Goal: Task Accomplishment & Management: Manage account settings

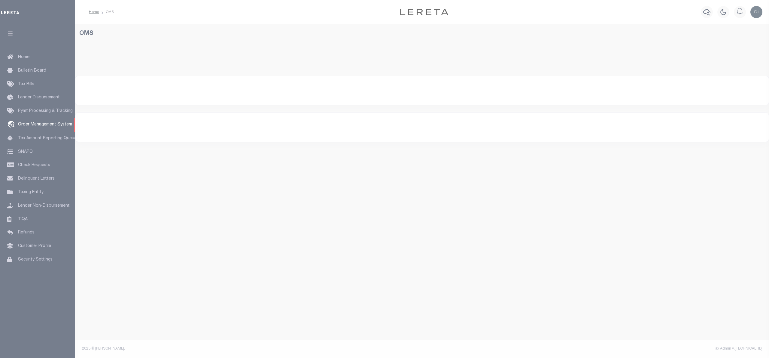
select select "200"
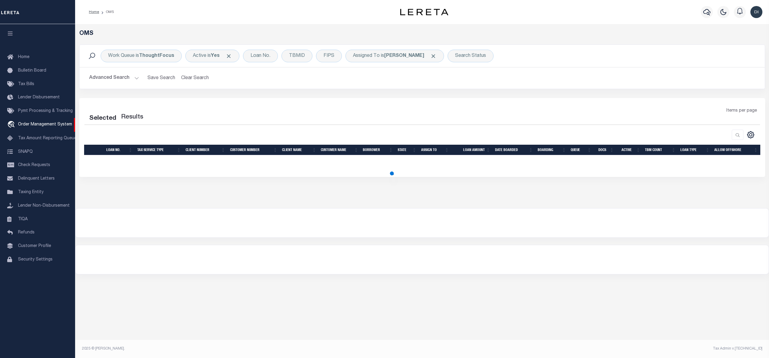
select select "200"
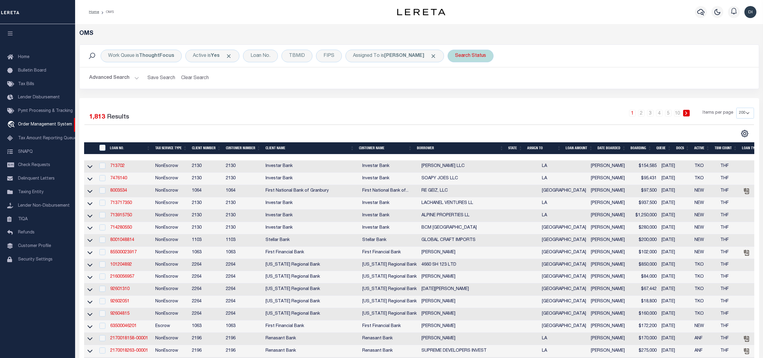
click at [486, 55] on div "Search Status" at bounding box center [471, 56] width 46 height 13
click at [481, 84] on select "Automated Search Bad Parcel Complete Duplicate Parcel High Dollar Reporting In …" at bounding box center [500, 85] width 88 height 11
select select "PH"
click at [458, 80] on select "Automated Search Bad Parcel Complete Duplicate Parcel High Dollar Reporting In …" at bounding box center [500, 85] width 88 height 11
click at [539, 97] on input "Apply" at bounding box center [535, 98] width 18 height 10
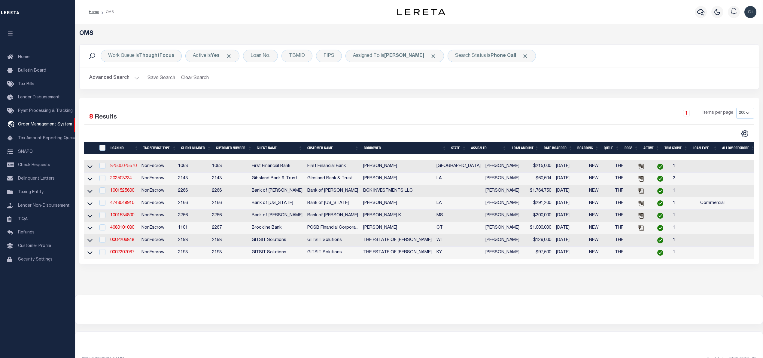
click at [122, 168] on link "82500025570" at bounding box center [123, 166] width 26 height 4
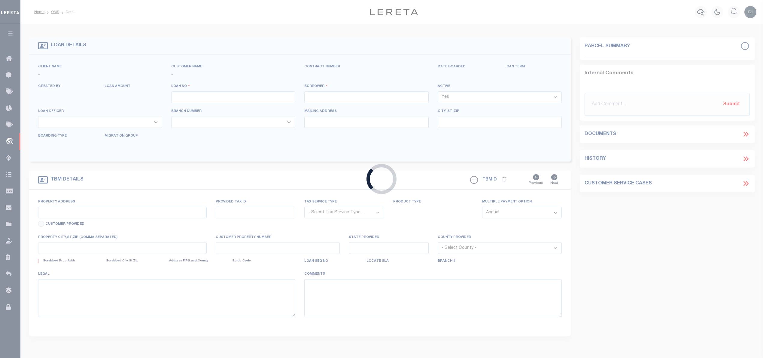
type input "82500025570"
type input "[PERSON_NAME]"
select select
select select "100"
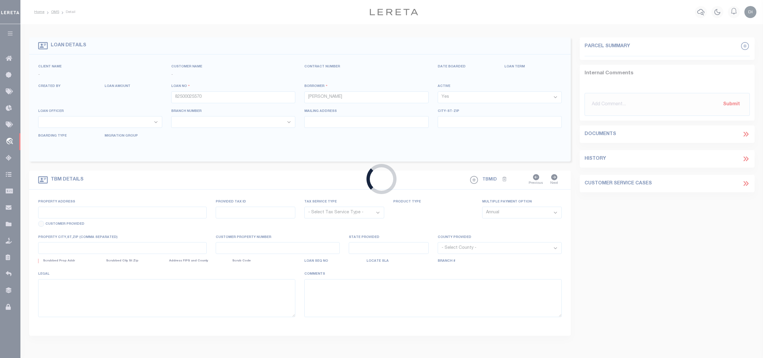
select select "NonEscrow"
type input "[STREET_ADDRESS]"
select select
type input "WEATHERFORD TX 760882404"
type input "[GEOGRAPHIC_DATA]"
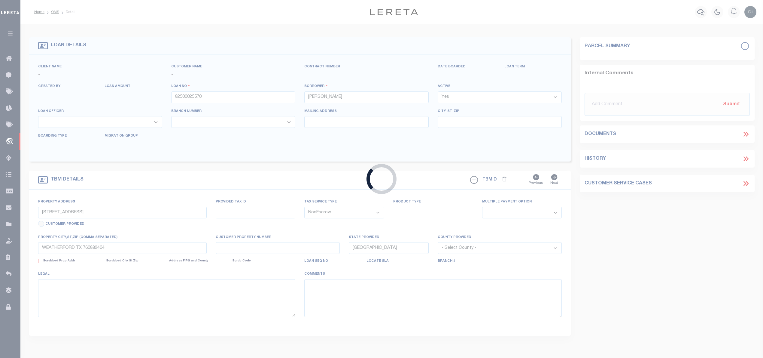
select select
select select "92703"
select select "530"
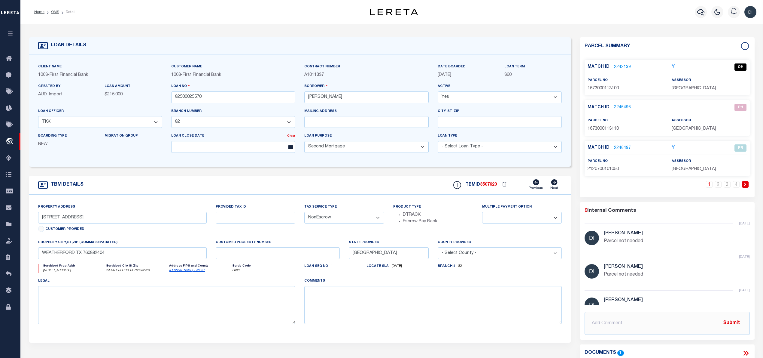
click at [623, 108] on link "2246496" at bounding box center [622, 107] width 17 height 6
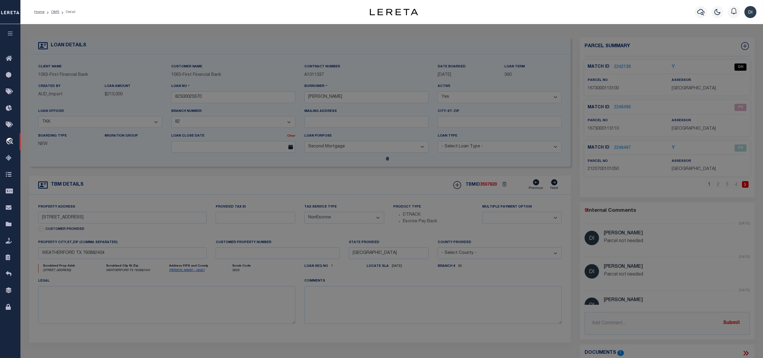
checkbox input "false"
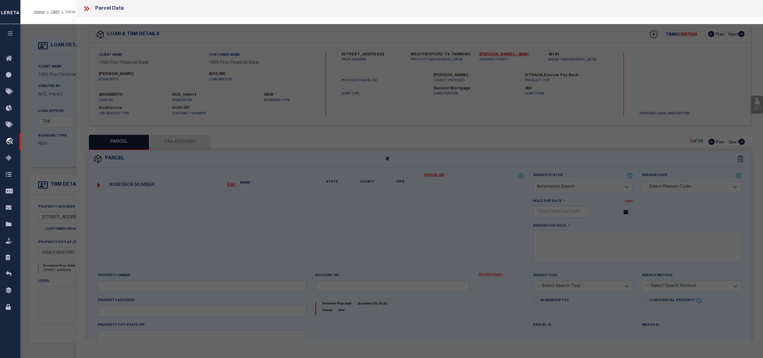
select select "PH"
select select "099"
type input "[PERSON_NAME],[PERSON_NAME] & [PERSON_NAME]"
select select "ATL"
select select "ADD"
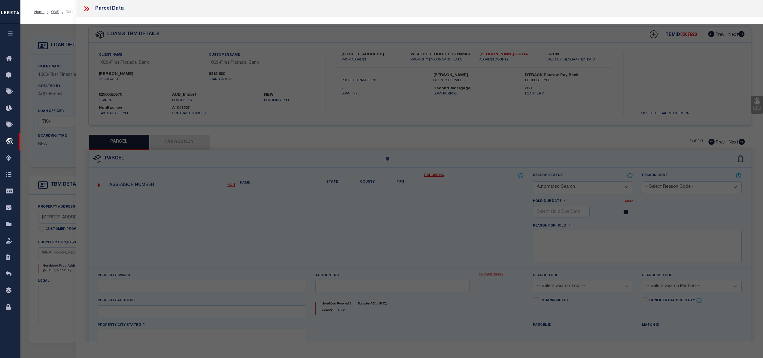
type input "[STREET_ADDRESS]"
type input "[GEOGRAPHIC_DATA]"
type textarea "ACRES: 2.000 LOT: 131-B SUBD: [PERSON_NAME][GEOGRAPHIC_DATA] [GEOGRAPHIC_DATA]"
type textarea "Parcel not needed"
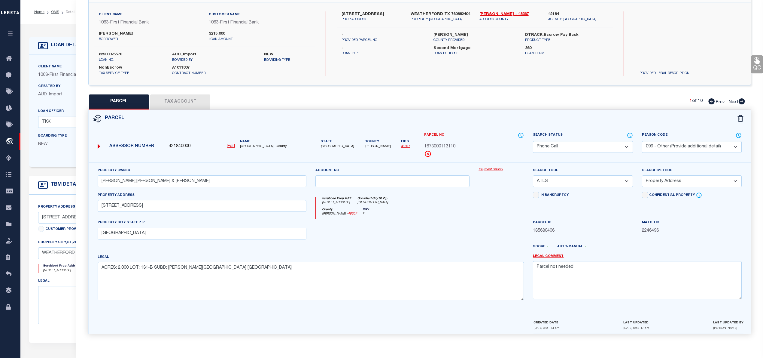
scroll to position [2, 0]
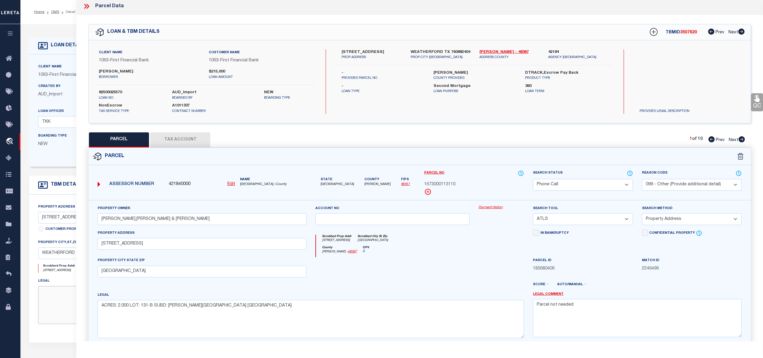
click at [56, 307] on textarea at bounding box center [167, 305] width 258 height 38
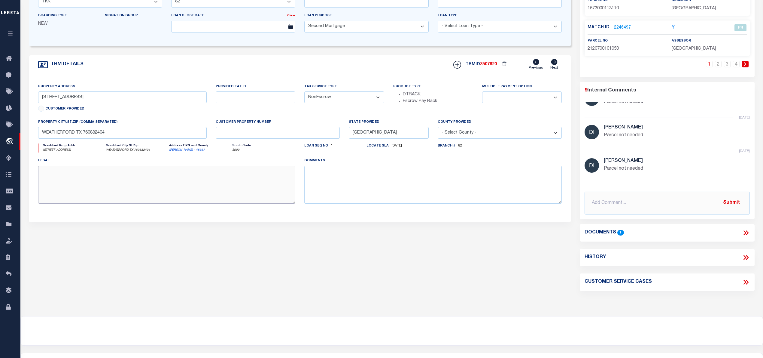
scroll to position [153, 0]
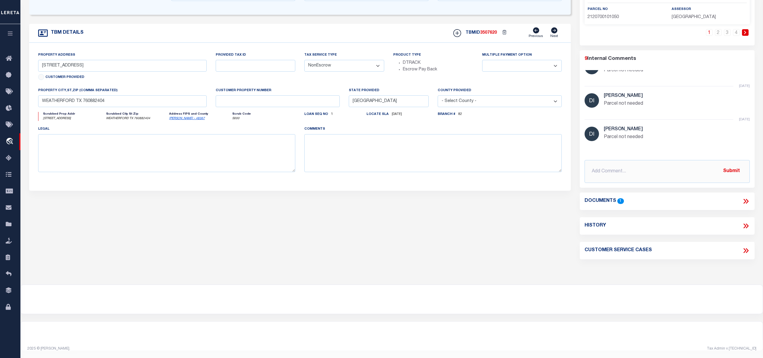
click at [745, 200] on icon at bounding box center [746, 201] width 8 height 8
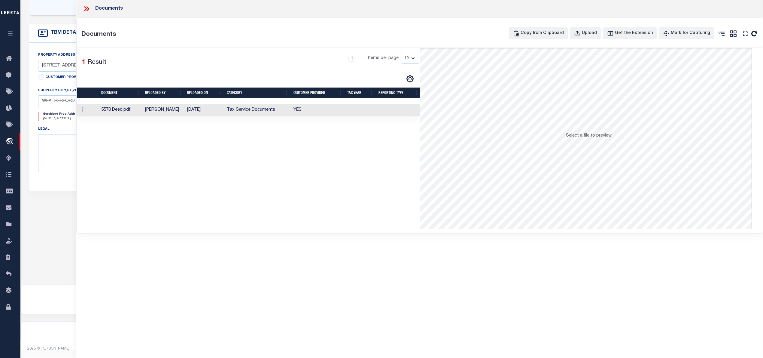
click at [213, 111] on td "[DATE]" at bounding box center [205, 110] width 40 height 12
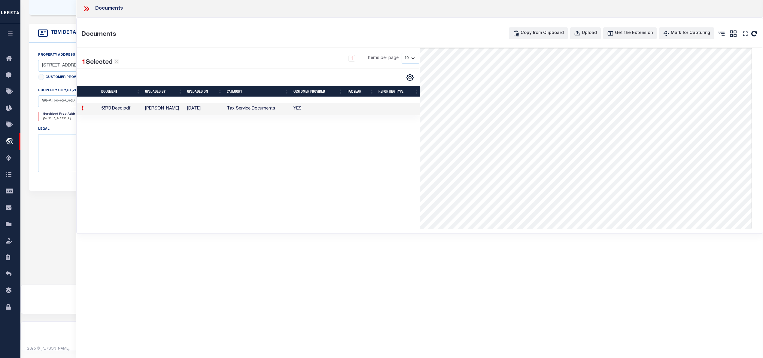
click at [213, 111] on td "[DATE]" at bounding box center [205, 109] width 40 height 12
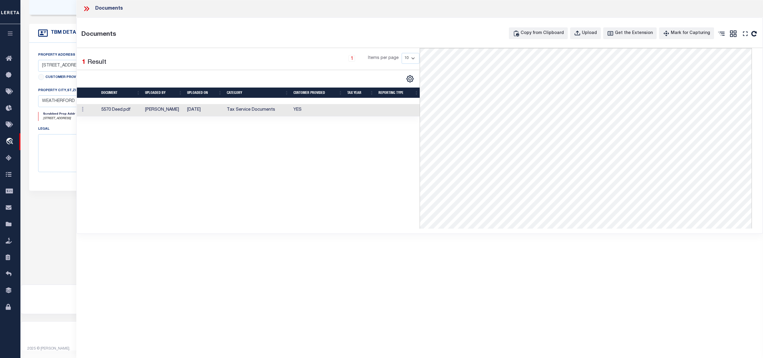
click at [88, 9] on icon at bounding box center [87, 9] width 8 height 8
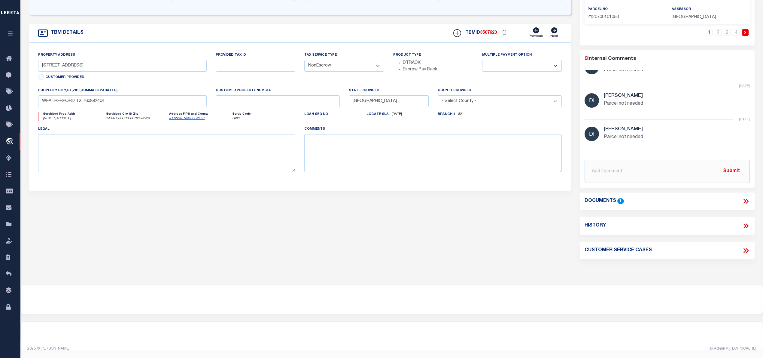
scroll to position [0, 0]
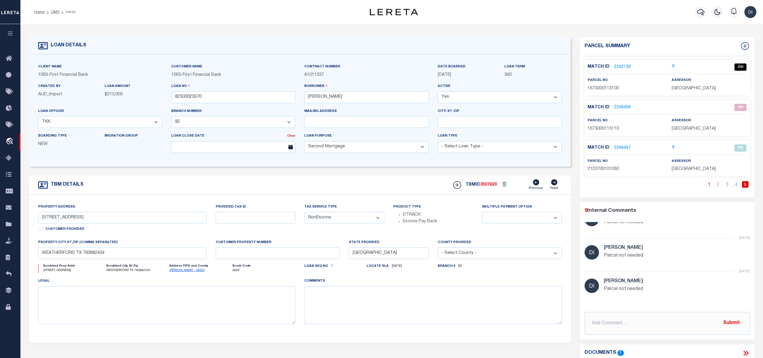
click at [624, 106] on link "2246496" at bounding box center [622, 107] width 17 height 6
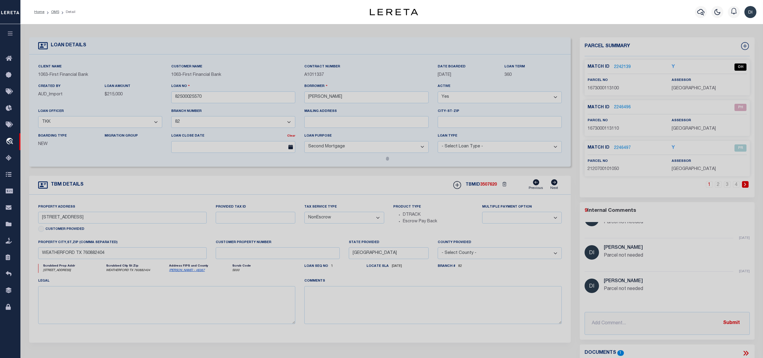
select select "AS"
select select
checkbox input "false"
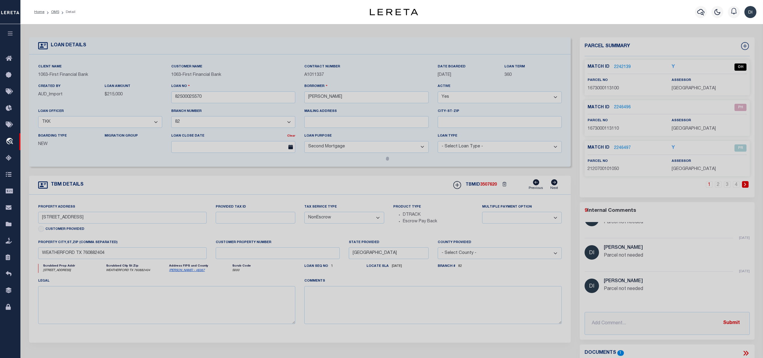
checkbox input "false"
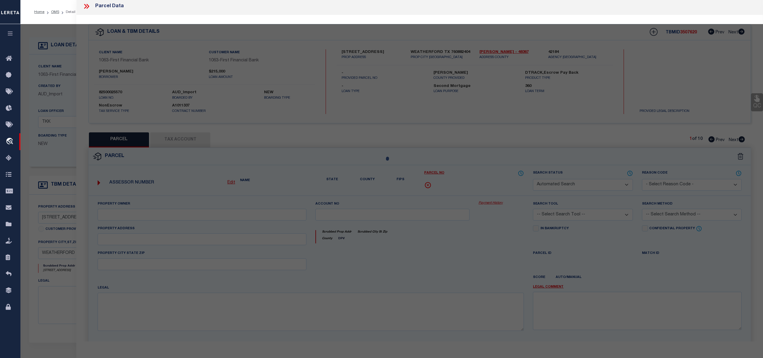
select select "PH"
select select "099"
type input "[PERSON_NAME],[PERSON_NAME] & [PERSON_NAME]"
select select "ATL"
select select "ADD"
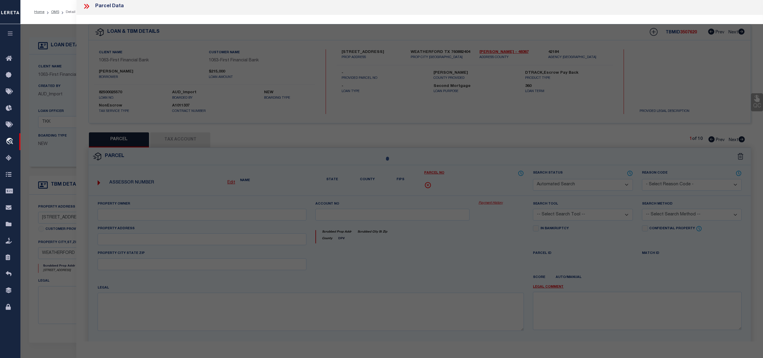
type input "[STREET_ADDRESS]"
type input "[GEOGRAPHIC_DATA]"
type textarea "ACRES: 2.000 LOT: 131-B SUBD: [PERSON_NAME][GEOGRAPHIC_DATA] [GEOGRAPHIC_DATA]"
type textarea "Parcel not needed"
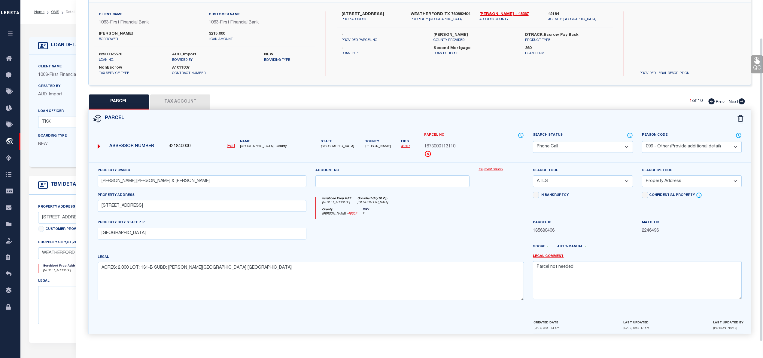
scroll to position [40, 0]
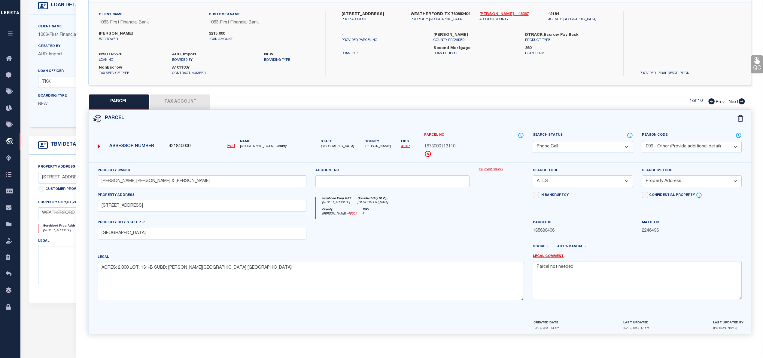
click at [489, 11] on link "Parker - 48367" at bounding box center [510, 14] width 60 height 6
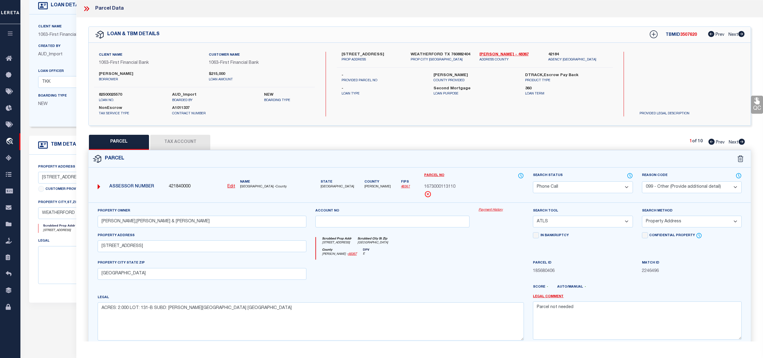
click at [347, 53] on label "135 ALAMO RD" at bounding box center [372, 55] width 60 height 6
click at [345, 53] on label "135 ALAMO RD" at bounding box center [372, 55] width 60 height 6
copy label "135"
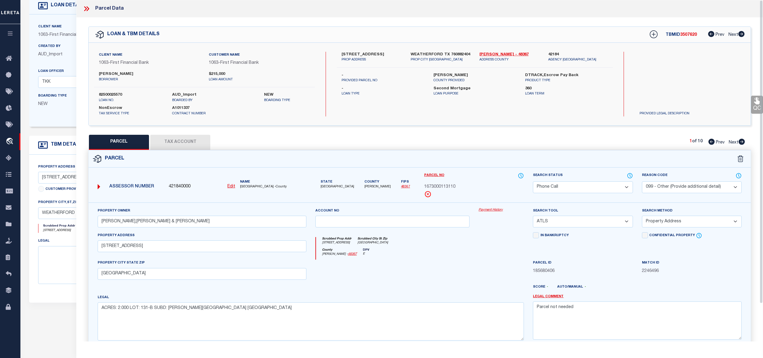
click at [356, 55] on label "135 ALAMO RD" at bounding box center [372, 55] width 60 height 6
copy label "ALAMO"
click at [740, 141] on icon at bounding box center [742, 142] width 6 height 6
select select "AS"
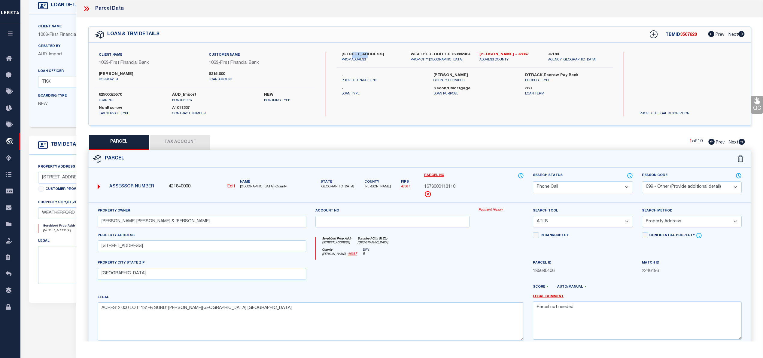
select select
checkbox input "false"
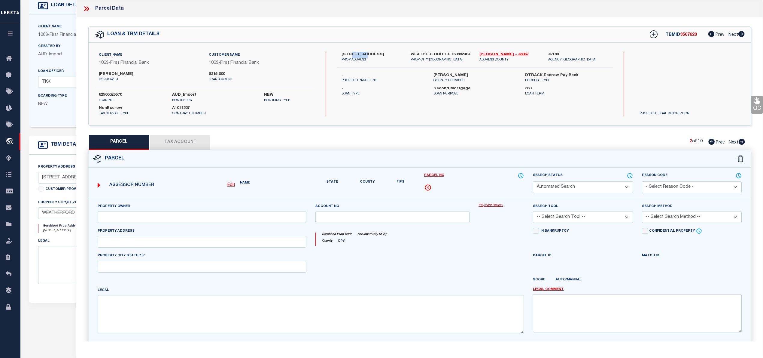
select select "OH"
type input "[DATE]"
type textarea "Showing below error while saving Jurisdiction (Payeecode: 4836700000) must be s…"
type input "JENNIFER,BOLLING & COLTEN,BRYAN"
select select "AGW"
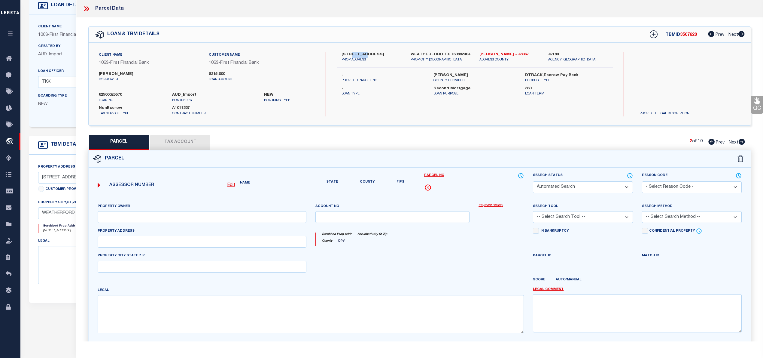
select select "LEG"
type input "135 ALAMO RD"
type input "WEATHERFORD, TX 76088"
type textarea "ACRES: 2.983 LOT: 131-A SUBD: RHODES RANCH ESTATES PH II PC E-791"
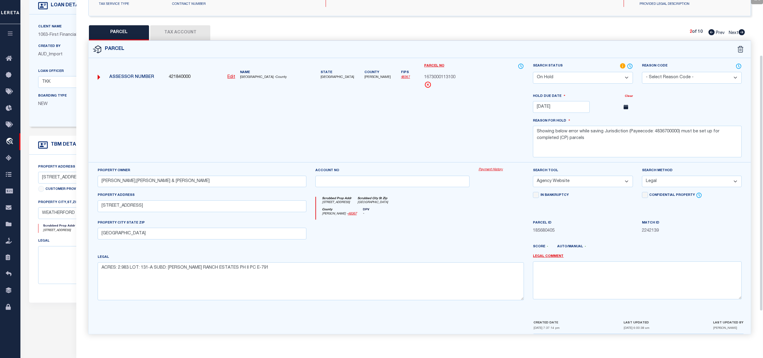
scroll to position [33, 0]
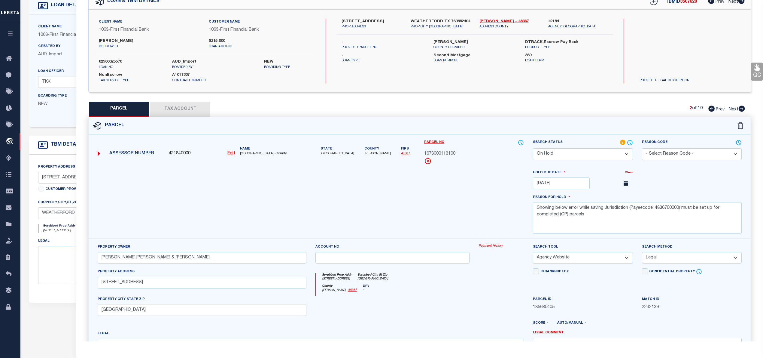
click at [340, 210] on div at bounding box center [310, 203] width 435 height 69
click at [710, 108] on icon at bounding box center [712, 108] width 6 height 6
select select "AS"
select select
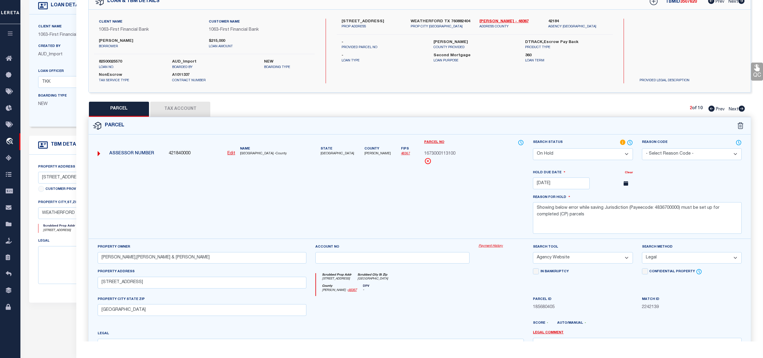
checkbox input "false"
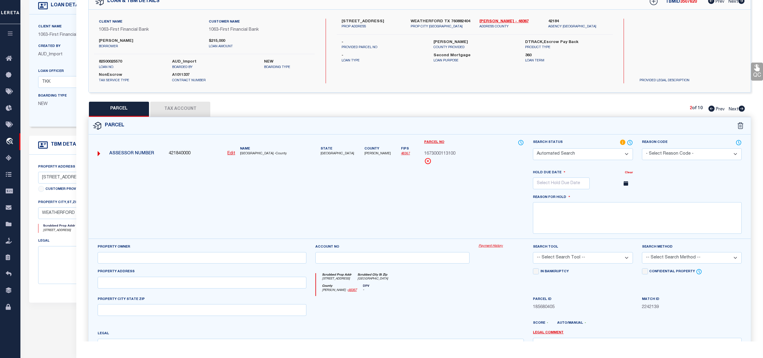
select select "PH"
select select "099"
type input "JENNIFER,BOLLING & COLTEN,BRYAN"
select select "ATL"
select select "ADD"
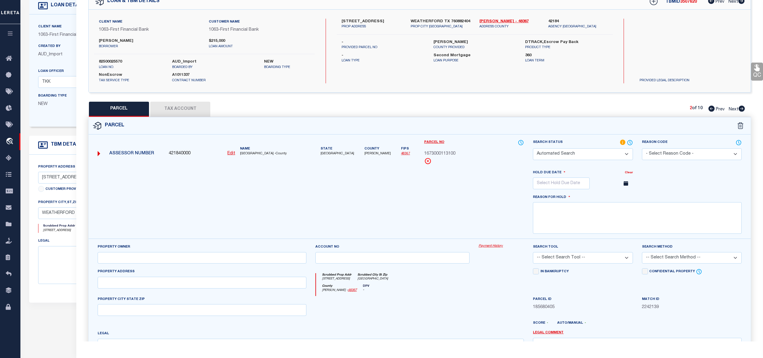
type input "135 ALAMO RD"
type input "WEATHERFORD, TX 76088"
type textarea "ACRES: 2.000 LOT: 131-B SUBD: RHODES RANCH ESTATES PH II P C E-791"
type textarea "Parcel not needed"
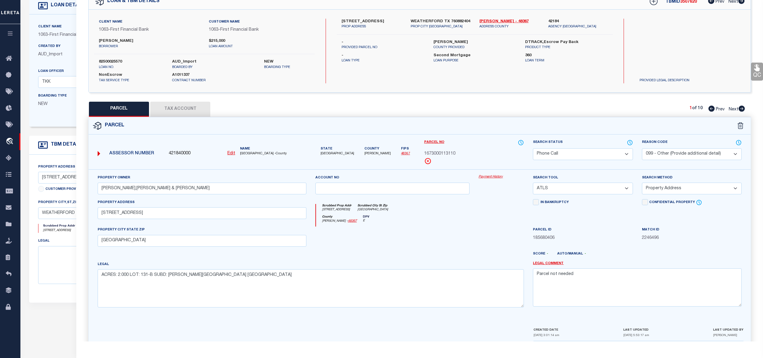
click at [444, 153] on span "1673000113110" at bounding box center [439, 154] width 31 height 7
click at [111, 189] on input "JENNIFER,BOLLING & COLTEN,BRYAN" at bounding box center [202, 188] width 209 height 12
click at [449, 265] on div "Legal ACRES: 2.000 LOT: 131-B SUBD: RHODES RANCH ESTATES PH II P C E-791" at bounding box center [311, 284] width 426 height 46
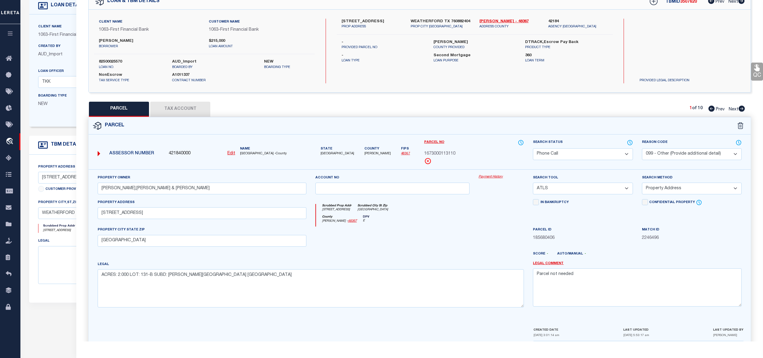
click at [356, 21] on label "135 ALAMO RD" at bounding box center [372, 22] width 60 height 6
copy label "ALAMO"
click at [381, 80] on div "135 ALAMO RD PROP ADDRESS WEATHERFORD TX 760882404 PROP CITY ST ZIP Parker - 48…" at bounding box center [475, 51] width 276 height 65
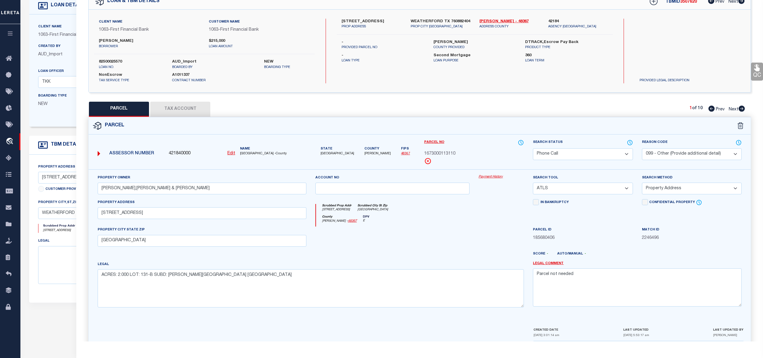
click at [391, 123] on div "Parcel" at bounding box center [420, 125] width 662 height 17
drag, startPoint x: 107, startPoint y: 213, endPoint x: 104, endPoint y: 213, distance: 3.3
click at [104, 213] on input "135 ALAMO RD" at bounding box center [202, 213] width 209 height 12
type input "1"
click at [167, 187] on input "JENNIFER,BOLLING & COLTEN,BRYAN" at bounding box center [202, 188] width 209 height 12
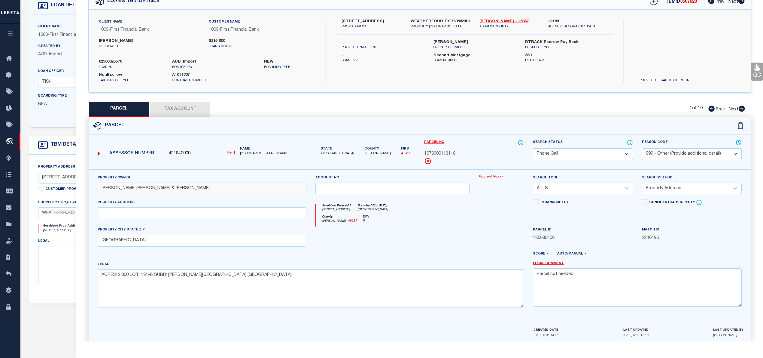
paste input "BOLLING JENNIFER & BRYAN COLTE"
type input "BOLLING JENNIFER & BRYAN COLTEN"
click at [273, 287] on textarea "ACRES: 2.000 LOT: 131-B SUBD: RHODES RANCH ESTATES PH II P C E-791" at bounding box center [311, 288] width 426 height 38
click at [575, 282] on textarea "Parcel not needed" at bounding box center [637, 287] width 209 height 38
click at [557, 186] on select "-- Select Search Tool -- 3rd Party Website Agency File Agency Website ATLS CNV-…" at bounding box center [583, 188] width 100 height 12
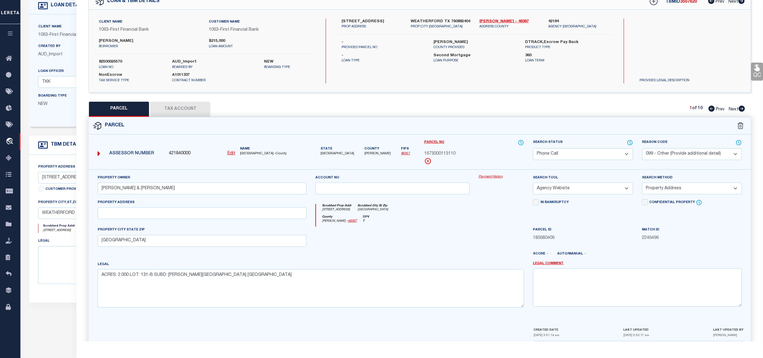
click at [533, 183] on select "-- Select Search Tool -- 3rd Party Website Agency File Agency Website ATLS CNV-…" at bounding box center [583, 188] width 100 height 12
click at [606, 187] on select "-- Select Search Tool -- 3rd Party Website Agency File Agency Website ATLS CNV-…" at bounding box center [583, 188] width 100 height 12
select select "PHN"
click at [533, 183] on select "-- Select Search Tool -- 3rd Party Website Agency File Agency Website ATLS CNV-…" at bounding box center [583, 188] width 100 height 12
click at [683, 189] on select "-- Select Search Method -- Property Address Legal Liability Info Provided" at bounding box center [692, 188] width 100 height 12
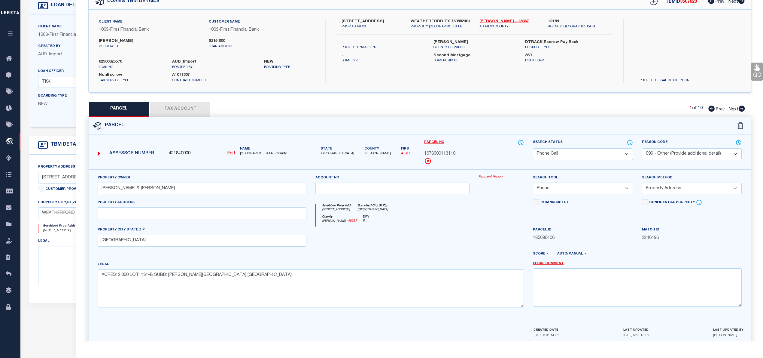
select select "LEG"
click at [642, 183] on select "-- Select Search Method -- Property Address Legal Liability Info Provided" at bounding box center [692, 188] width 100 height 12
click at [669, 153] on select "- Select Reason Code - 099 - Other (Provide additional detail) ACT - Agency Cha…" at bounding box center [692, 154] width 100 height 12
select select
click at [642, 148] on select "- Select Reason Code - 099 - Other (Provide additional detail) ACT - Agency Cha…" at bounding box center [692, 154] width 100 height 12
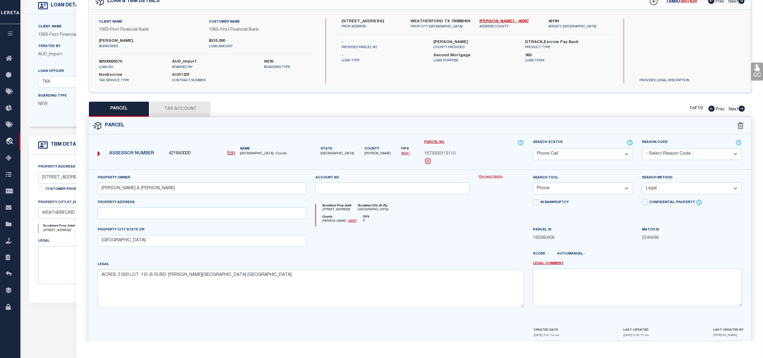
scroll to position [60, 0]
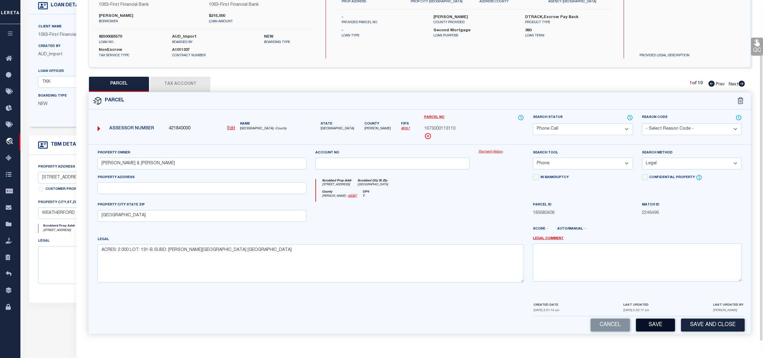
click at [659, 323] on button "Save" at bounding box center [655, 324] width 39 height 13
select select "AS"
select select
checkbox input "false"
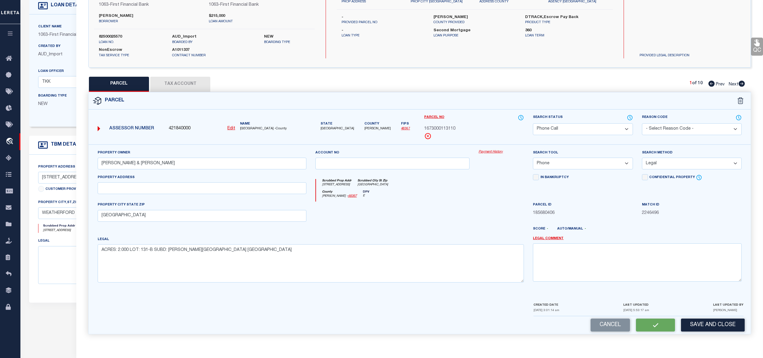
checkbox input "false"
select select "PH"
type input "BOLLING JENNIFER & BRYAN COLTEN"
select select "PHN"
select select "LEG"
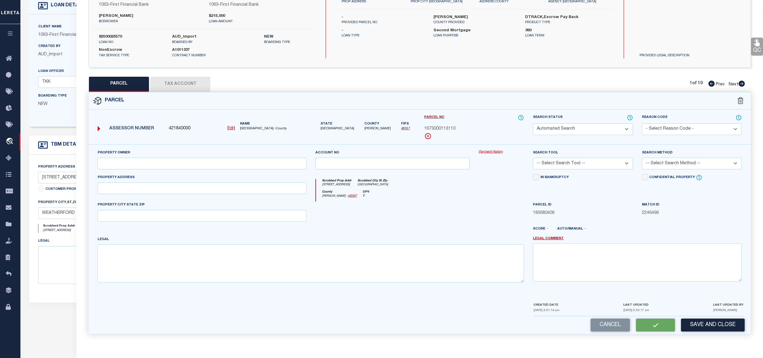
type input "WEATHERFORD, TX 76088"
type textarea "ACRES: 2.000 LOT: 131-B SUBD: RHODES RANCH ESTATES PH II P C E-791"
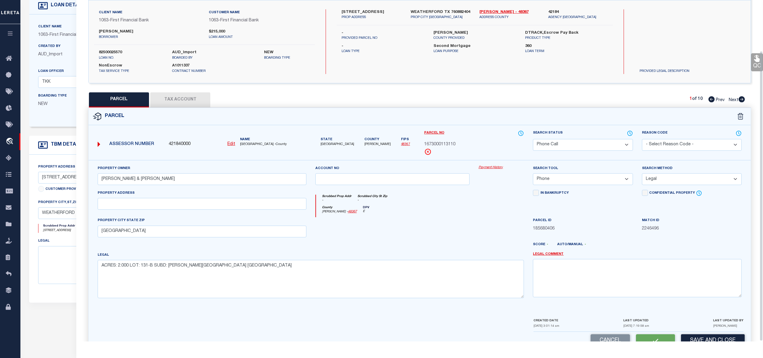
scroll to position [42, 0]
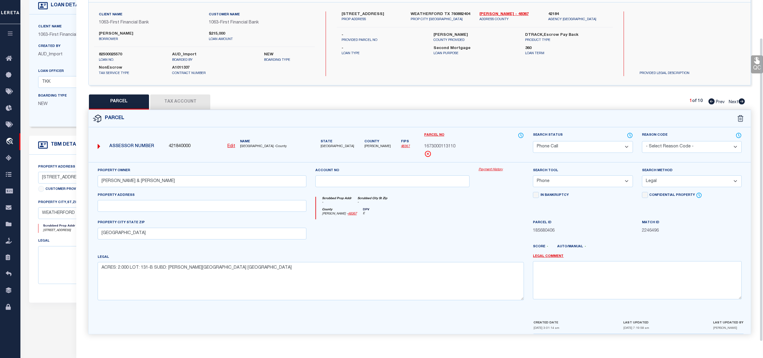
click at [198, 103] on button "Tax Account" at bounding box center [180, 101] width 60 height 15
select select "100"
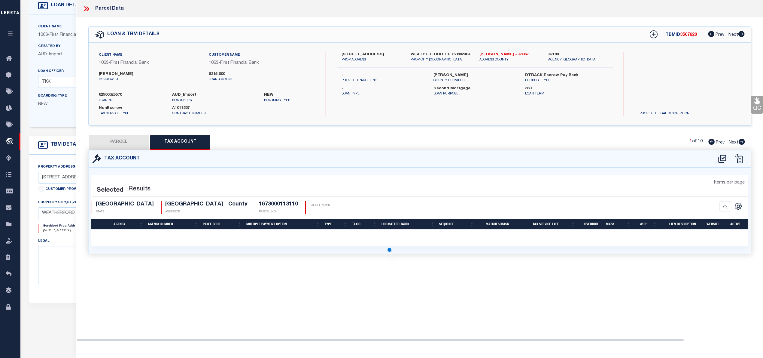
scroll to position [0, 0]
select select "100"
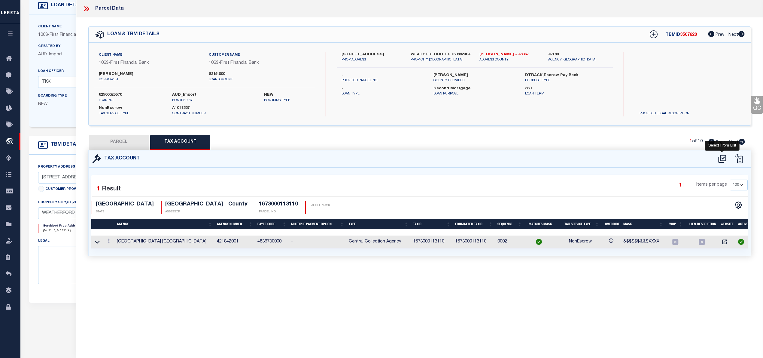
click at [722, 160] on icon at bounding box center [722, 158] width 8 height 8
select select "100"
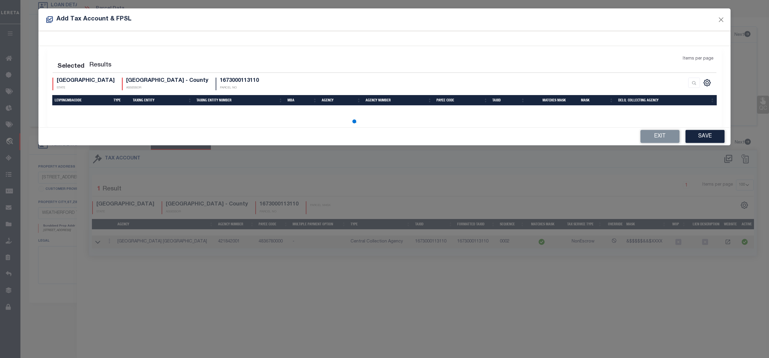
select select "100"
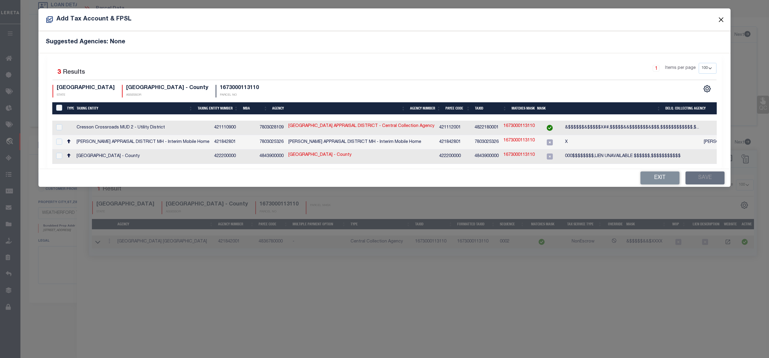
click at [719, 23] on button "Close" at bounding box center [722, 20] width 8 height 8
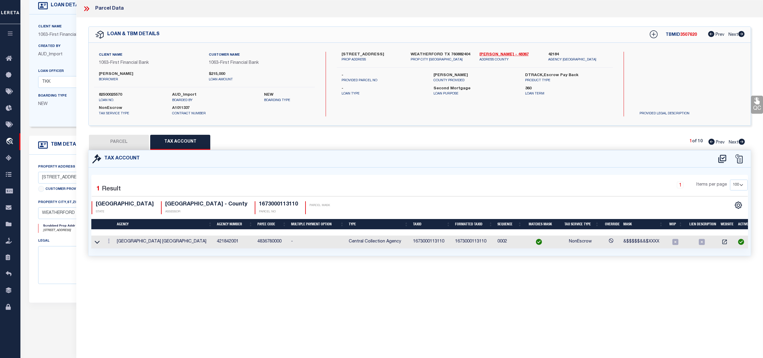
click at [721, 23] on div "QC QC QC" at bounding box center [419, 143] width 687 height 253
click at [135, 143] on button "PARCEL" at bounding box center [119, 142] width 60 height 15
select select "AS"
select select
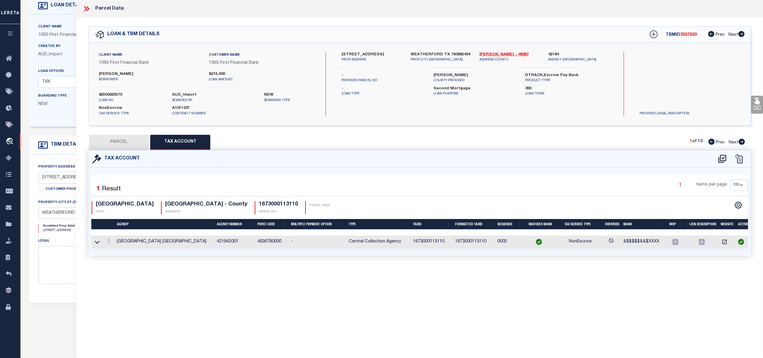
checkbox input "false"
select select "PH"
type input "BOLLING JENNIFER & BRYAN COLTEN"
select select "PHN"
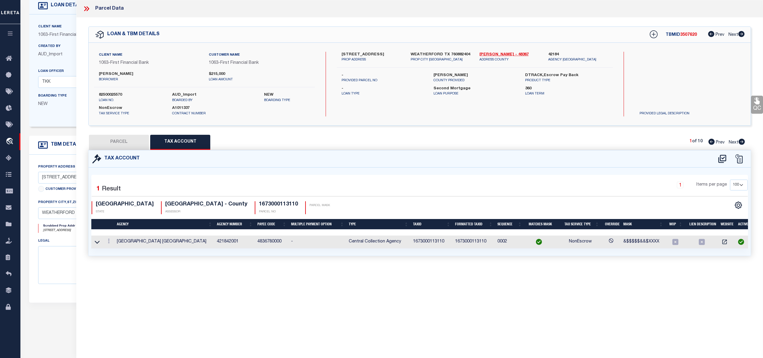
select select "LEG"
type input "WEATHERFORD, TX 76088"
type textarea "ACRES: 2.000 LOT: 131-B SUBD: RHODES RANCH ESTATES PH II P C E-791"
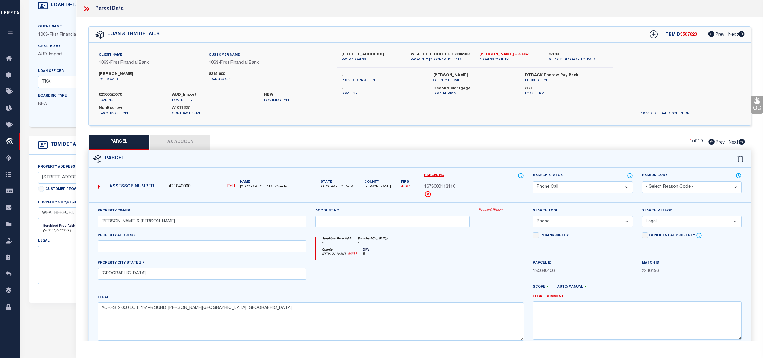
click at [627, 185] on select "Automated Search Bad Parcel Complete Duplicate Parcel High Dollar Reporting In …" at bounding box center [583, 187] width 100 height 12
click at [533, 181] on select "Automated Search Bad Parcel Complete Duplicate Parcel High Dollar Reporting In …" at bounding box center [583, 187] width 100 height 12
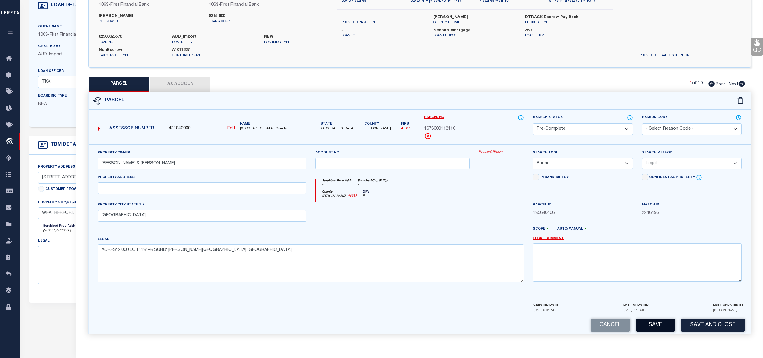
click at [657, 327] on button "Save" at bounding box center [655, 324] width 39 height 13
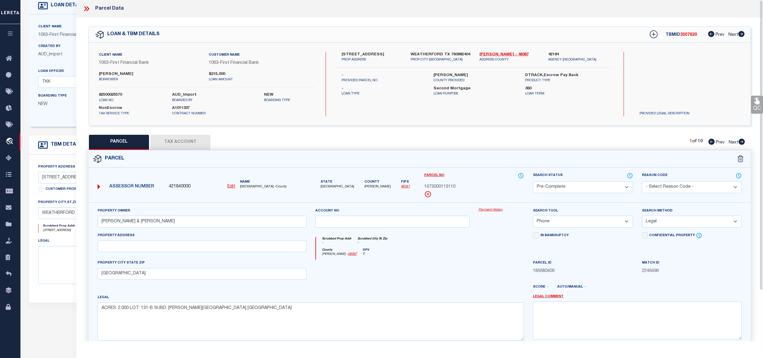
select select "AS"
select select
checkbox input "false"
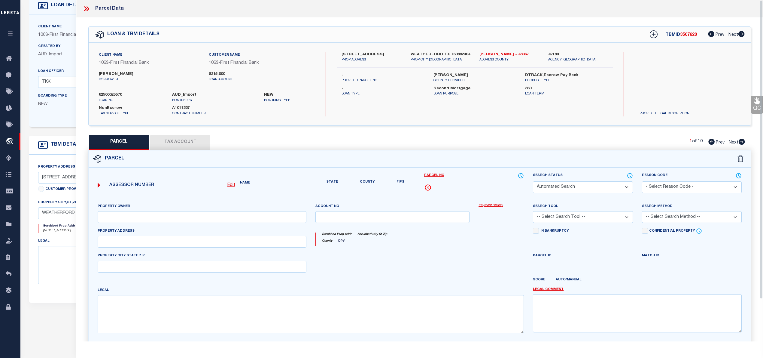
select select "PC"
type input "BOLLING JENNIFER & BRYAN COLTEN"
select select "PHN"
select select "LEG"
type input "WEATHERFORD, TX 76088"
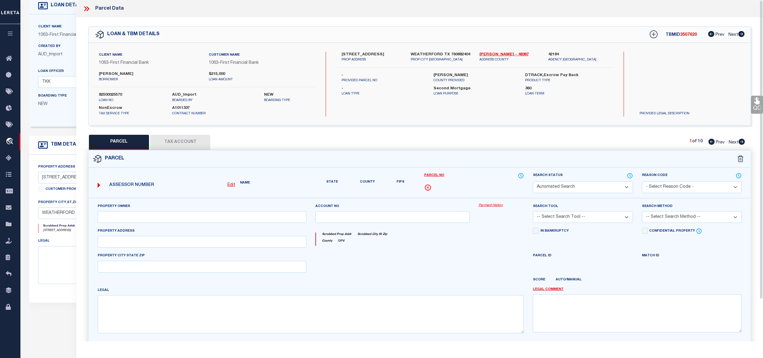
type textarea "ACRES: 2.000 LOT: 131-B SUBD: RHODES RANCH ESTATES PH II P C E-791"
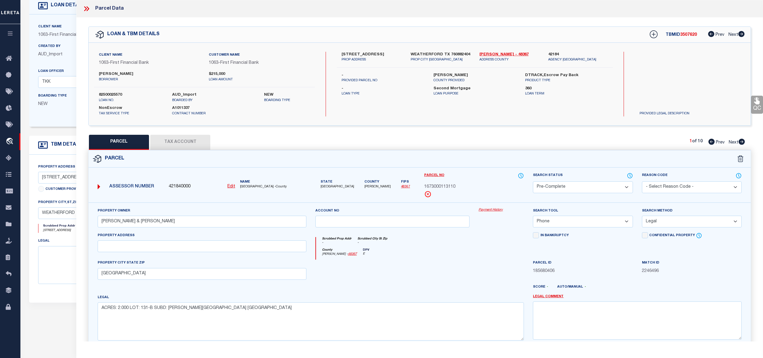
click at [687, 37] on span "3507620" at bounding box center [688, 35] width 17 height 4
copy span "3507620"
click at [112, 94] on label "82500025570" at bounding box center [131, 95] width 64 height 6
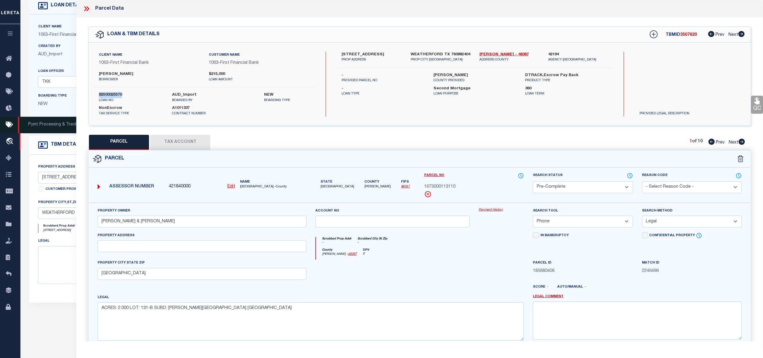
copy label "82500025570"
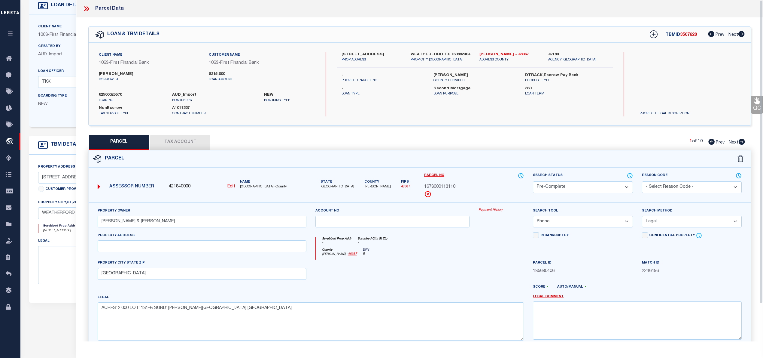
click at [245, 187] on span "PARKER COUNTY -County" at bounding box center [273, 186] width 66 height 5
copy span "PARKER"
drag, startPoint x: 446, startPoint y: 185, endPoint x: 467, endPoint y: 184, distance: 20.7
click at [467, 184] on div "1673000113110" at bounding box center [474, 187] width 100 height 7
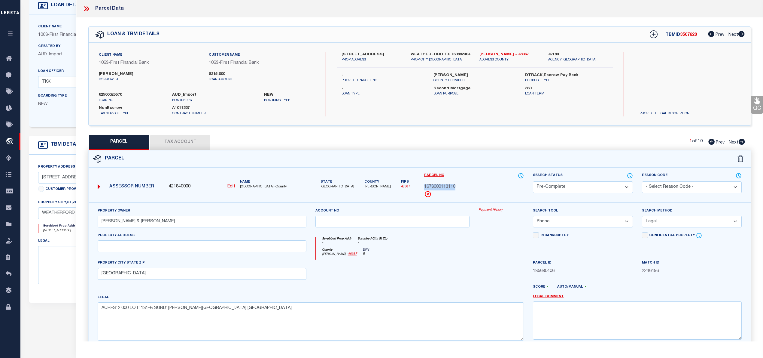
copy span "1673000113110"
click at [185, 146] on button "Tax Account" at bounding box center [180, 142] width 60 height 15
select select "100"
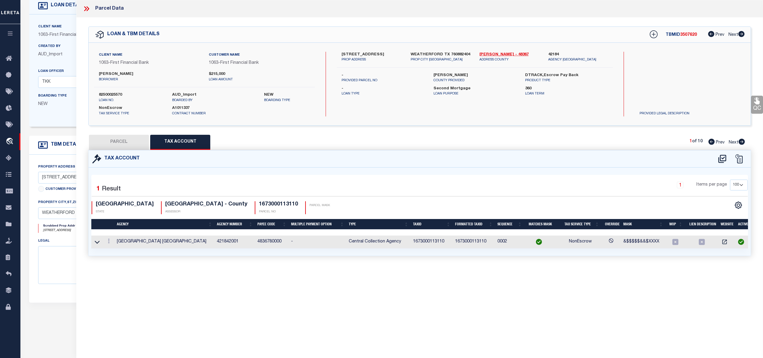
click at [131, 142] on button "PARCEL" at bounding box center [119, 142] width 60 height 15
select select "AS"
select select
checkbox input "false"
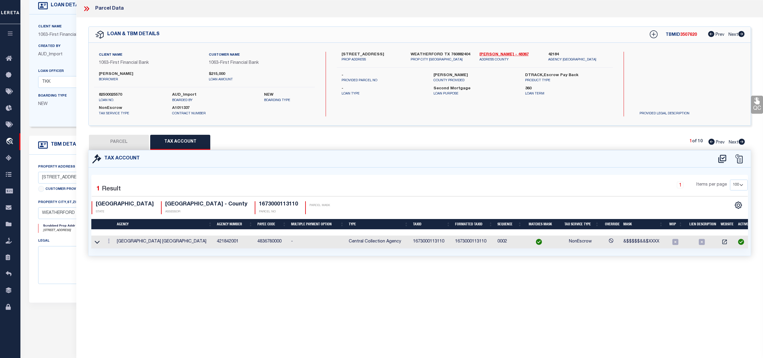
checkbox input "false"
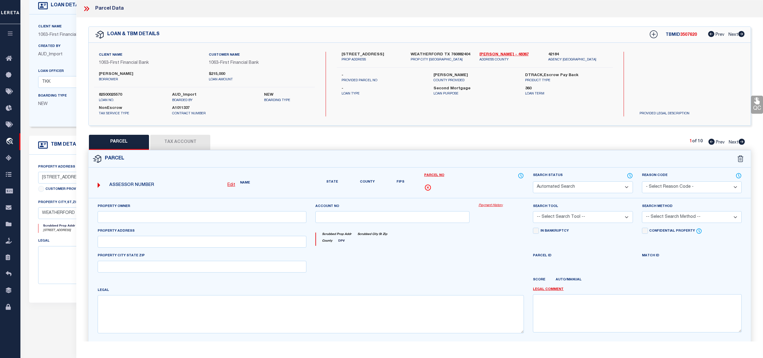
select select "PC"
type input "BOLLING JENNIFER & BRYAN COLTEN"
select select "PHN"
select select "LEG"
type input "WEATHERFORD, TX 76088"
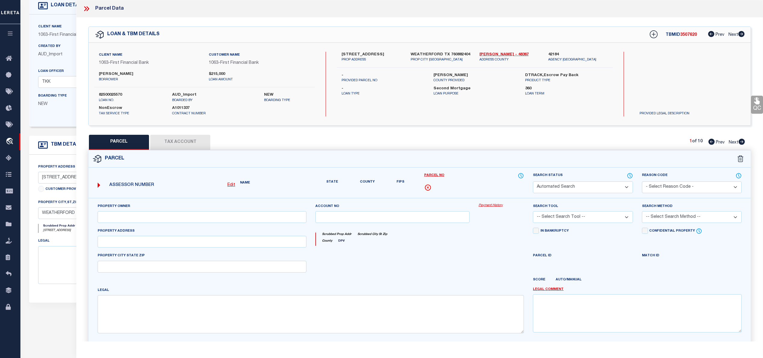
type textarea "ACRES: 2.000 LOT: 131-B SUBD: RHODES RANCH ESTATES PH II P C E-791"
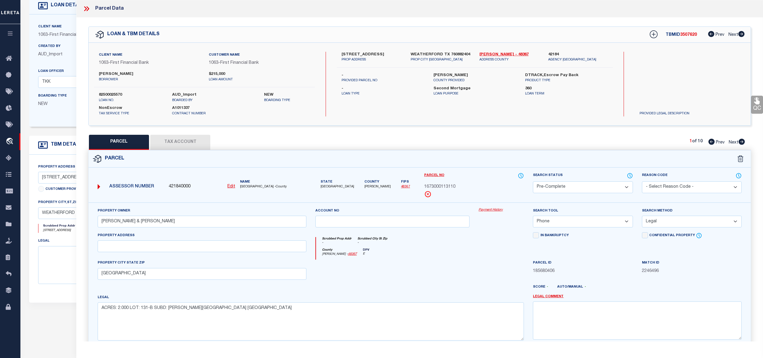
click at [88, 10] on icon at bounding box center [88, 8] width 3 height 5
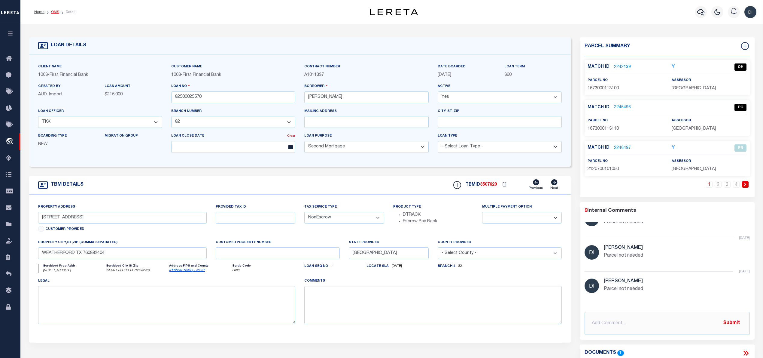
click at [53, 10] on link "OMS" at bounding box center [55, 12] width 8 height 4
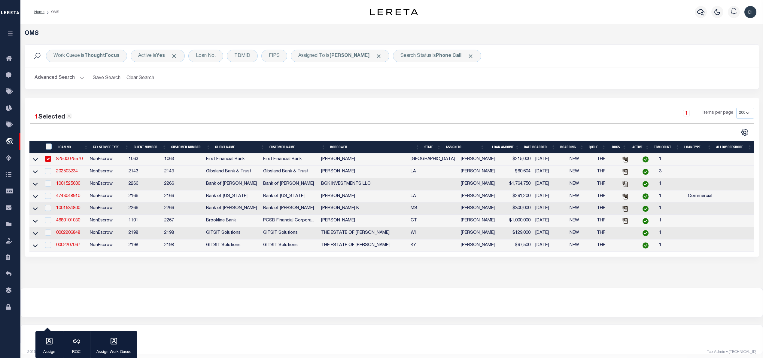
click at [354, 130] on div at bounding box center [211, 132] width 362 height 8
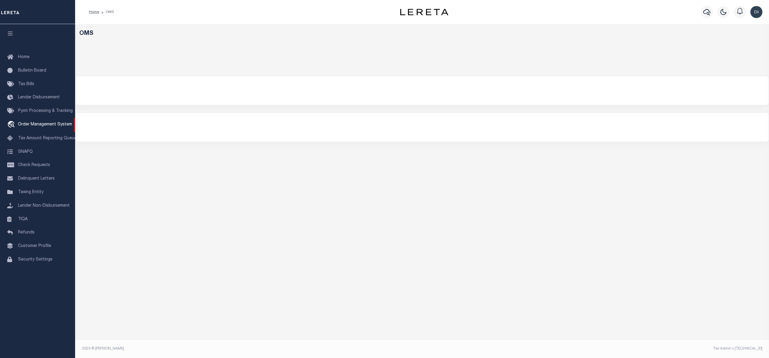
select select "200"
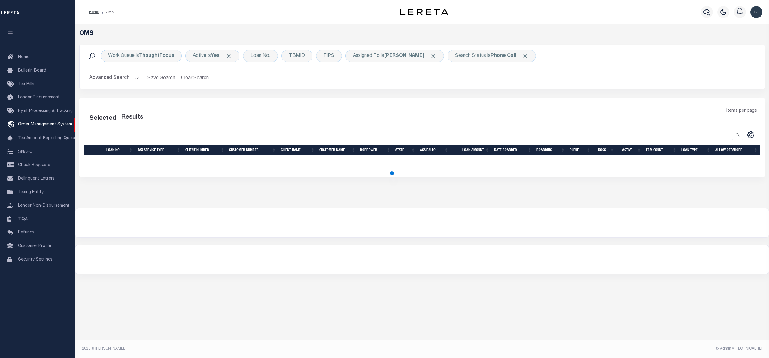
select select "200"
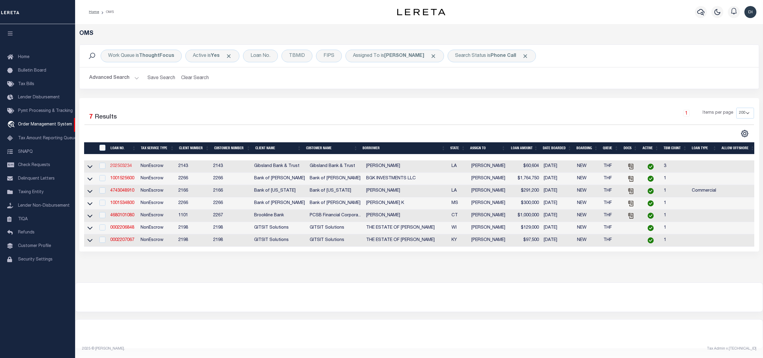
click at [127, 167] on link "202503234" at bounding box center [121, 166] width 22 height 4
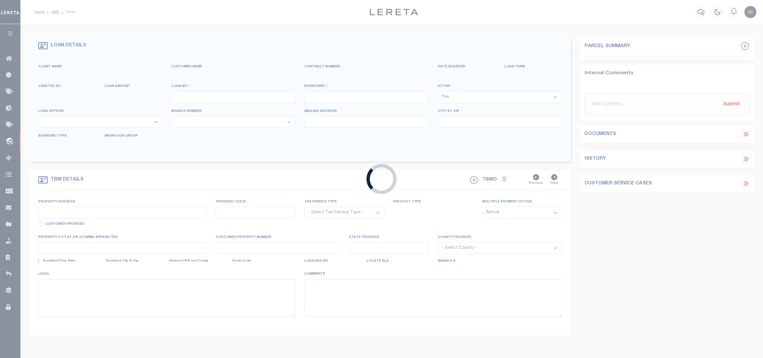
type input "202503234"
type input "[PERSON_NAME]"
select select
select select "100"
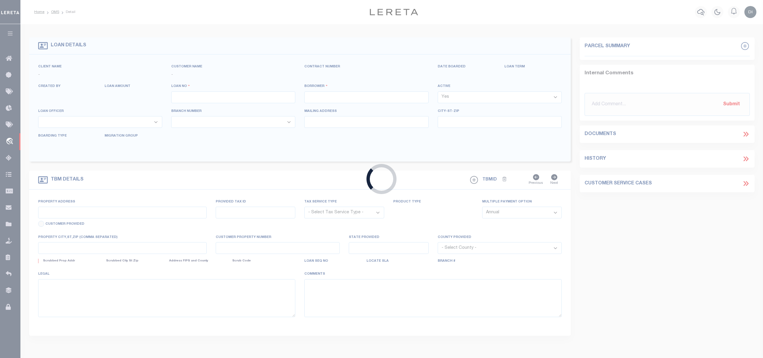
select select "NonEscrow"
select select "3332"
type input "5086 HWY 518"
type input "510006705"
select select
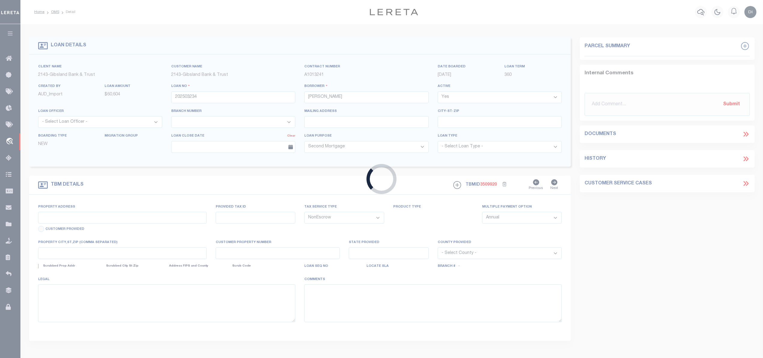
type input "ATHENS LA 71003"
type input "LA"
select select
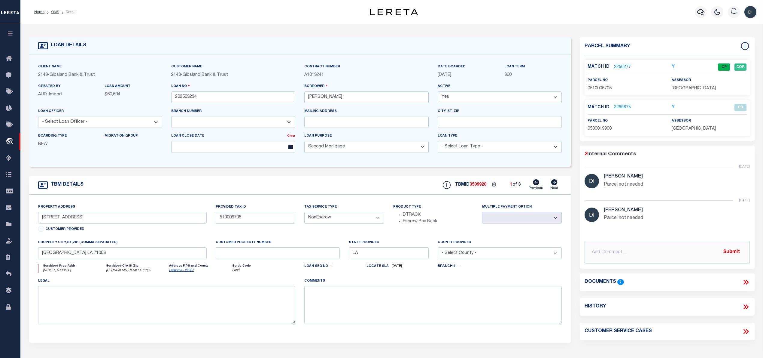
click at [626, 66] on link "2250277" at bounding box center [622, 67] width 17 height 6
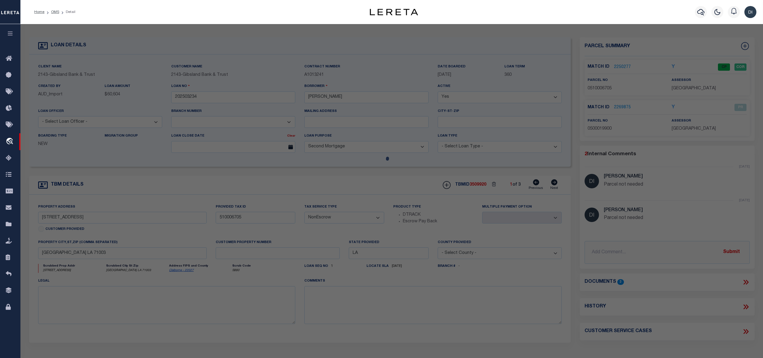
checkbox input "false"
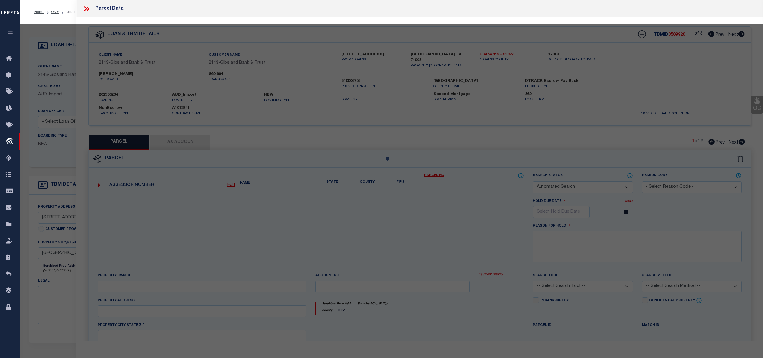
select select "CP"
type input "GANTT, STEVE CLARK"
select select "AGW"
select select "LEG"
type input "5086 ATHENS AVENUE"
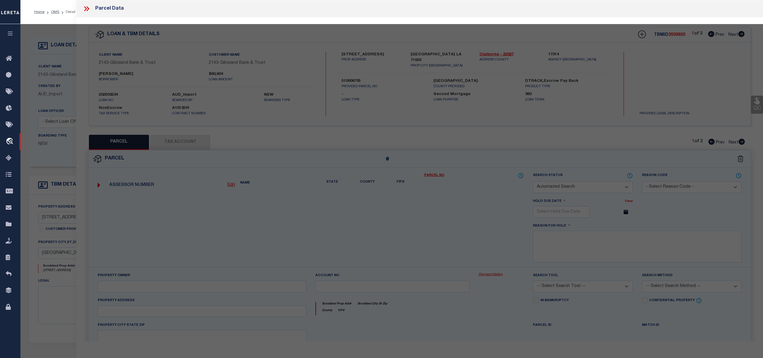
type input "Athens, LA 71003"
type textarea "FROM THE NW COR. OF NE/4 SE/4, SEC. 12/19/7 MEASURE S. 1180 FT. TO POB; TH. CON…"
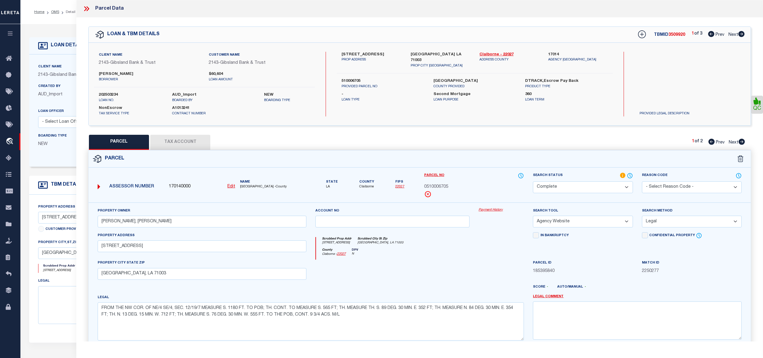
click at [742, 142] on icon at bounding box center [742, 142] width 6 height 6
select select "AS"
select select
checkbox input "false"
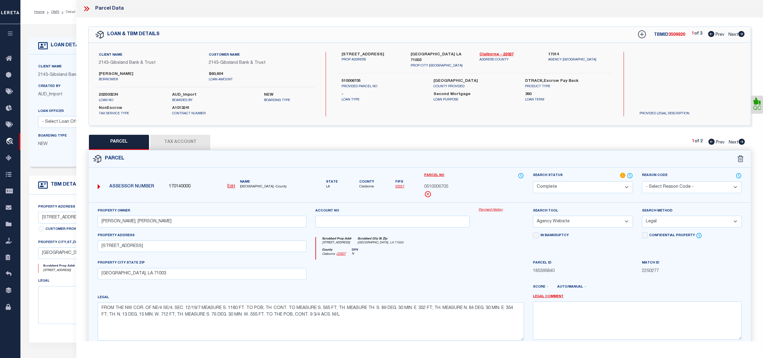
checkbox input "false"
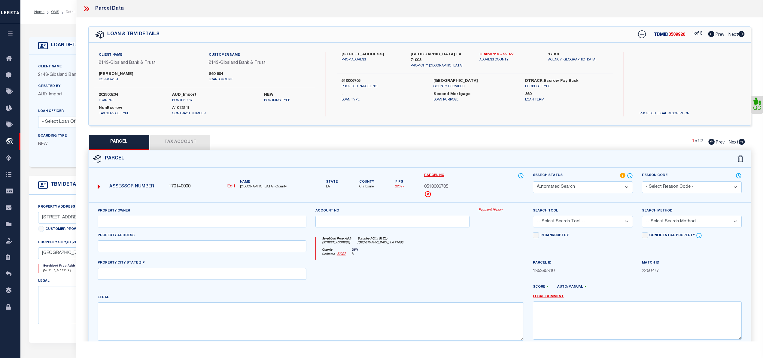
select select "PR"
select select "099"
type input "GANTT, STEVE CLARK"
select select "MDD"
select select "ADD"
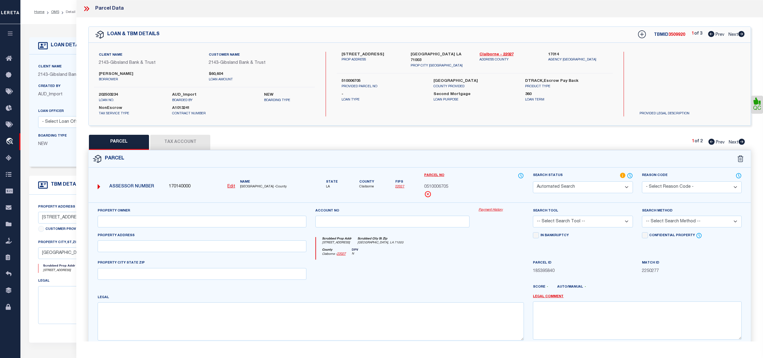
type input "5022 HWY 518"
type input "ATHENS LA 71003"
type textarea "SE 1/4 NW 1/4 (LESS STRIP OFF W. SIDE) SEC. 18/19/6 CONT. 36 ACS... &...PLOT CO…"
type textarea "Parcel not needed"
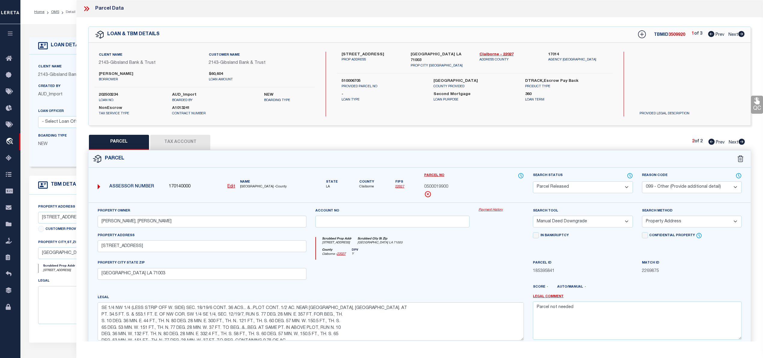
click at [742, 36] on icon at bounding box center [742, 34] width 6 height 6
select select "AS"
select select
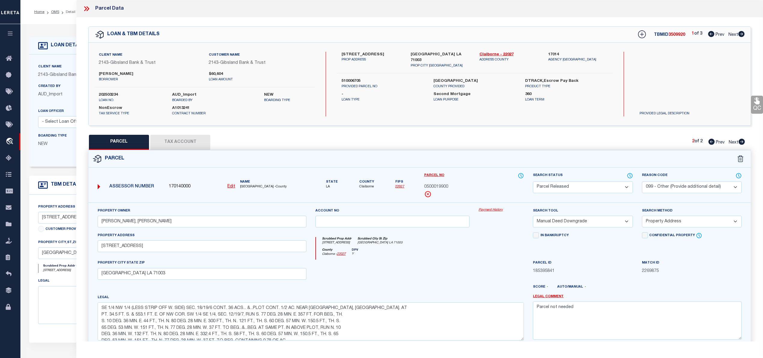
checkbox input "false"
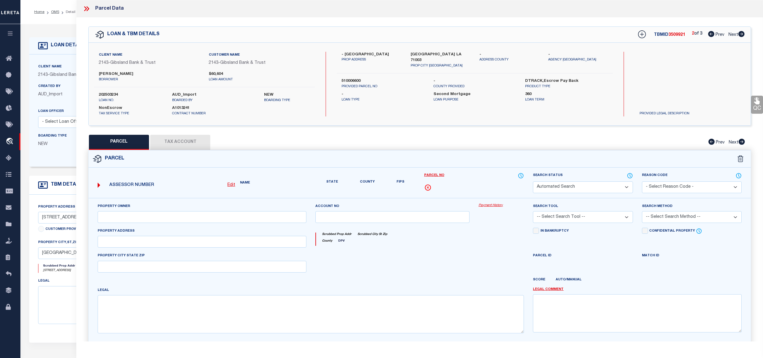
select select "PH"
select select "099"
type input "GANTT, STEVE CLARK"
select select "AGW"
select select "LEG"
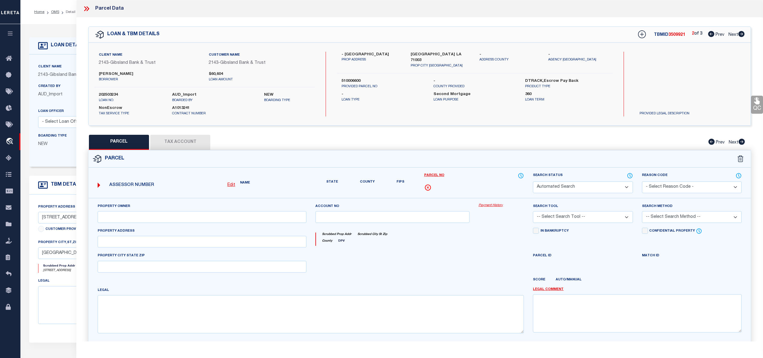
type input "HORSESHOE LN"
type input "ATHENS LA 71003"
type textarea "NE1/4 NW1/4, (LESS STRIP (5 1/4 AC.) OFF W. SIDE & LESS 2 LOTS (1 1/3 AC.) OFF …"
type textarea "Parcel number was updated to match what was already in database, tax account wa…"
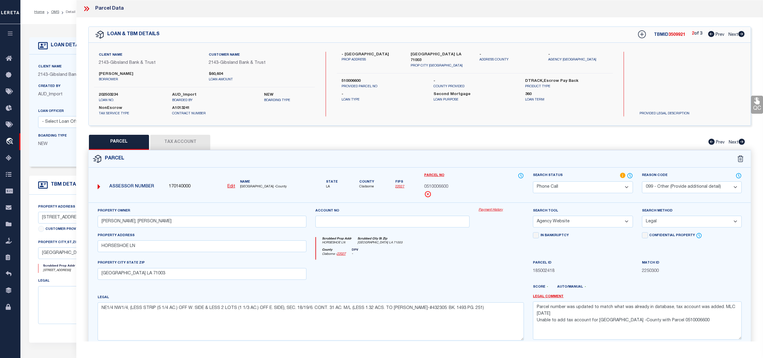
click at [741, 34] on icon at bounding box center [742, 34] width 6 height 6
select select "AS"
select select
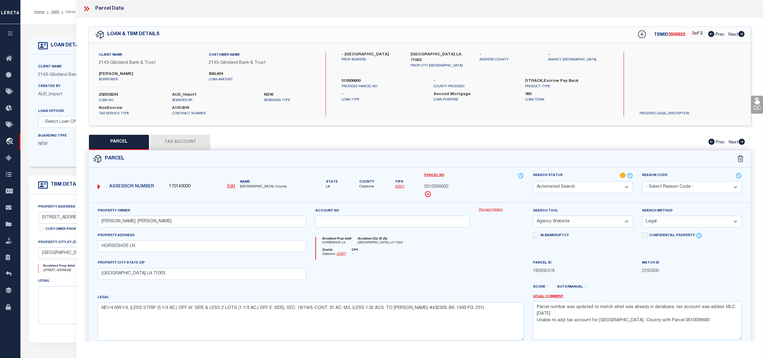
checkbox input "false"
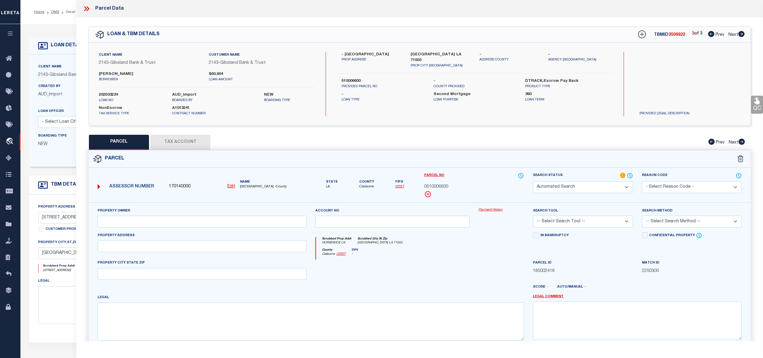
select select "CP"
type input "GANTT, STEVE CLARK"
select select "AGW"
select select "ADD"
type input "122 HORSESHOE LN"
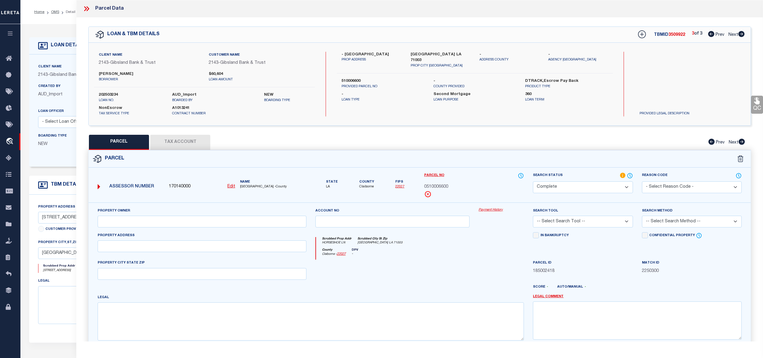
type input "ATHENS LA 71003"
type textarea "A 1.32 AC. M/L, TR. OF LAND LOC. IN THE SE/4 SW/4, SEC. 7 & NE/4 NW/4, SEC. 18/…"
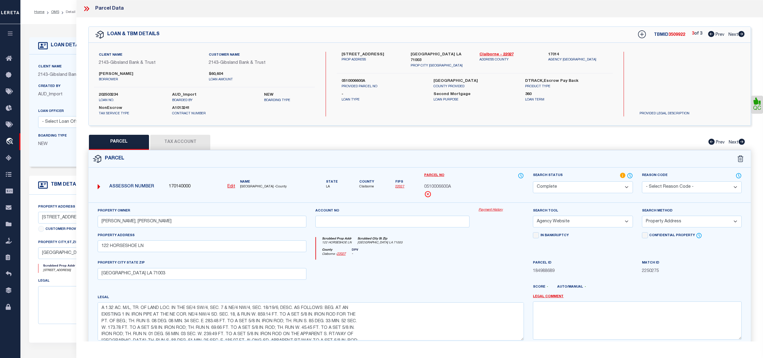
click at [709, 35] on icon at bounding box center [711, 34] width 6 height 6
select select "AS"
select select
checkbox input "false"
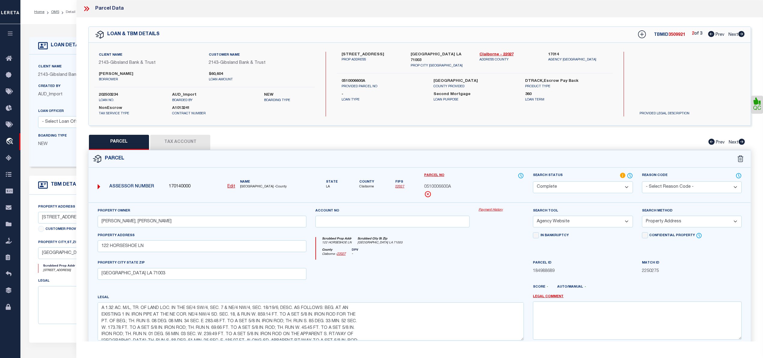
checkbox input "false"
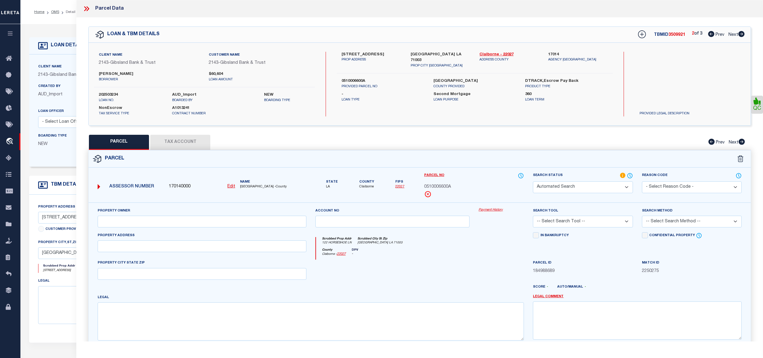
select select "PH"
select select "099"
type input "GANTT, STEVE CLARK"
select select "AGW"
select select "LEG"
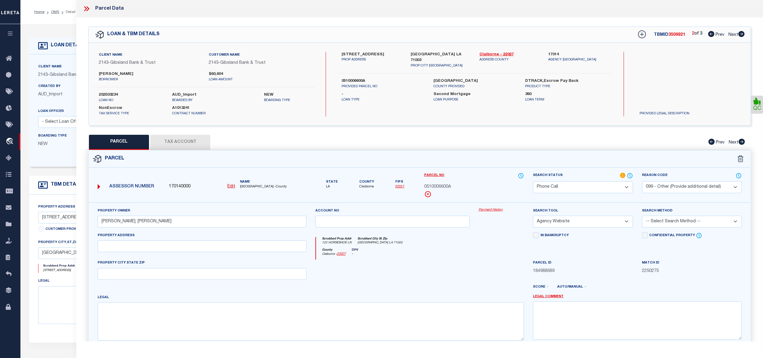
type input "HORSESHOE LN"
type input "ATHENS LA 71003"
type textarea "NE1/4 NW1/4, (LESS STRIP (5 1/4 AC.) OFF W. SIDE & LESS 2 LOTS (1 1/3 AC.) OFF …"
type textarea "Parcel number was updated to match what was already in database, tax account wa…"
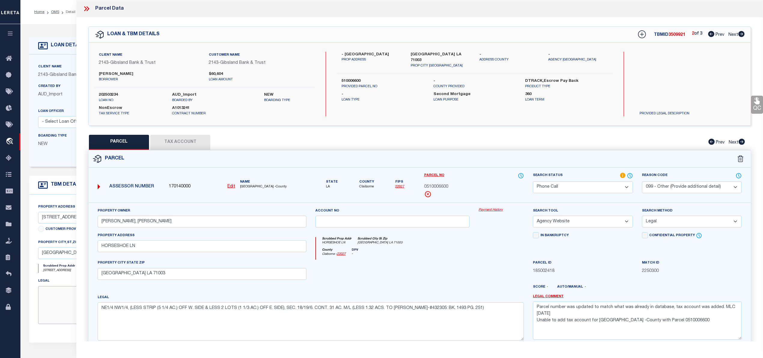
click at [53, 310] on textarea at bounding box center [167, 305] width 258 height 38
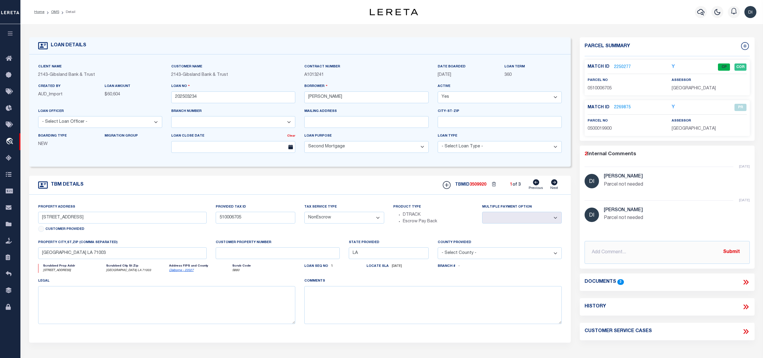
click at [744, 281] on icon at bounding box center [746, 282] width 8 height 8
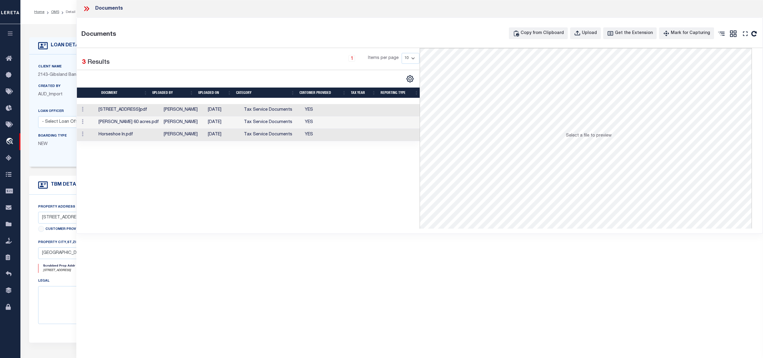
click at [242, 112] on td "Tax Service Documents" at bounding box center [272, 110] width 61 height 12
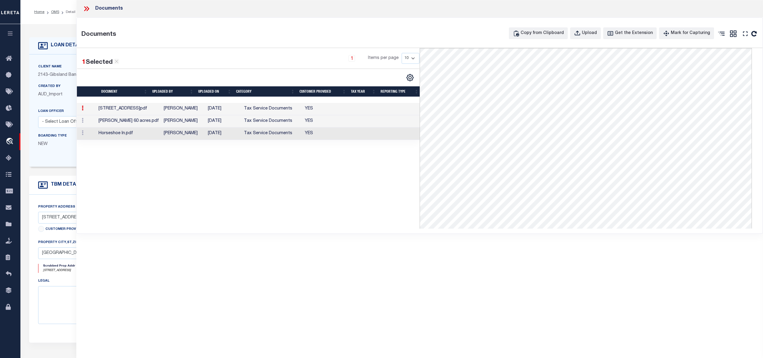
click at [192, 124] on td "Carlin C. Reeder" at bounding box center [183, 121] width 44 height 12
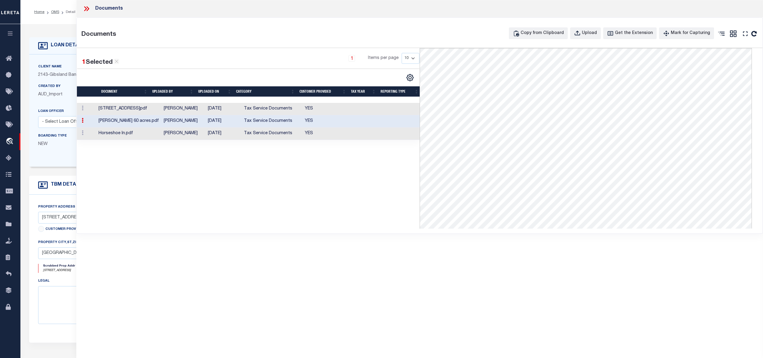
click at [264, 134] on td "Tax Service Documents" at bounding box center [272, 133] width 61 height 12
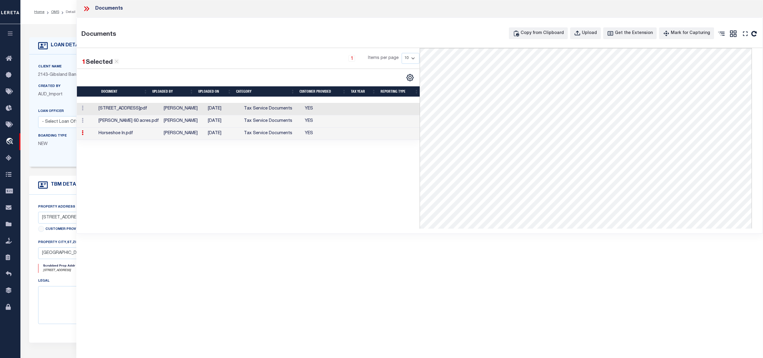
click at [212, 122] on td "09/24/2025" at bounding box center [224, 121] width 36 height 12
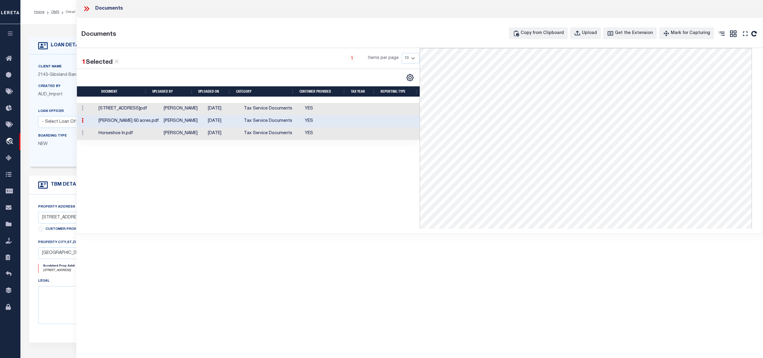
click at [294, 120] on td "Tax Service Documents" at bounding box center [272, 121] width 61 height 12
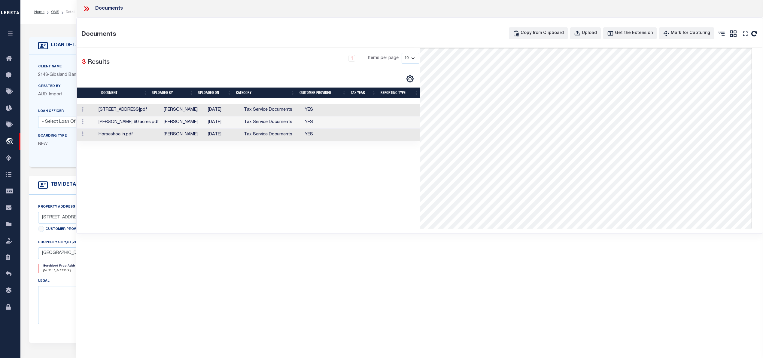
click at [272, 124] on td "Tax Service Documents" at bounding box center [272, 122] width 61 height 12
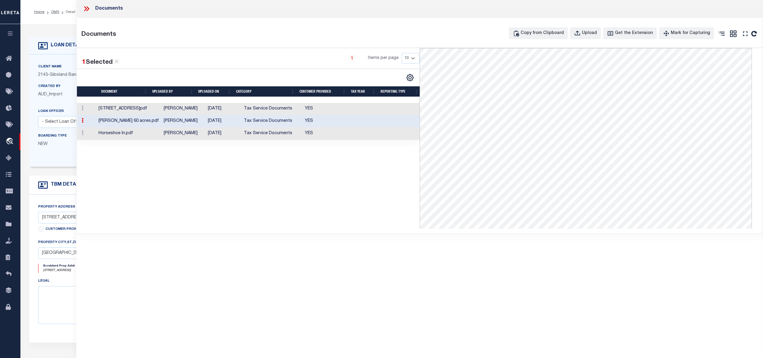
click at [86, 8] on icon at bounding box center [85, 8] width 3 height 5
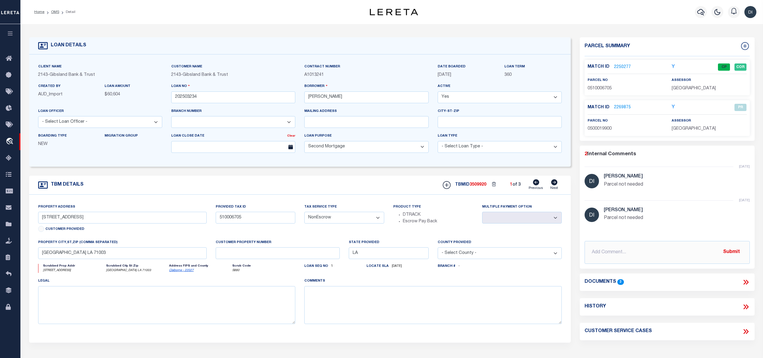
click at [619, 66] on link "2250277" at bounding box center [622, 67] width 17 height 6
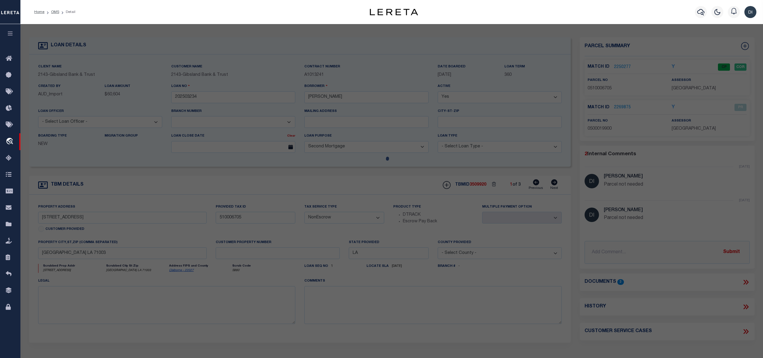
select select "AS"
select select
checkbox input "false"
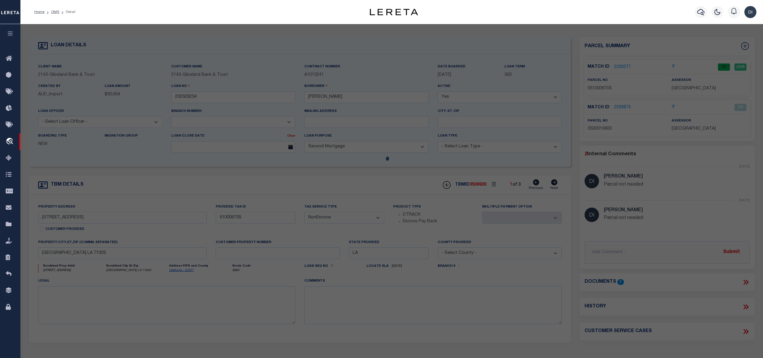
checkbox input "false"
select select "CP"
type input "GANTT, STEVE CLARK"
select select "AGW"
select select "LEG"
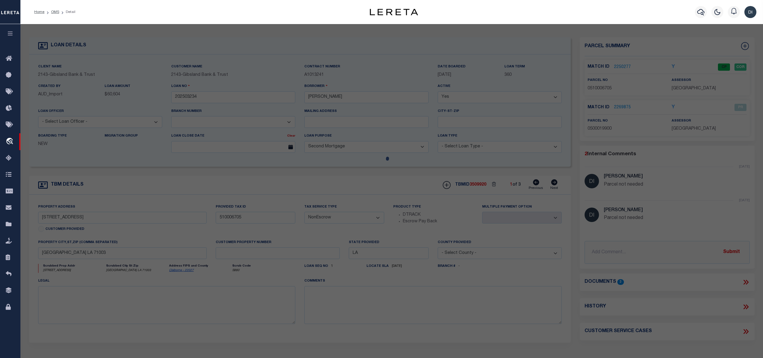
type input "5086 ATHENS AVENUE"
type input "Athens, LA 71003"
type textarea "FROM THE NW COR. OF NE/4 SE/4, SEC. 12/19/7 MEASURE S. 1180 FT. TO POB; TH. CON…"
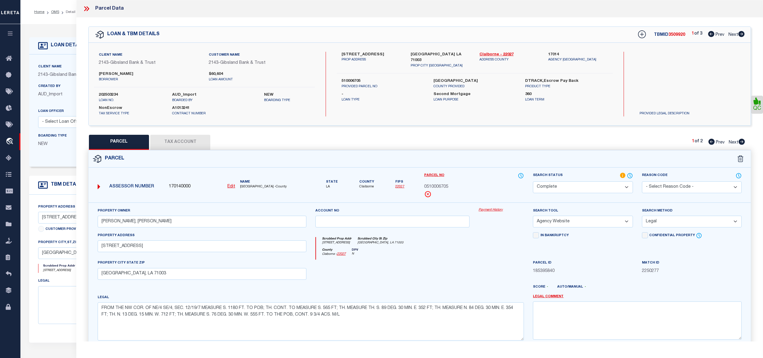
click at [743, 33] on icon at bounding box center [742, 34] width 6 height 6
select select "AS"
select select
checkbox input "false"
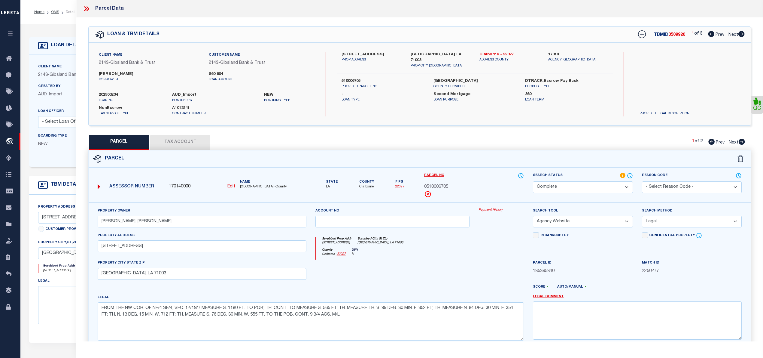
checkbox input "false"
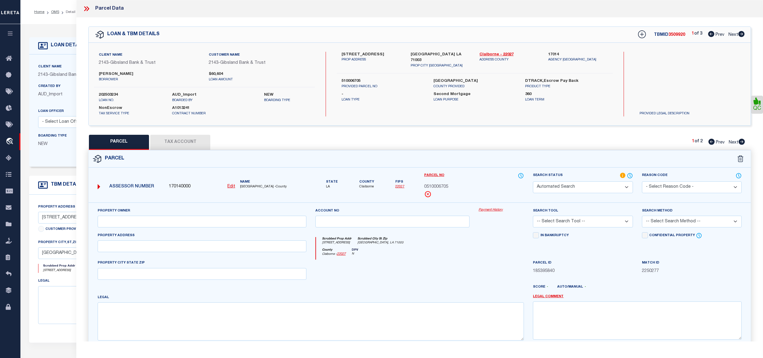
select select "PH"
select select "099"
type input "GANTT, STEVE CLARK"
select select "AGW"
select select "LEG"
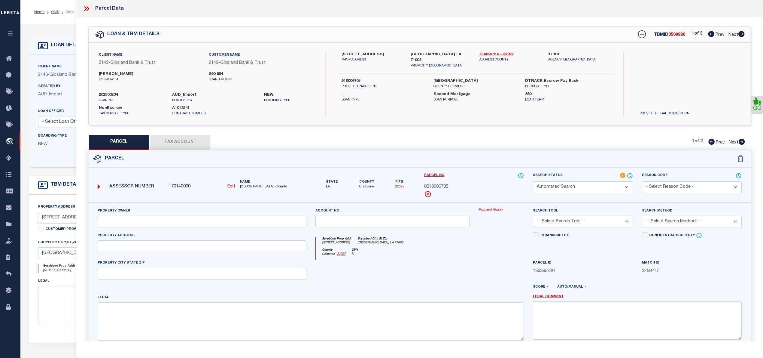
type input "HORSESHOE LN"
type input "ATHENS LA 71003"
type textarea "NE1/4 NW1/4, (LESS STRIP (5 1/4 AC.) OFF W. SIDE & LESS 2 LOTS (1 1/3 AC.) OFF …"
type textarea "Parcel number was updated to match what was already in database, tax account wa…"
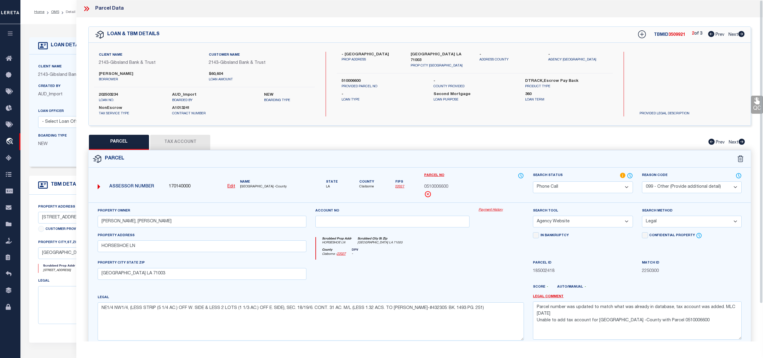
click at [439, 185] on span "0510006600" at bounding box center [436, 187] width 24 height 7
copy span "0510006600"
click at [188, 144] on button "Tax Account" at bounding box center [180, 142] width 60 height 15
select select "100"
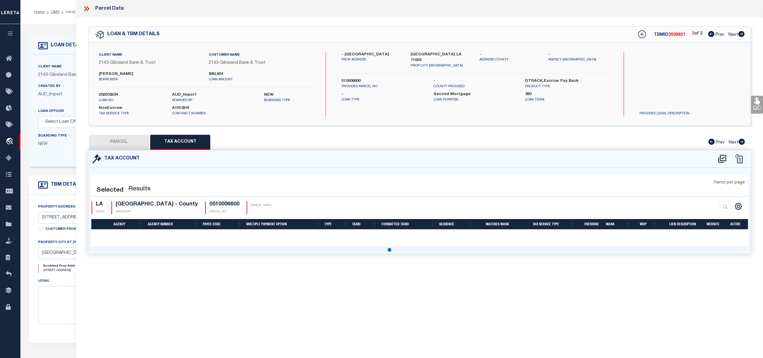
select select "100"
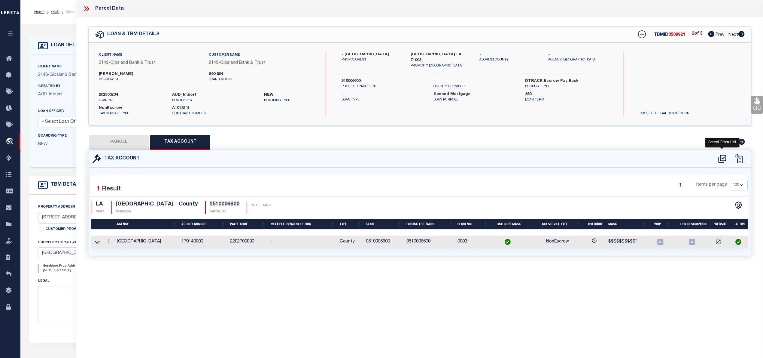
click at [723, 158] on icon at bounding box center [722, 158] width 8 height 8
select select "100"
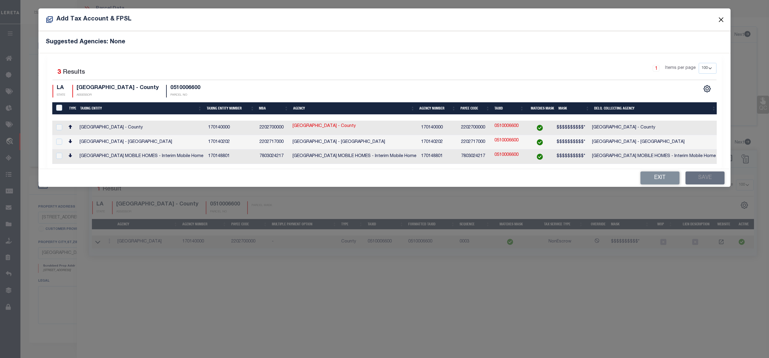
click at [722, 19] on button "Close" at bounding box center [722, 20] width 8 height 8
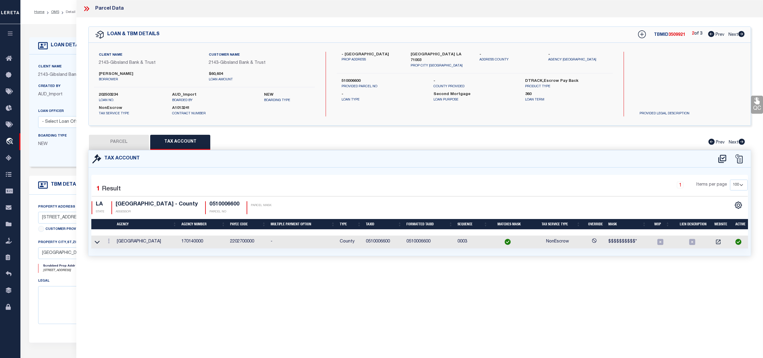
click at [124, 137] on button "PARCEL" at bounding box center [119, 142] width 60 height 15
select select "AS"
select select
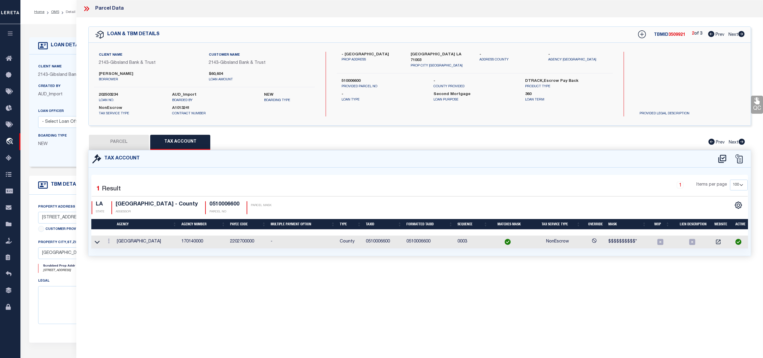
checkbox input "false"
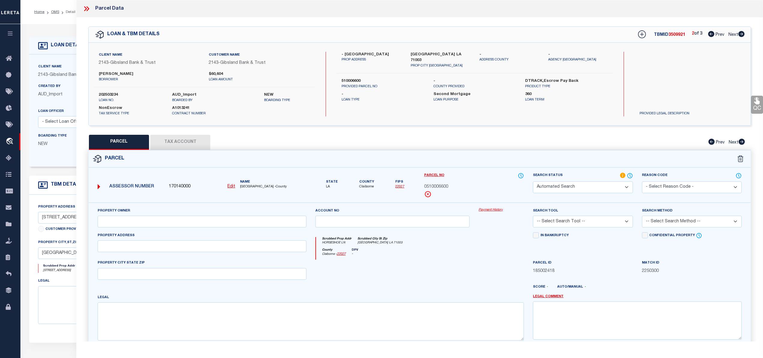
select select "PH"
select select "099"
type input "GANTT, STEVE CLARK"
select select "AGW"
select select "LEG"
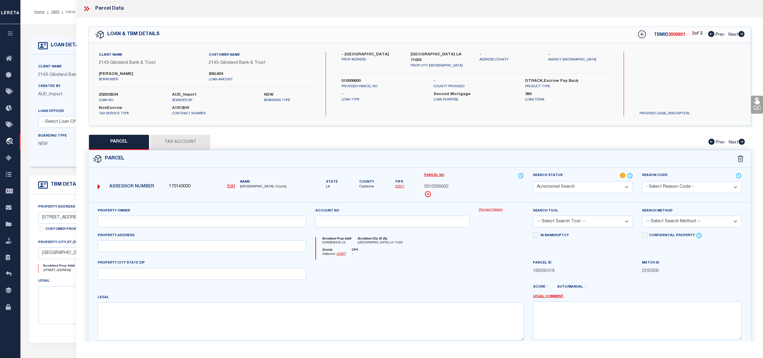
type input "HORSESHOE LN"
type input "ATHENS LA 71003"
type textarea "NE1/4 NW1/4, (LESS STRIP (5 1/4 AC.) OFF W. SIDE & LESS 2 LOTS (1 1/3 AC.) OFF …"
type textarea "Parcel number was updated to match what was already in database, tax account wa…"
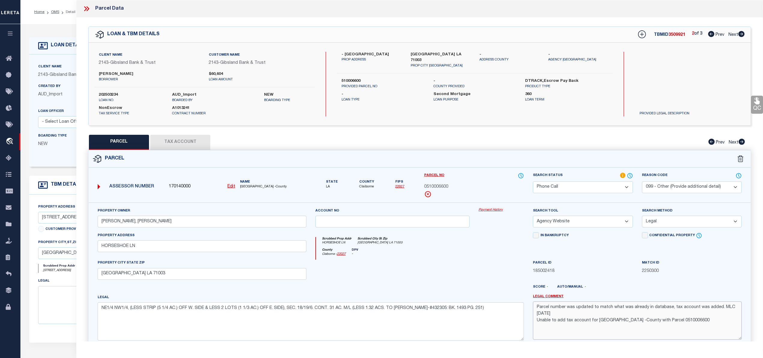
click at [579, 321] on textarea "Parcel number was updated to match what was already in database, tax account wa…" at bounding box center [637, 320] width 209 height 38
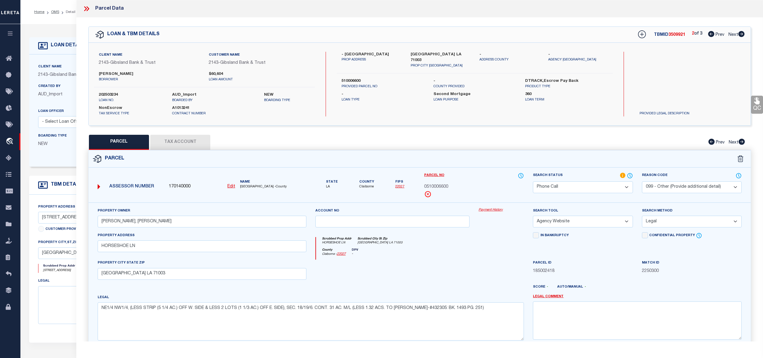
click at [677, 188] on select "- Select Reason Code - 099 - Other (Provide additional detail) ACT - Agency Cha…" at bounding box center [692, 187] width 100 height 12
select select
click at [642, 181] on select "- Select Reason Code - 099 - Other (Provide additional detail) ACT - Agency Cha…" at bounding box center [692, 187] width 100 height 12
click at [583, 188] on select "Automated Search Bad Parcel Complete Duplicate Parcel High Dollar Reporting In …" at bounding box center [583, 187] width 100 height 12
click at [533, 181] on select "Automated Search Bad Parcel Complete Duplicate Parcel High Dollar Reporting In …" at bounding box center [583, 187] width 100 height 12
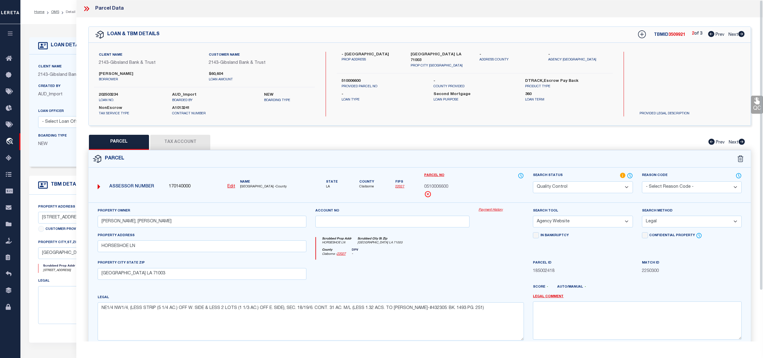
scroll to position [60, 0]
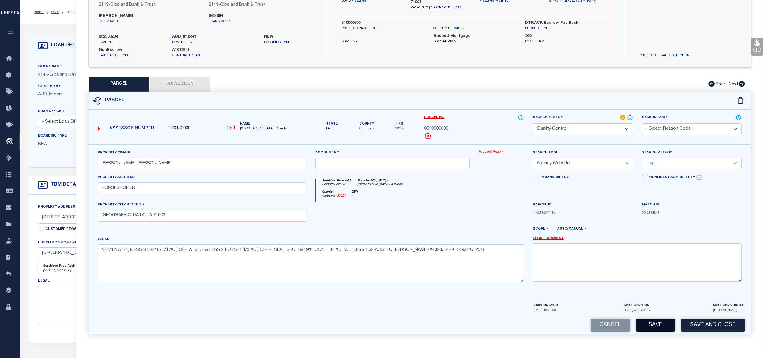
click at [656, 324] on button "Save" at bounding box center [655, 324] width 39 height 13
select select "AS"
select select
checkbox input "false"
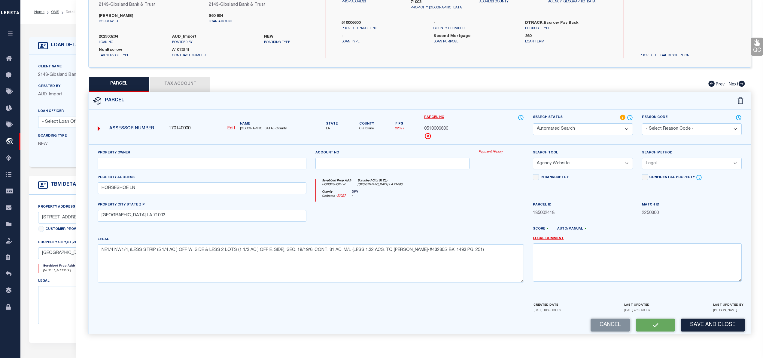
checkbox input "false"
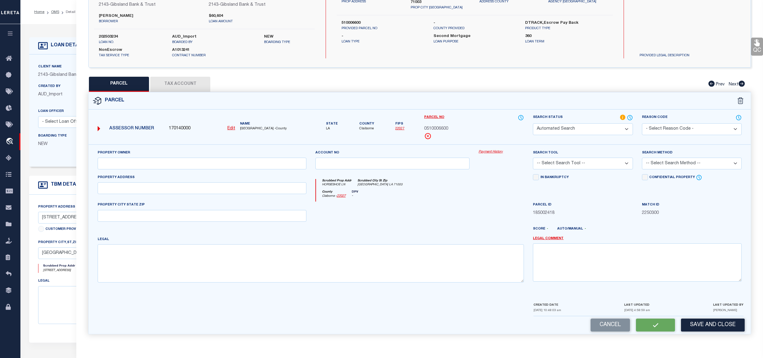
select select "QC"
type input "GANTT, STEVE CLARK"
select select "AGW"
select select "LEG"
type input "HORSESHOE LN"
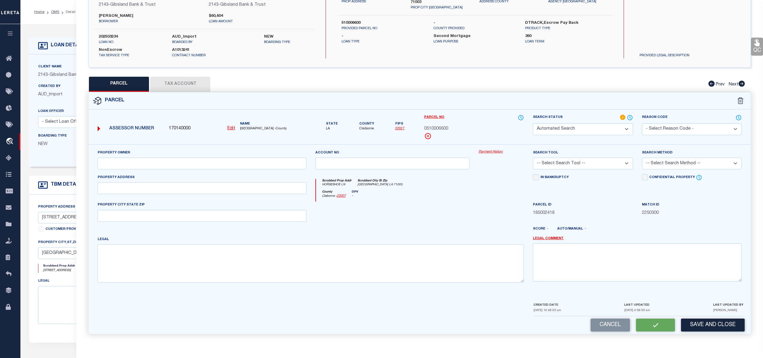
type input "ATHENS LA 71003"
type textarea "NE1/4 NW1/4, (LESS STRIP (5 1/4 AC.) OFF W. SIDE & LESS 2 LOTS (1 1/3 AC.) OFF …"
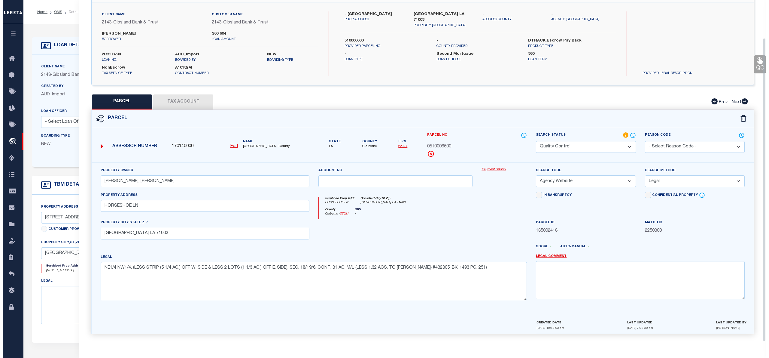
scroll to position [0, 0]
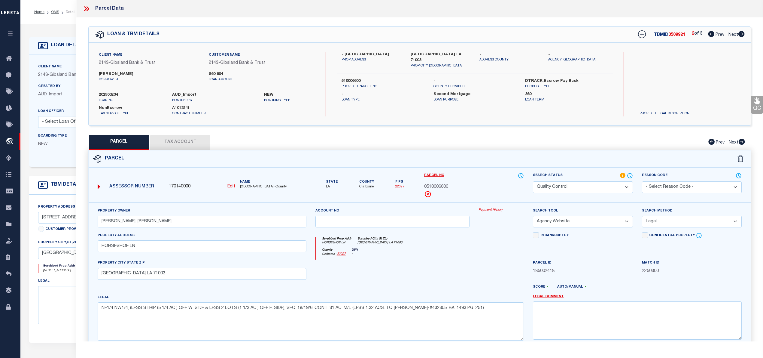
click at [677, 35] on span "3509921" at bounding box center [677, 35] width 17 height 4
copy span "3509921"
click at [114, 95] on label "202503234" at bounding box center [131, 95] width 64 height 6
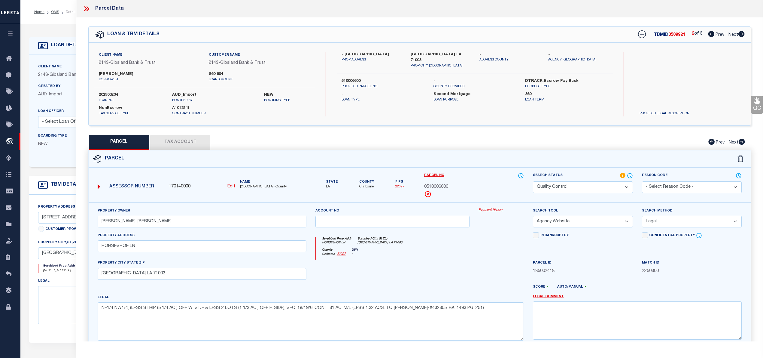
click at [109, 93] on label "202503234" at bounding box center [131, 95] width 64 height 6
copy label "202503234"
click at [630, 174] on icon at bounding box center [630, 175] width 6 height 7
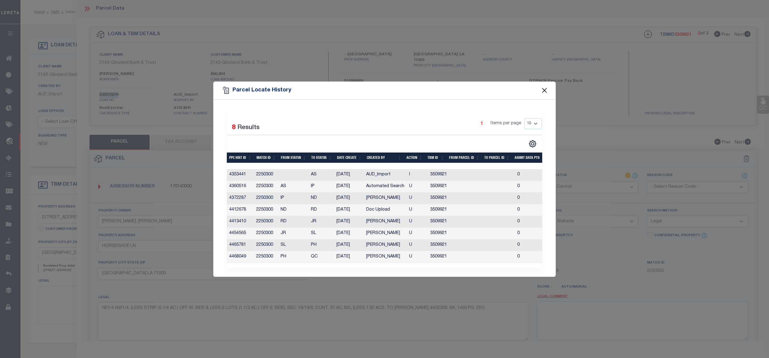
click at [547, 86] on button "Close" at bounding box center [545, 90] width 8 height 8
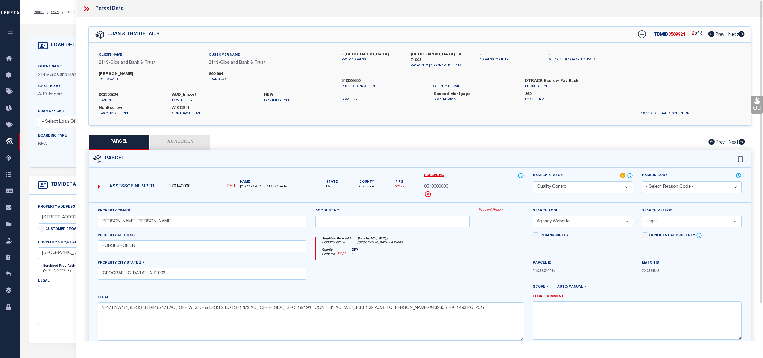
click at [250, 186] on span "CLAIBORNE PARISH -County" at bounding box center [273, 186] width 66 height 5
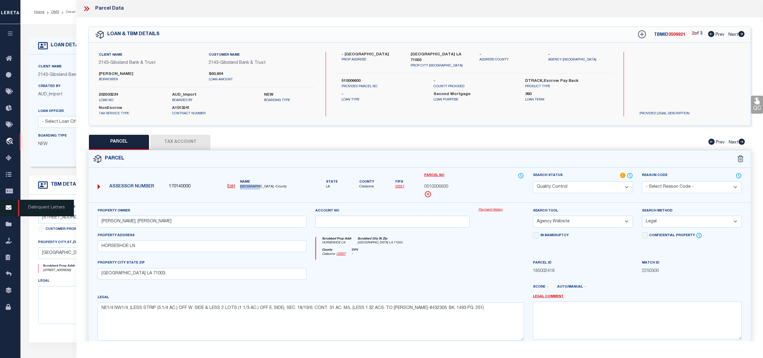
copy span "CLAIBORNE"
click at [445, 184] on span "0510006600" at bounding box center [436, 187] width 24 height 7
copy span "0510006600"
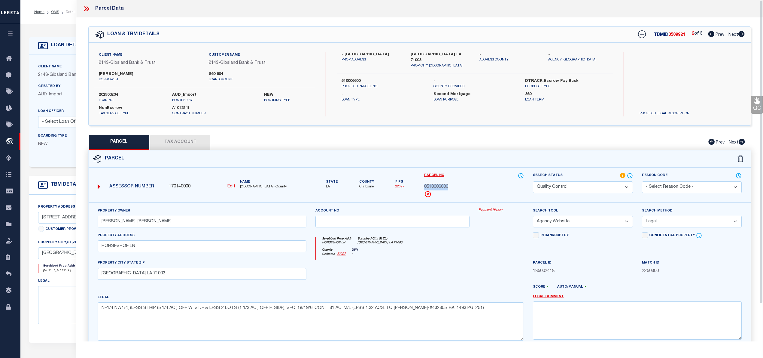
click at [204, 142] on button "Tax Account" at bounding box center [180, 142] width 60 height 15
select select "100"
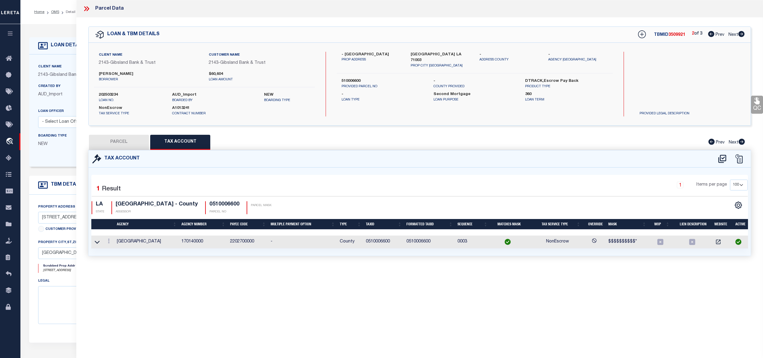
click at [126, 141] on button "PARCEL" at bounding box center [119, 142] width 60 height 15
select select "AS"
select select
checkbox input "false"
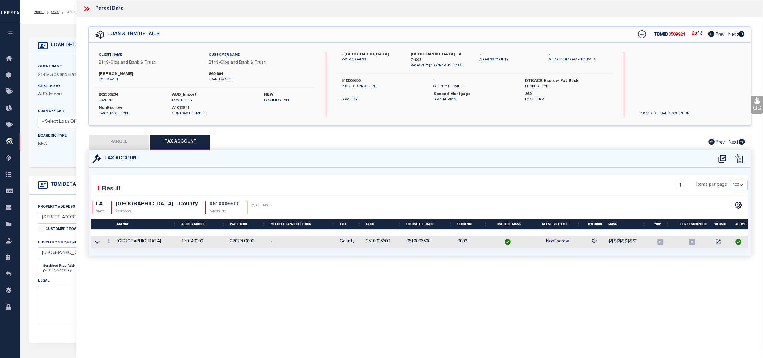
checkbox input "false"
select select "QC"
type input "GANTT, STEVE CLARK"
select select "AGW"
select select "LEG"
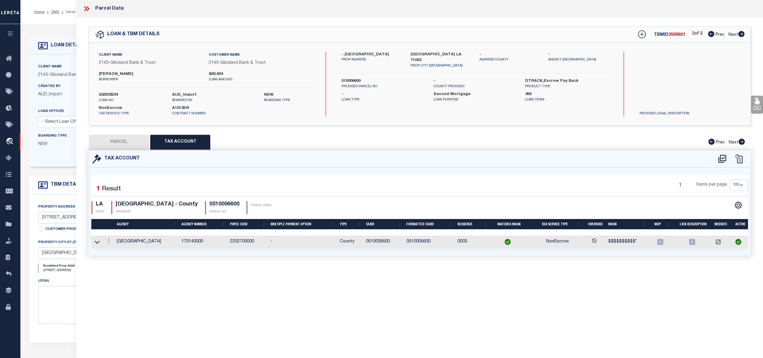
type input "HORSESHOE LN"
type input "ATHENS LA 71003"
type textarea "NE1/4 NW1/4, (LESS STRIP (5 1/4 AC.) OFF W. SIDE & LESS 2 LOTS (1 1/3 AC.) OFF …"
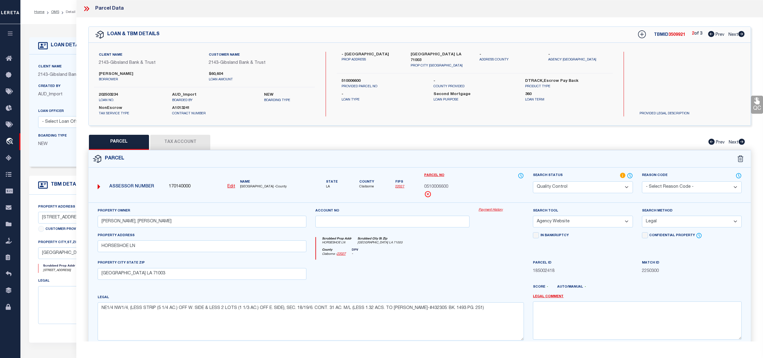
click at [87, 8] on icon at bounding box center [85, 8] width 3 height 5
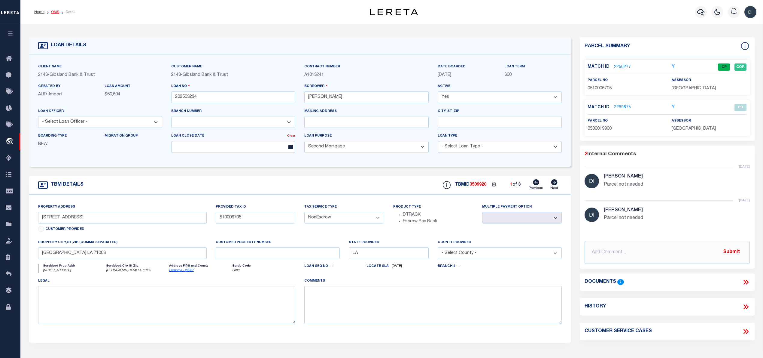
click at [53, 10] on link "OMS" at bounding box center [55, 12] width 8 height 4
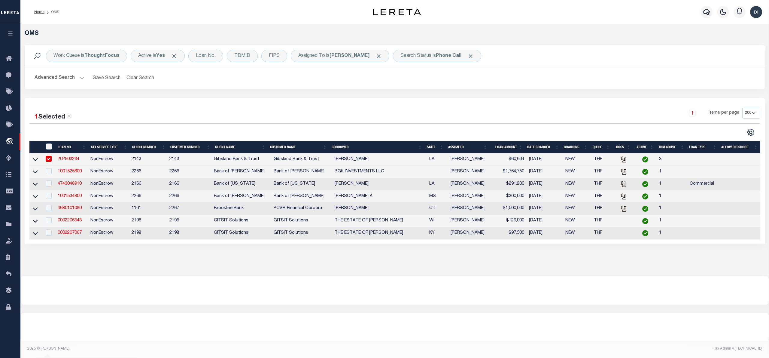
click at [362, 133] on div at bounding box center [212, 132] width 365 height 8
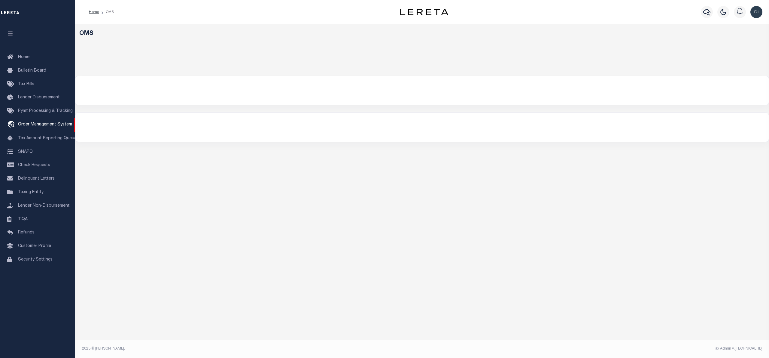
select select "200"
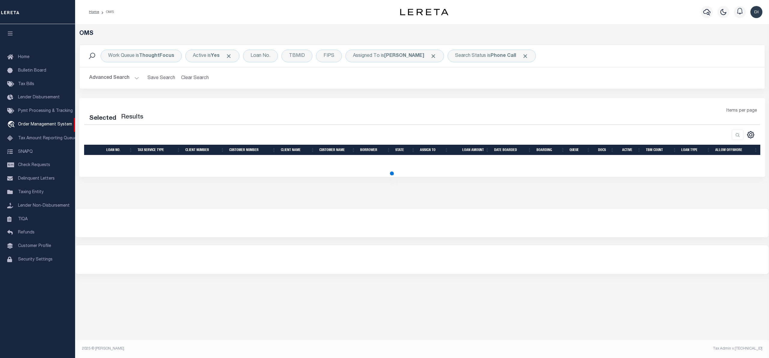
select select "200"
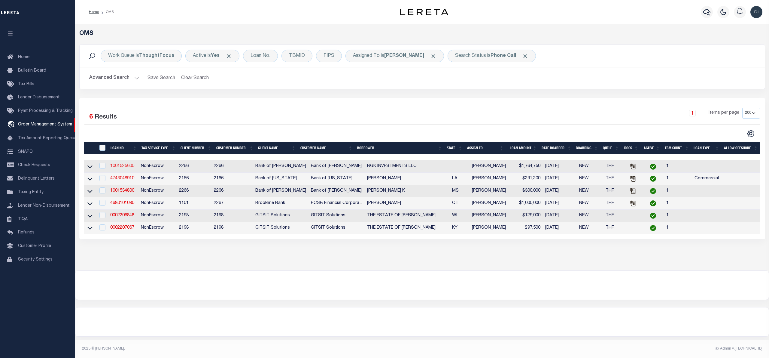
click at [117, 166] on link "1001525600" at bounding box center [122, 166] width 24 height 4
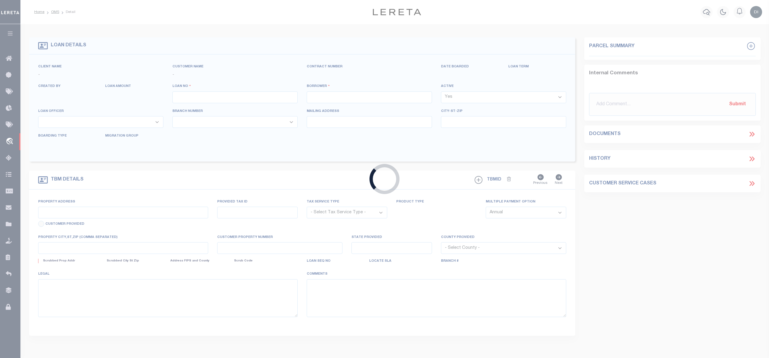
type input "1001525600"
type input "BGK INVESTMENTS LLC"
select select
type input "101 N OAK ST STE 9"
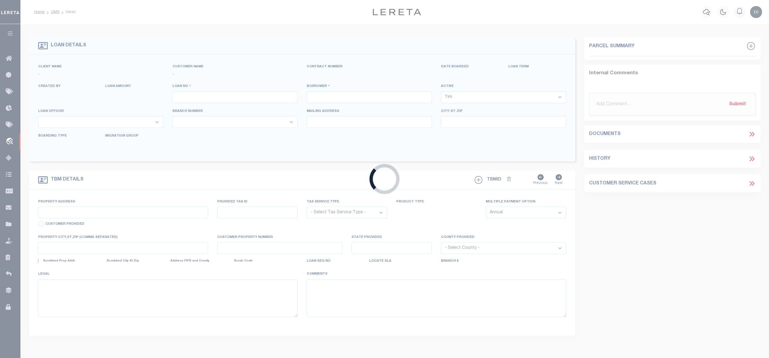
type input "HAMMOND LA 70401"
select select "400"
select select "NonEscrow"
type input "HIGHWAY 964"
type input "30832421"
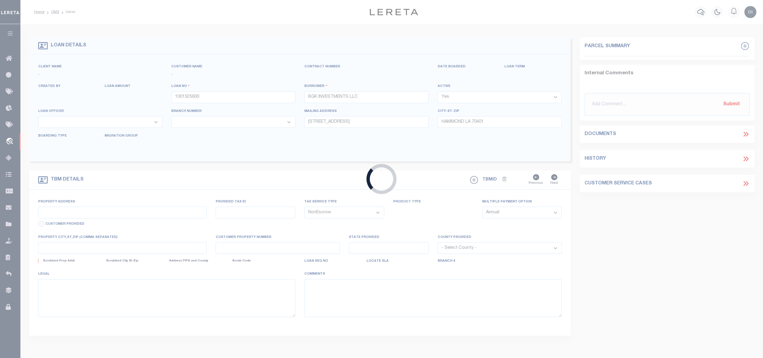
select select
type input "ZACHARY LA 70791"
type input "8671"
type textarea "LOT C-1, LUCY CRUMHOLT TRUST"
select select "25340"
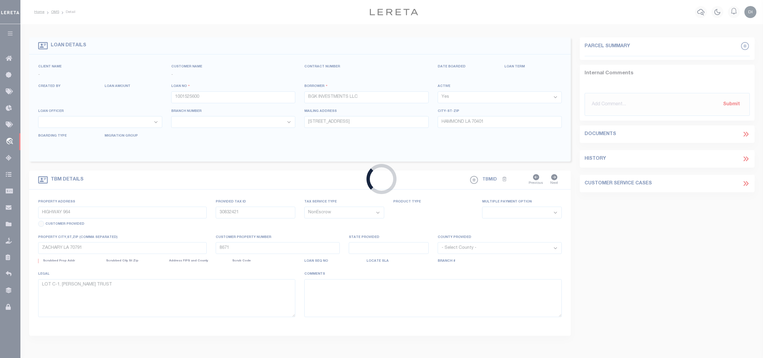
select select "8660"
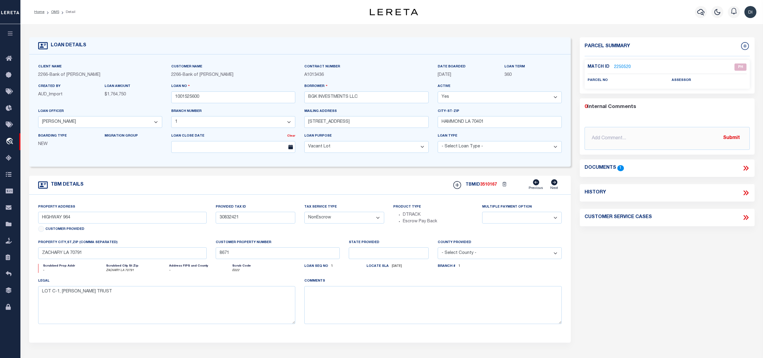
click at [746, 167] on icon at bounding box center [746, 168] width 8 height 8
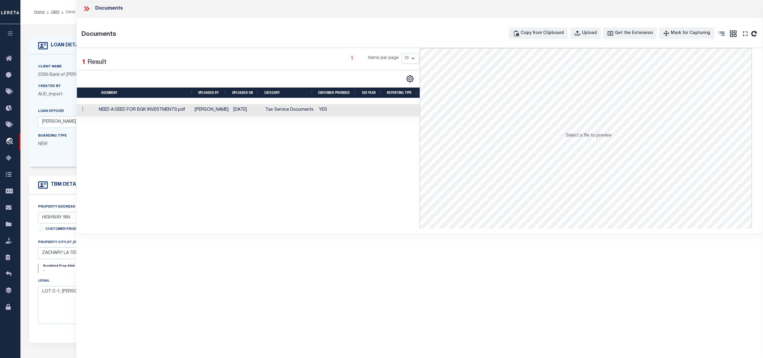
click at [243, 108] on td "[DATE]" at bounding box center [247, 110] width 32 height 12
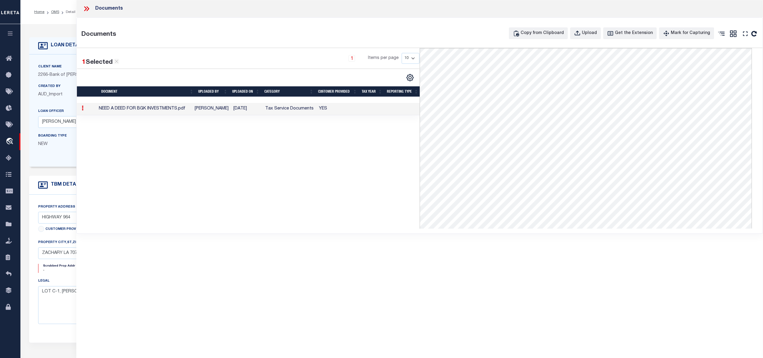
click at [85, 8] on icon at bounding box center [85, 8] width 3 height 5
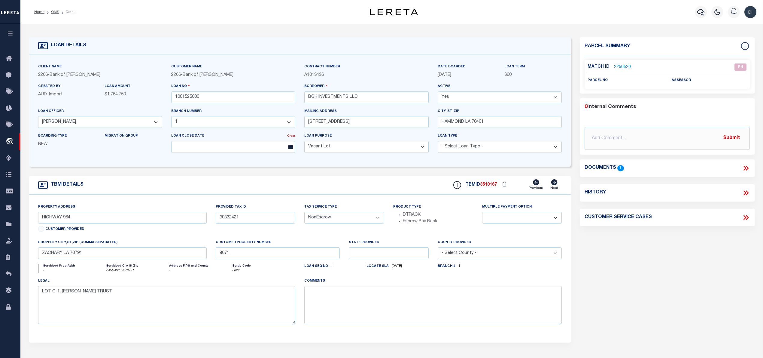
click at [625, 65] on link "2250520" at bounding box center [622, 67] width 17 height 6
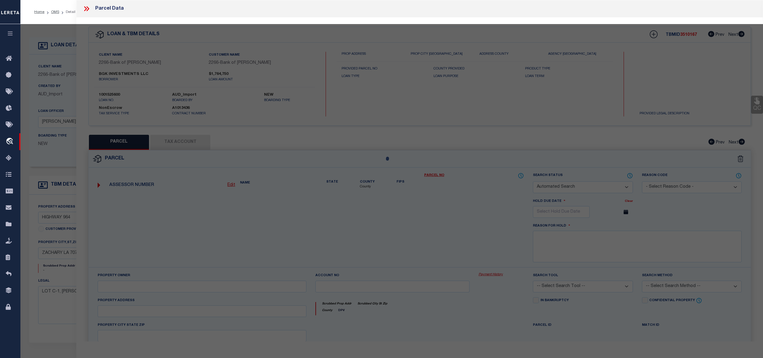
checkbox input "false"
select select "PH"
checkbox input "false"
type textarea "Document uploaded that satisfies a legal requirement, changing from ND to RD"
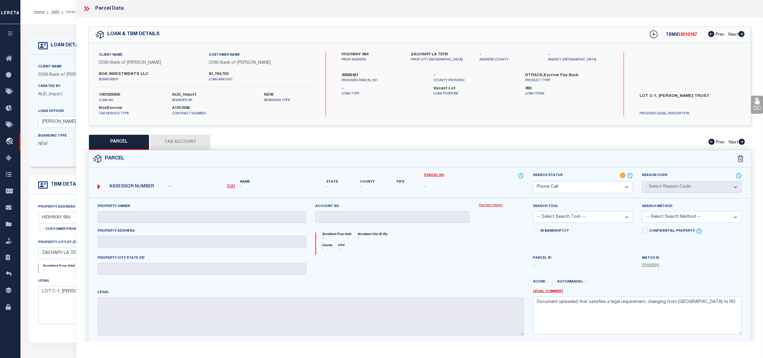
click at [102, 73] on label "BGK INVESTMENTS LLC" at bounding box center [149, 74] width 101 height 6
copy label "BGK"
click at [351, 76] on label "30832421" at bounding box center [383, 75] width 83 height 6
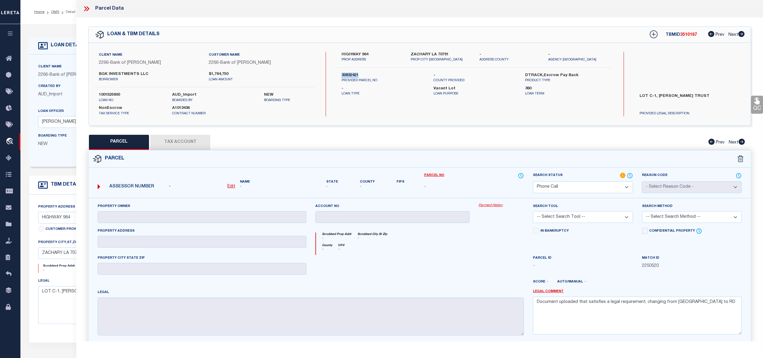
copy label "30832421"
click at [232, 188] on u "Edit" at bounding box center [231, 186] width 8 height 4
select select "PH"
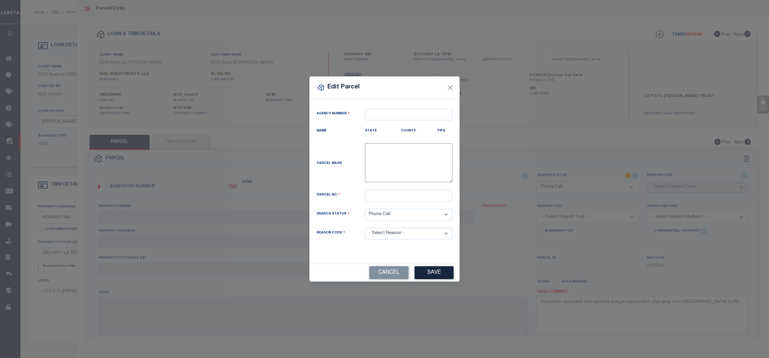
type textarea "-"
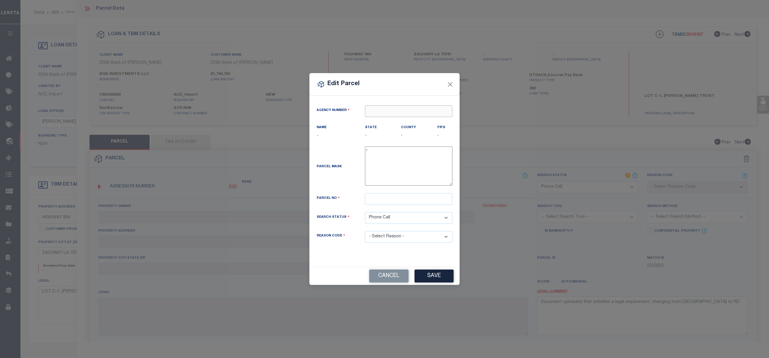
click at [395, 107] on input "text" at bounding box center [408, 111] width 87 height 12
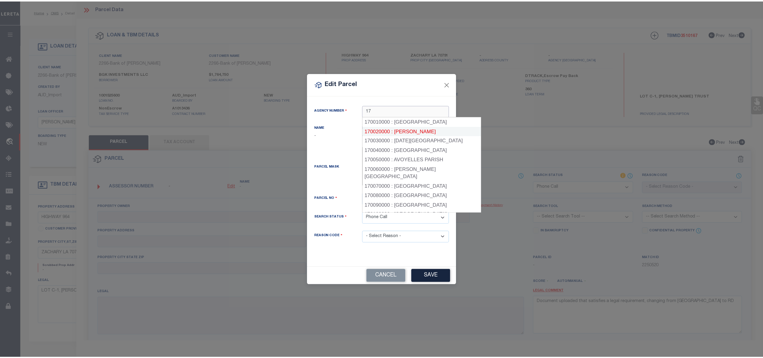
scroll to position [80, 0]
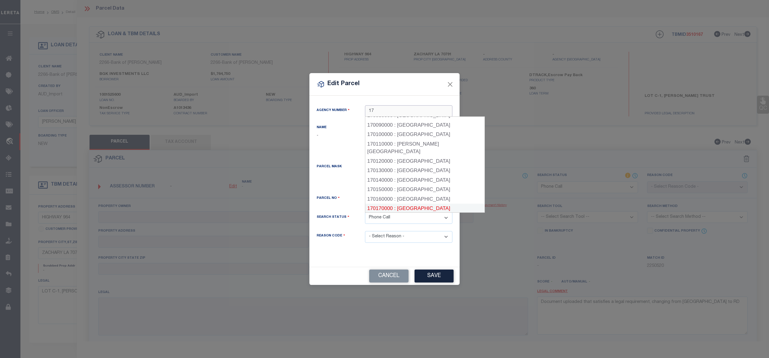
click at [424, 203] on div "170170000 : EAST BATON ROUGE PARISH" at bounding box center [425, 208] width 120 height 10
type input "170170000"
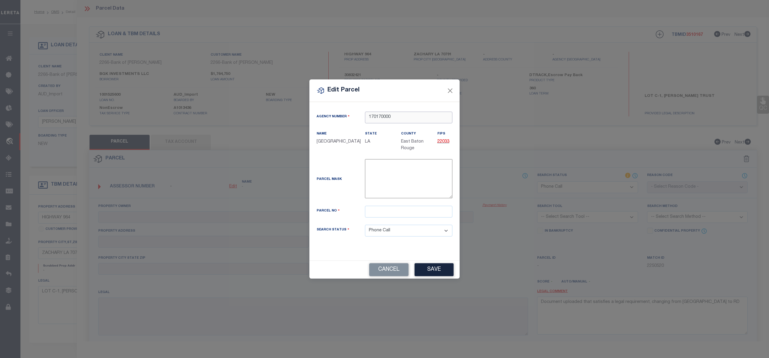
type input "170170000"
click at [375, 213] on input "text" at bounding box center [408, 212] width 87 height 12
paste input "30832421"
type input "30832421"
click at [427, 267] on button "Save" at bounding box center [434, 269] width 39 height 13
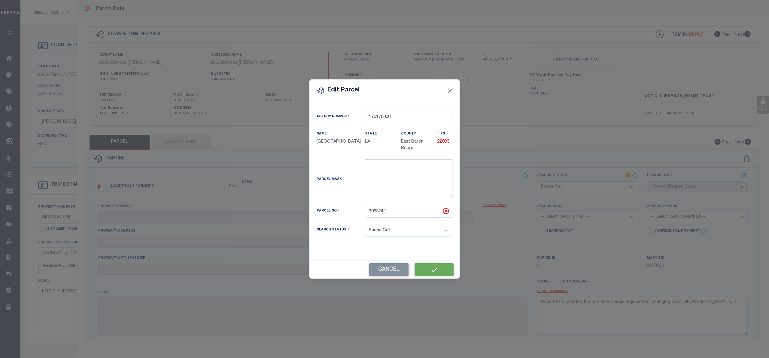
select select "PH"
checkbox input "false"
type textarea "Document uploaded that satisfies a legal requirement, changing from ND to RD"
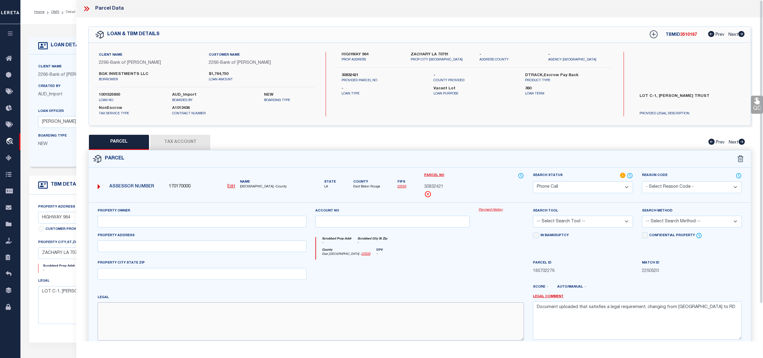
click at [210, 327] on textarea at bounding box center [311, 321] width 426 height 38
paste textarea "Ward: 2-5, Subdivision: CRUMHOLT, LUCY E TRUST PROPERTY, Lot: C-1, Lot: C-1. TR…"
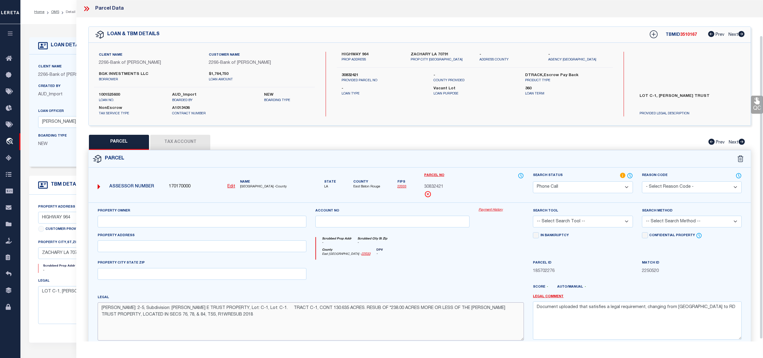
scroll to position [40, 0]
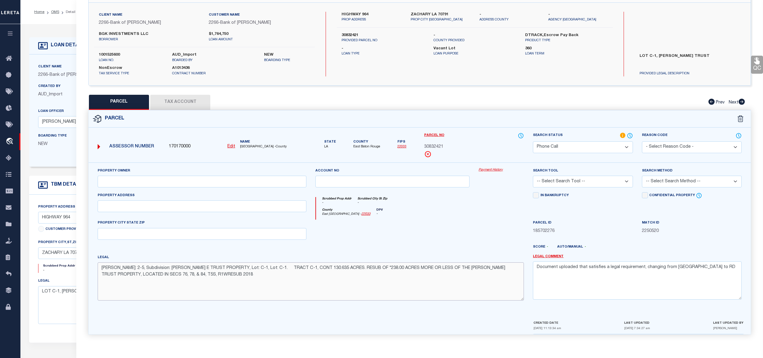
type textarea "Ward: 2-5, Subdivision: CRUMHOLT, LUCY E TRUST PROPERTY, Lot: C-1, Lot: C-1. TR…"
click at [574, 287] on textarea "Document uploaded that satisfies a legal requirement, changing from ND to RD" at bounding box center [637, 280] width 209 height 38
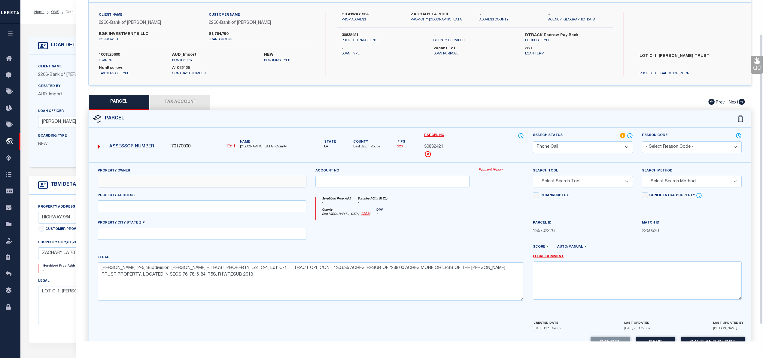
click at [113, 184] on input "text" at bounding box center [202, 181] width 209 height 12
paste input "BGK INVESTMENTS, LLC"
type input "BGK INVESTMENTS, LLC"
click at [621, 183] on select "-- Select Search Tool -- 3rd Party Website Agency File Agency Website ATLS CNV-…" at bounding box center [583, 181] width 100 height 12
select select "AGW"
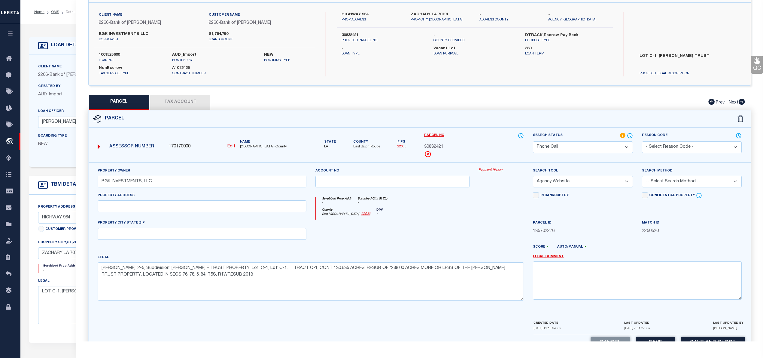
click at [533, 176] on select "-- Select Search Tool -- 3rd Party Website Agency File Agency Website ATLS CNV-…" at bounding box center [583, 181] width 100 height 12
click at [665, 182] on select "-- Select Search Method -- Property Address Legal Liability Info Provided" at bounding box center [692, 181] width 100 height 12
select select "LEG"
click at [642, 176] on select "-- Select Search Method -- Property Address Legal Liability Info Provided" at bounding box center [692, 181] width 100 height 12
click at [495, 225] on div at bounding box center [501, 231] width 54 height 25
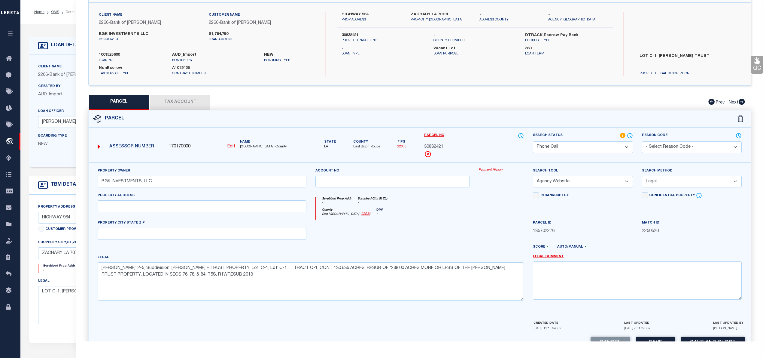
click at [590, 228] on div "Parcel ID 185702276" at bounding box center [583, 226] width 100 height 15
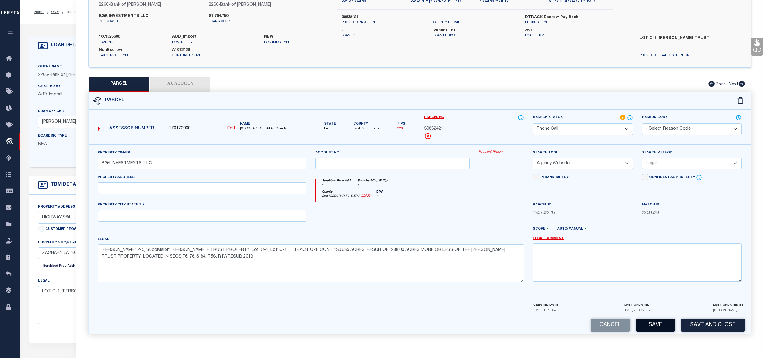
click at [655, 322] on button "Save" at bounding box center [655, 324] width 39 height 13
select select "AS"
select select
checkbox input "false"
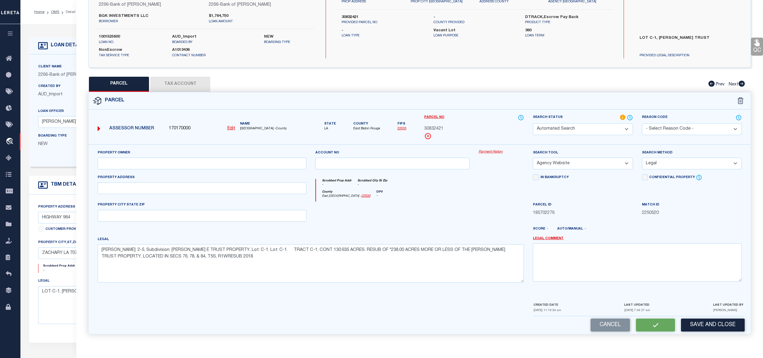
checkbox input "false"
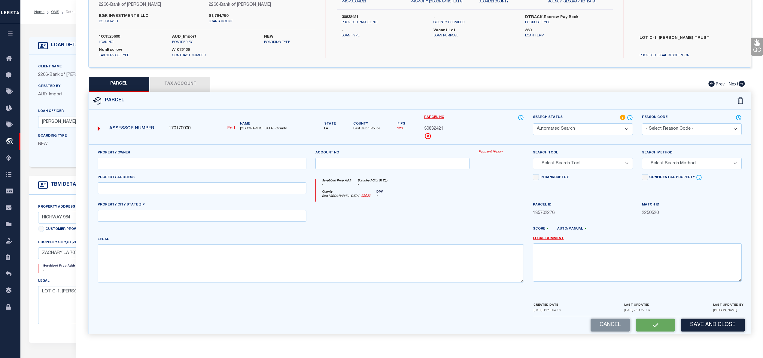
select select "PH"
type input "BGK INVESTMENTS, LLC"
select select "AGW"
select select "LEG"
type textarea "Ward: 2-5, Subdivision: CRUMHOLT, LUCY E TRUST PROPERTY, Lot: C-1, Lot: C-1. TR…"
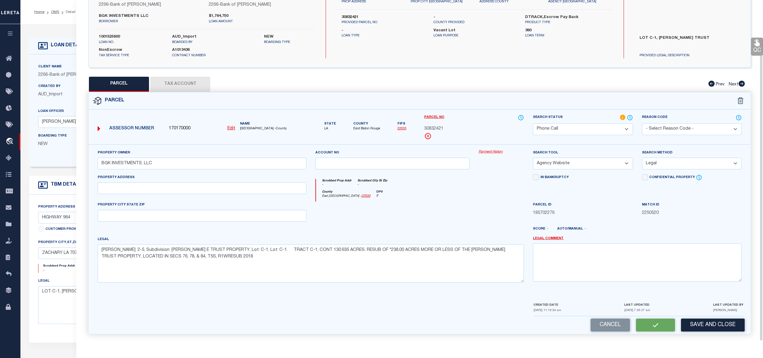
click at [187, 85] on button "Tax Account" at bounding box center [180, 84] width 60 height 15
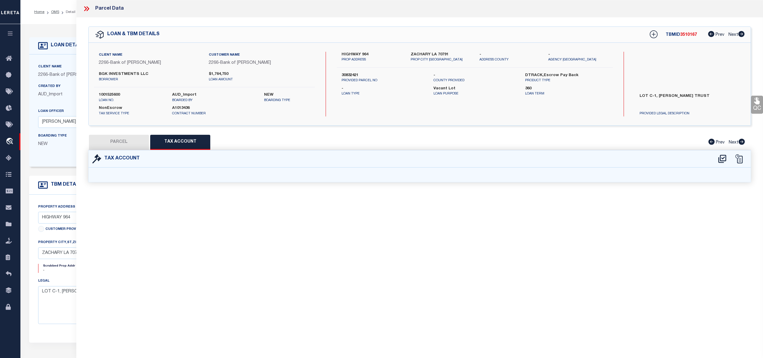
scroll to position [0, 0]
select select "100"
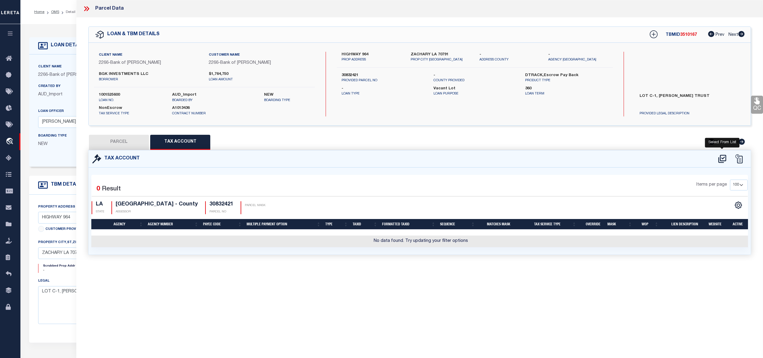
click at [722, 156] on icon at bounding box center [723, 159] width 10 height 10
select select "100"
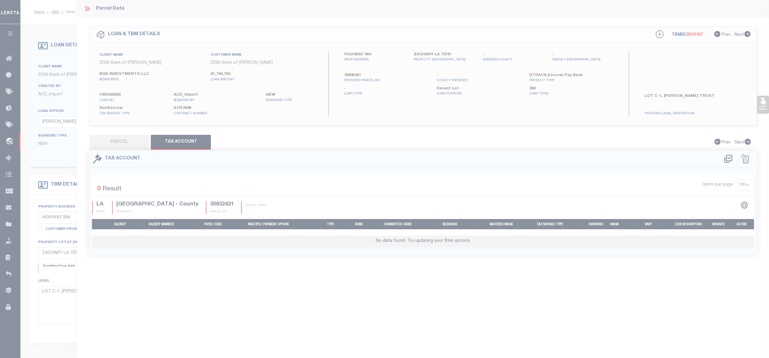
select select "100"
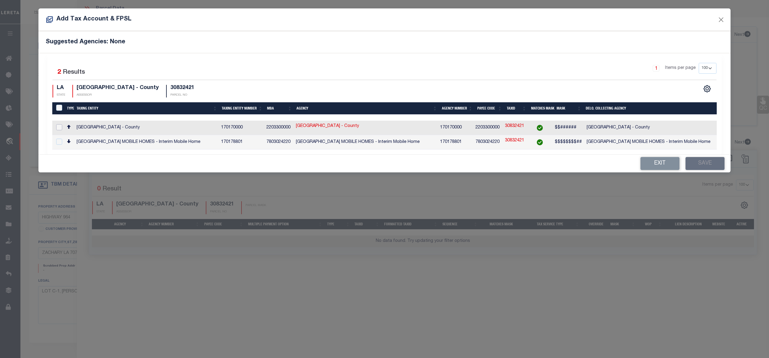
click at [59, 126] on input "checkbox" at bounding box center [59, 127] width 6 height 6
checkbox input "true"
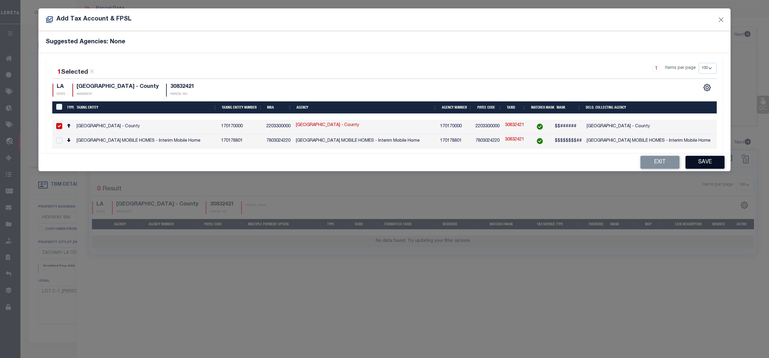
click at [697, 166] on button "Save" at bounding box center [705, 162] width 39 height 13
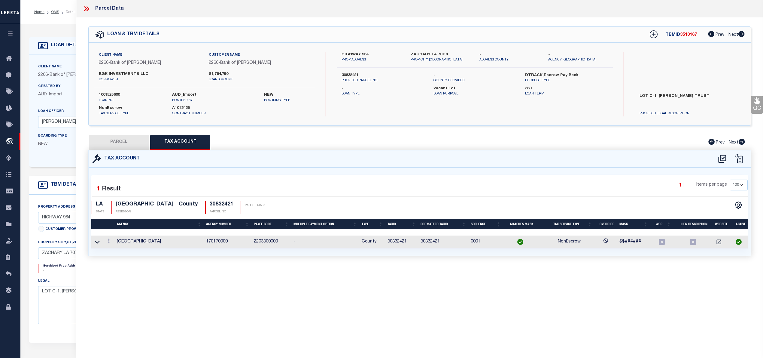
click at [123, 143] on button "PARCEL" at bounding box center [119, 142] width 60 height 15
select select "AS"
select select
checkbox input "false"
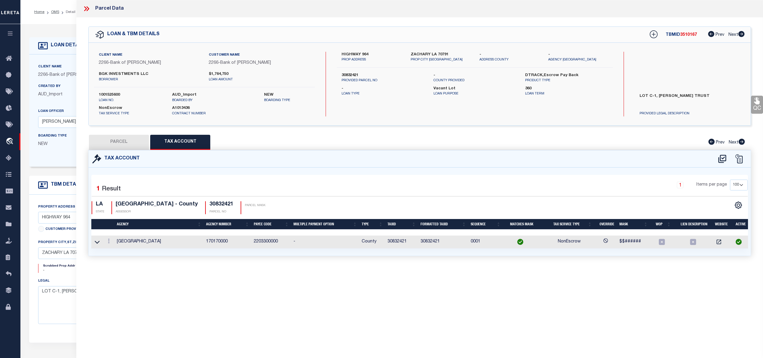
checkbox input "false"
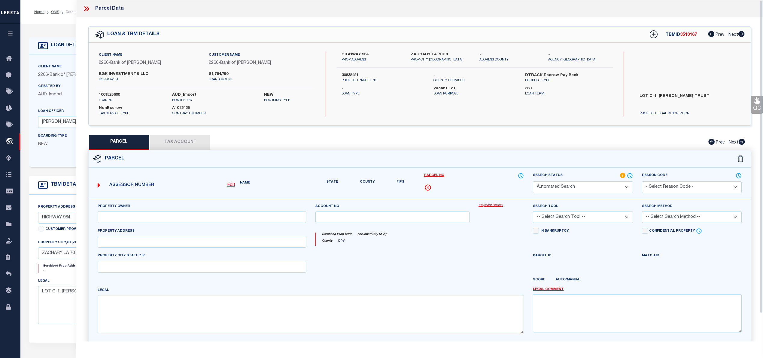
select select "PH"
type input "BGK INVESTMENTS, LLC"
select select "AGW"
select select "LEG"
type textarea "Ward: 2-5, Subdivision: CRUMHOLT, LUCY E TRUST PROPERTY, Lot: C-1, Lot: C-1. TR…"
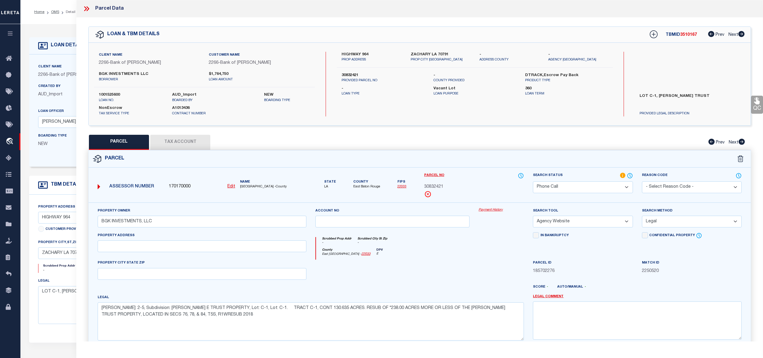
click at [624, 184] on select "Automated Search Bad Parcel Complete Duplicate Parcel High Dollar Reporting In …" at bounding box center [583, 187] width 100 height 12
click at [533, 181] on select "Automated Search Bad Parcel Complete Duplicate Parcel High Dollar Reporting In …" at bounding box center [583, 187] width 100 height 12
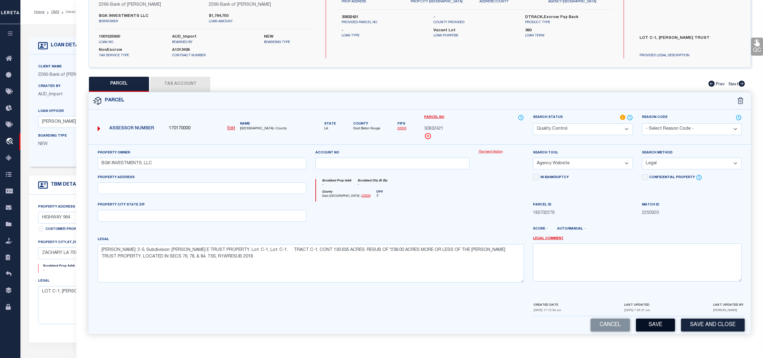
click at [657, 325] on button "Save" at bounding box center [655, 324] width 39 height 13
select select "AS"
select select
checkbox input "false"
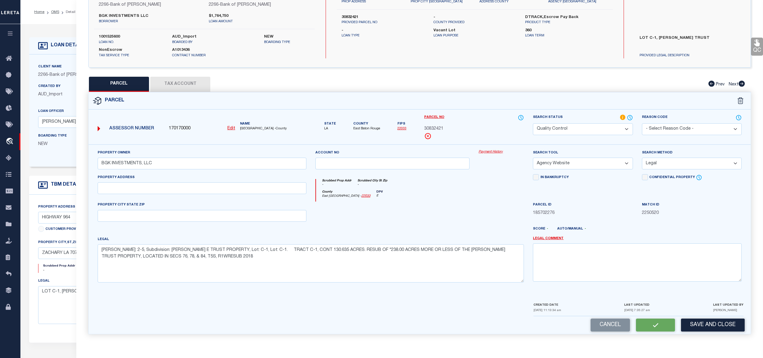
checkbox input "false"
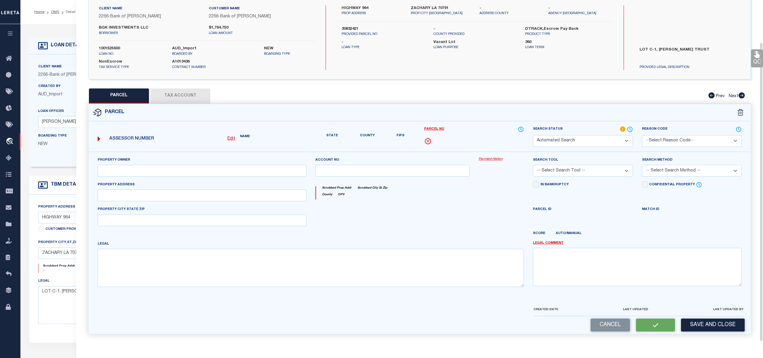
select select "QC"
type input "BGK INVESTMENTS, LLC"
select select "AGW"
select select "LEG"
type textarea "Ward: 2-5, Subdivision: CRUMHOLT, LUCY E TRUST PROPERTY, Lot: C-1, Lot: C-1. TR…"
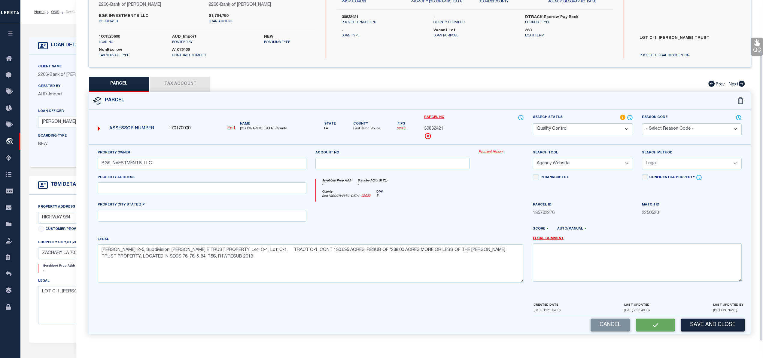
scroll to position [20, 0]
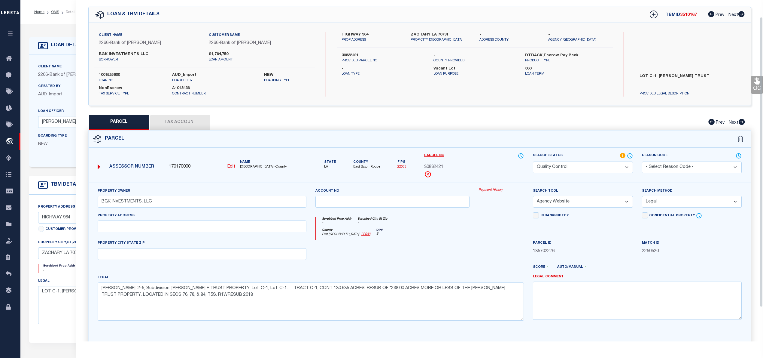
click at [688, 17] on span "3510167" at bounding box center [688, 15] width 17 height 4
copy span "3510167"
click at [117, 75] on label "1001525600" at bounding box center [131, 75] width 64 height 6
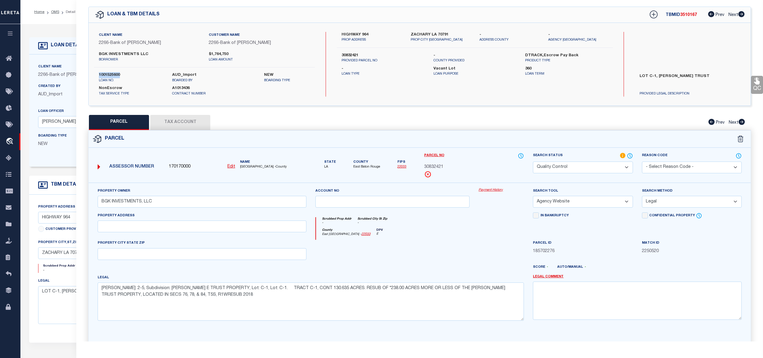
copy label "1001525600"
drag, startPoint x: 255, startPoint y: 166, endPoint x: 272, endPoint y: 167, distance: 17.5
click at [272, 167] on span "EAST BATON ROUGE PARISH -County" at bounding box center [273, 166] width 66 height 5
copy span "EAST BATON ROUGE"
click at [437, 166] on span "30832421" at bounding box center [433, 167] width 19 height 7
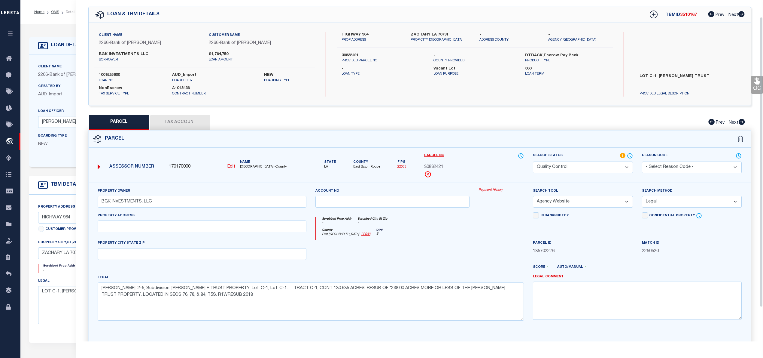
click at [437, 166] on span "30832421" at bounding box center [433, 167] width 19 height 7
copy span "30832421"
click at [180, 117] on button "Tax Account" at bounding box center [180, 122] width 60 height 15
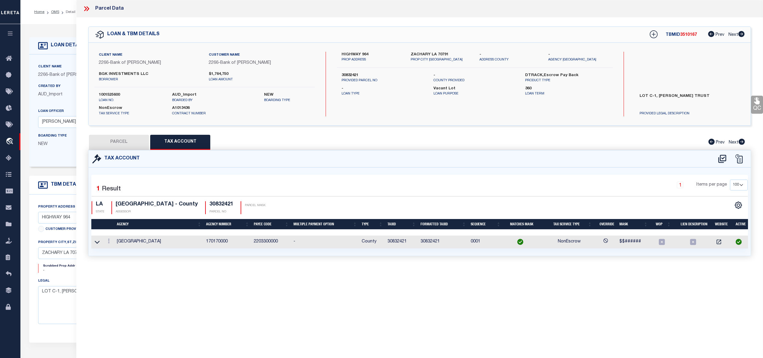
select select "100"
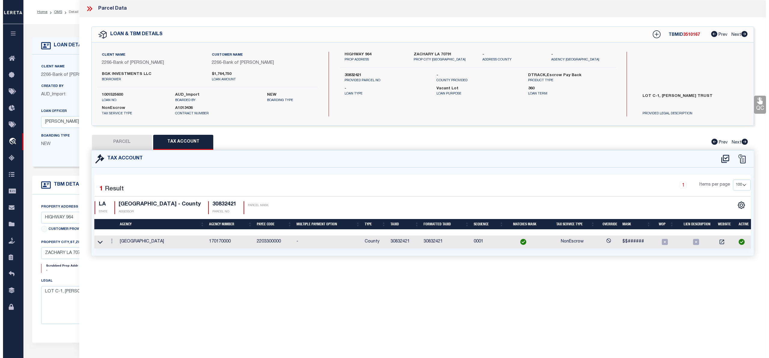
scroll to position [0, 0]
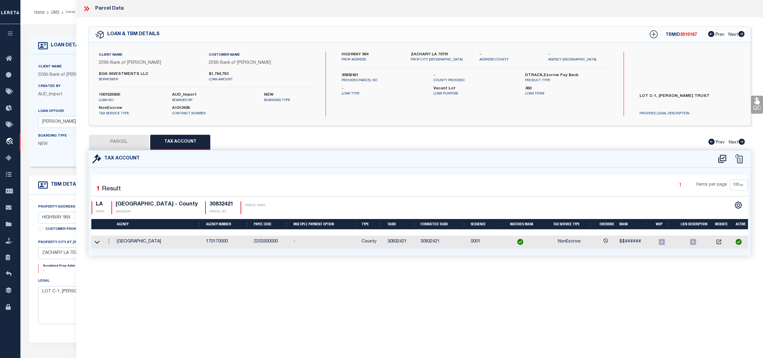
click at [121, 135] on button "PARCEL" at bounding box center [119, 142] width 60 height 15
select select "AS"
select select
checkbox input "false"
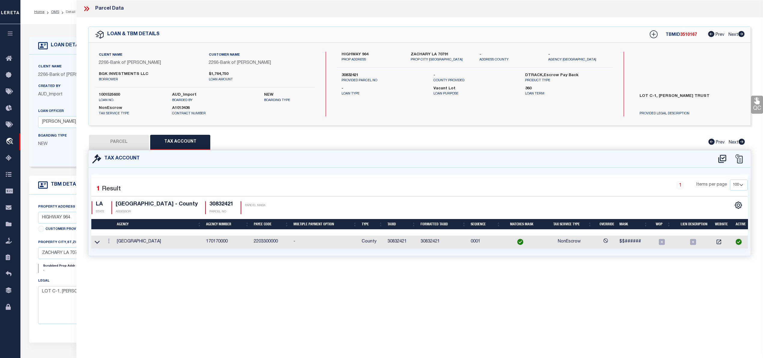
checkbox input "false"
select select "QC"
type input "BGK INVESTMENTS, LLC"
select select "AGW"
select select "LEG"
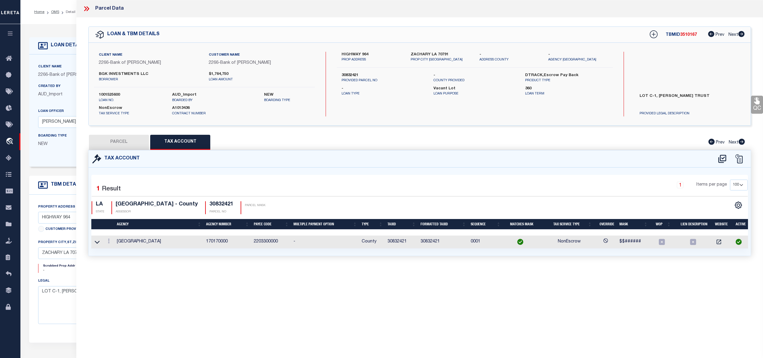
type textarea "Ward: 2-5, Subdivision: CRUMHOLT, LUCY E TRUST PROPERTY, Lot: C-1, Lot: C-1. TR…"
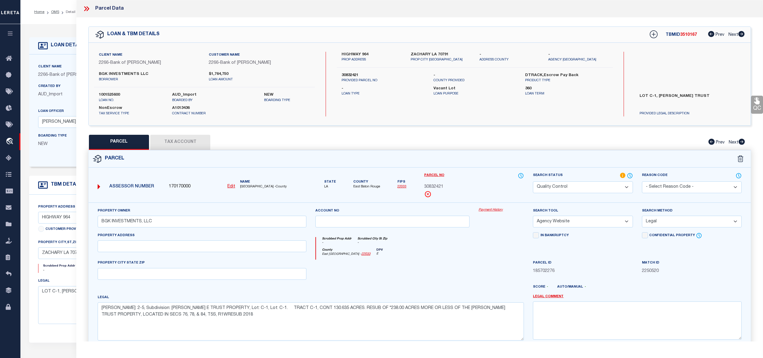
click at [86, 9] on icon at bounding box center [85, 8] width 3 height 5
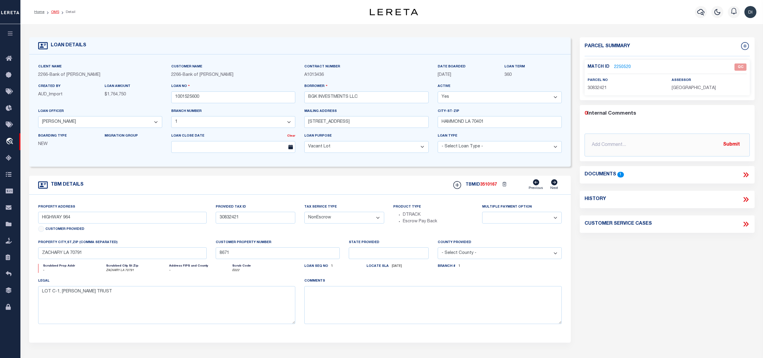
click at [54, 10] on link "OMS" at bounding box center [55, 12] width 8 height 4
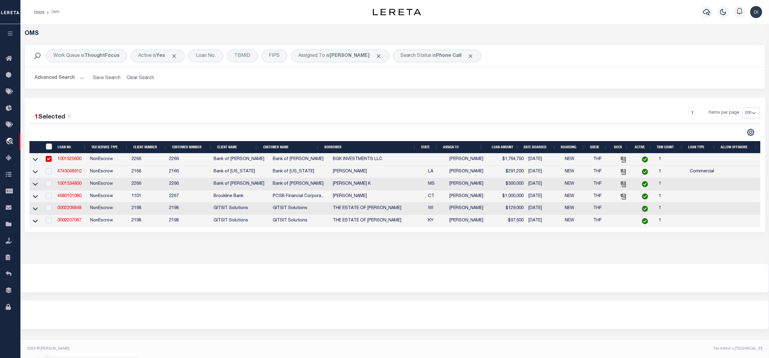
click at [72, 160] on link "1001525600" at bounding box center [69, 159] width 24 height 4
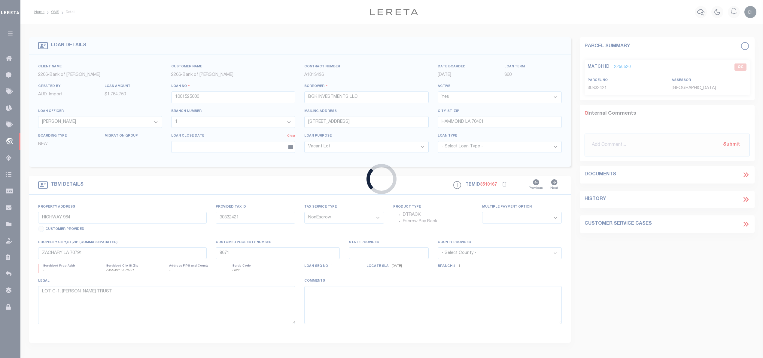
select select
select select "25340"
select select "8660"
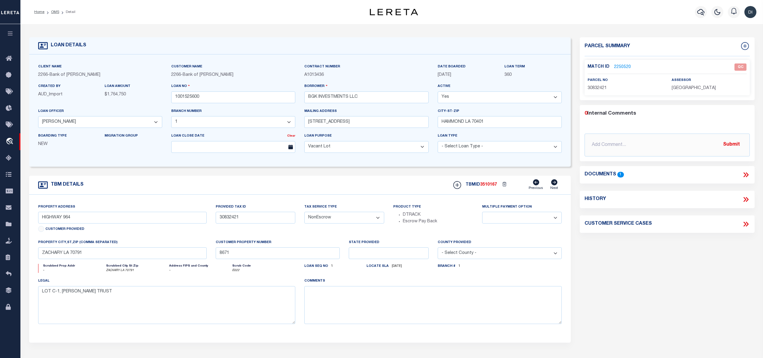
click at [623, 67] on link "2250520" at bounding box center [622, 67] width 17 height 6
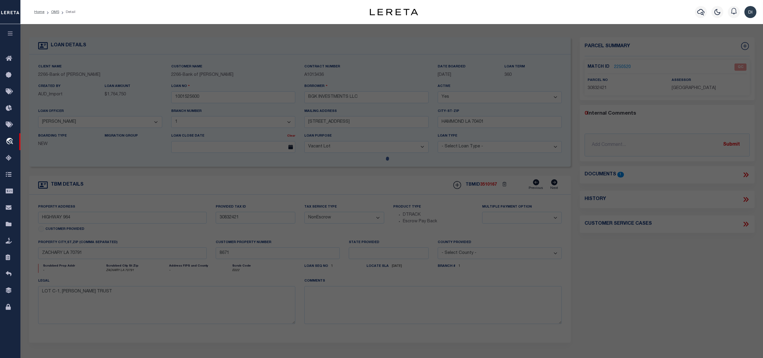
select select "AS"
select select
checkbox input "false"
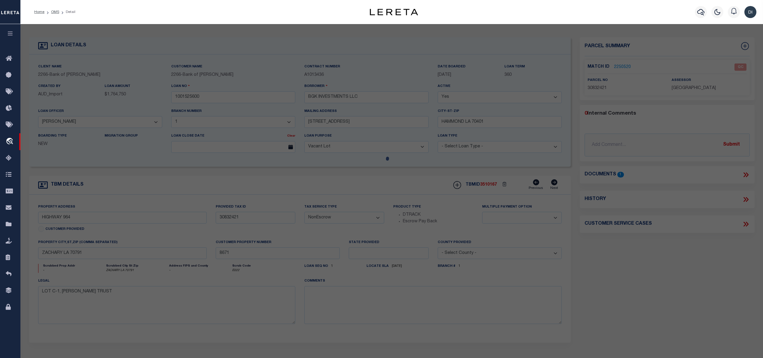
select select "QC"
type input "BGK INVESTMENTS, LLC"
select select "AGW"
select select "LEG"
type textarea "Ward: 2-5, Subdivision: CRUMHOLT, LUCY E TRUST PROPERTY, Lot: C-1, Lot: C-1. TR…"
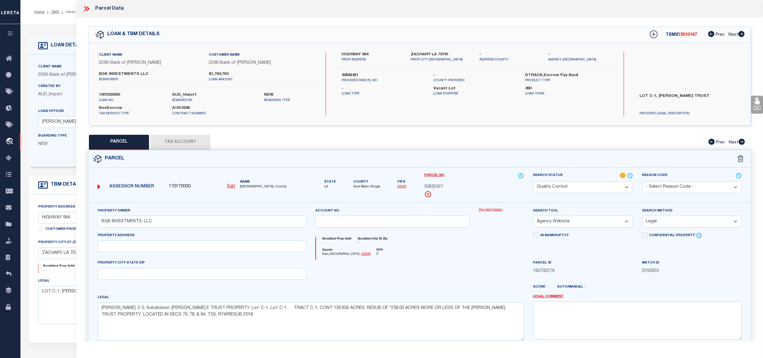
click at [171, 144] on button "Tax Account" at bounding box center [180, 142] width 60 height 15
select select "100"
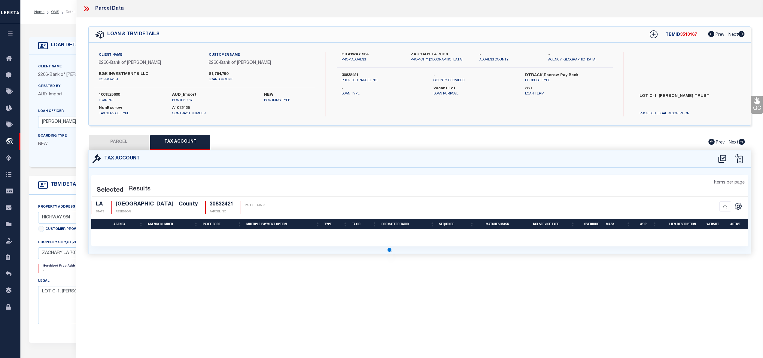
select select "100"
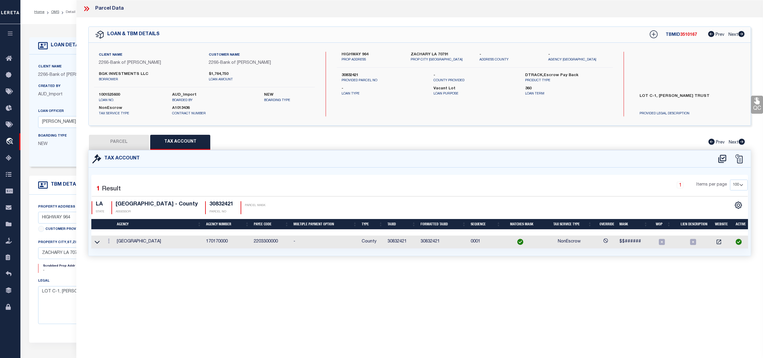
click at [126, 141] on button "PARCEL" at bounding box center [119, 142] width 60 height 15
select select "AS"
select select
checkbox input "false"
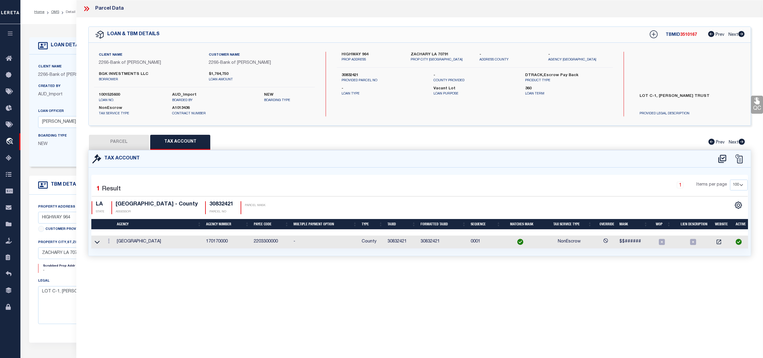
checkbox input "false"
select select "QC"
type input "BGK INVESTMENTS, LLC"
select select "AGW"
select select "LEG"
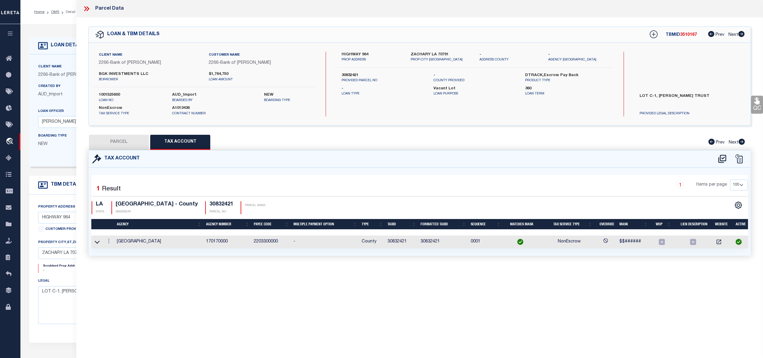
type textarea "Ward: 2-5, Subdivision: CRUMHOLT, LUCY E TRUST PROPERTY, Lot: C-1, Lot: C-1. TR…"
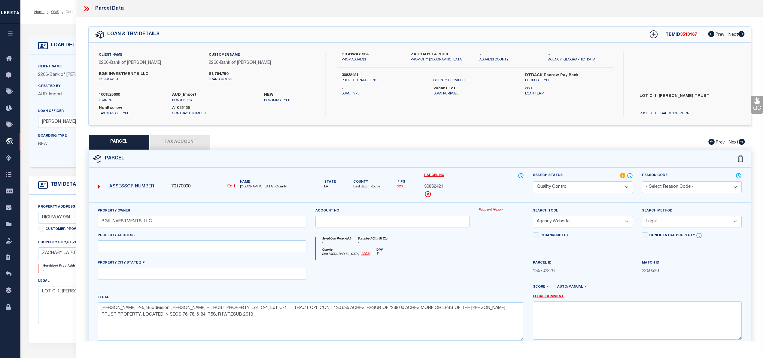
click at [86, 9] on icon at bounding box center [85, 8] width 3 height 5
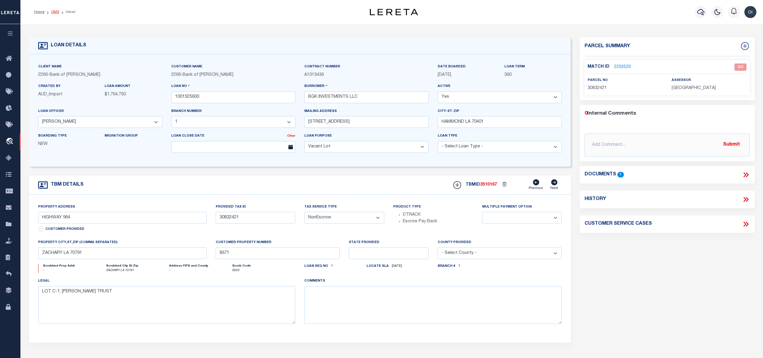
click at [57, 11] on link "OMS" at bounding box center [55, 12] width 8 height 4
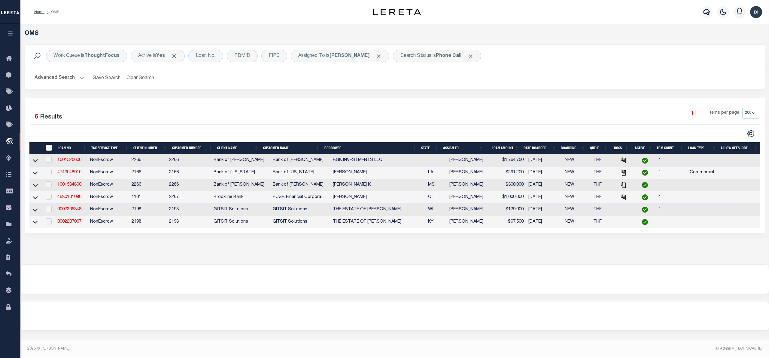
click at [326, 129] on div "1 Selected 6 Results 1 Items per page 10 25 50 100 200" at bounding box center [395, 123] width 740 height 30
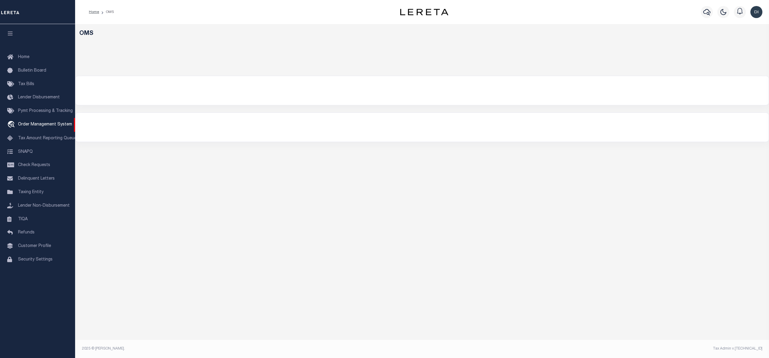
select select "200"
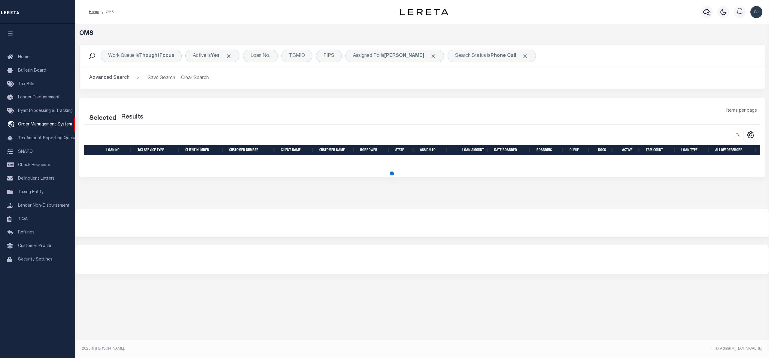
select select "200"
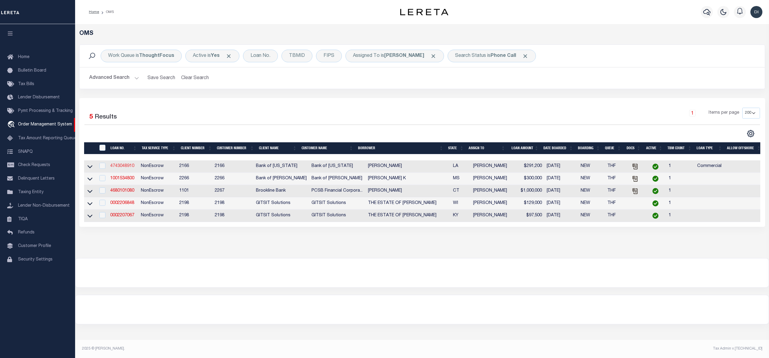
click at [130, 165] on link "4743048910" at bounding box center [122, 166] width 24 height 4
type input "4743048910"
type input "[PERSON_NAME]"
select select
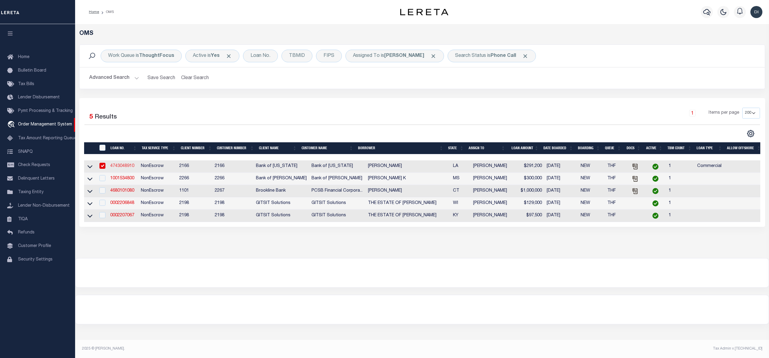
type input "1100 Oak St"
type input "Marrero, LA 70072"
type input "09/03/2025"
select select "500"
select select "20"
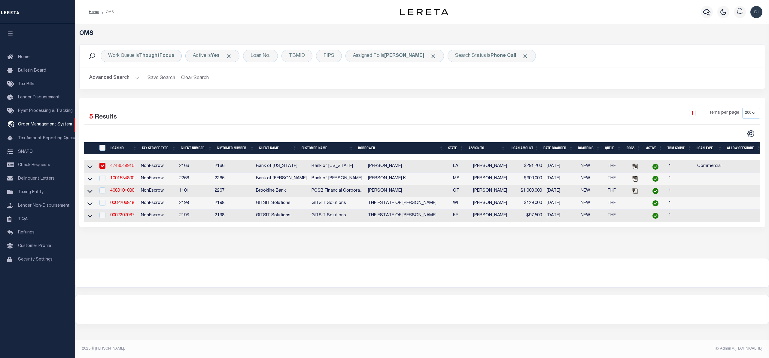
select select "NonEscrow"
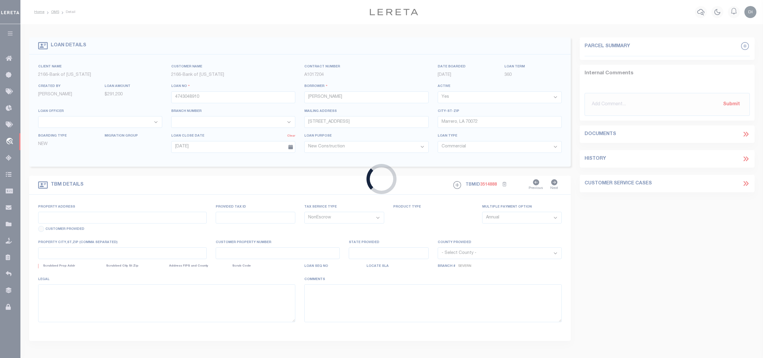
type input "1045 OAK ST"
select select
type input "MARRERO LA 70072-2521"
type input "LA"
select select "10865"
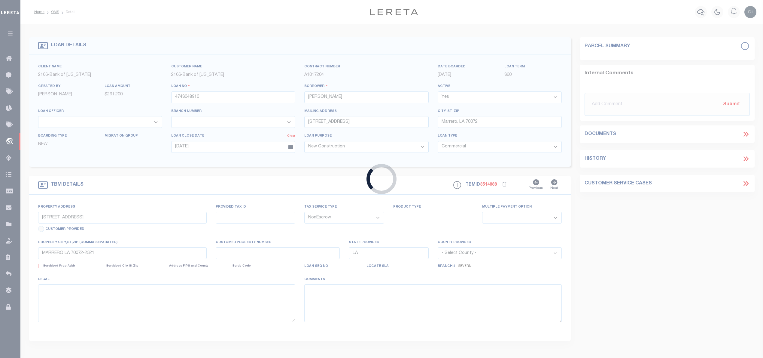
select select "4393"
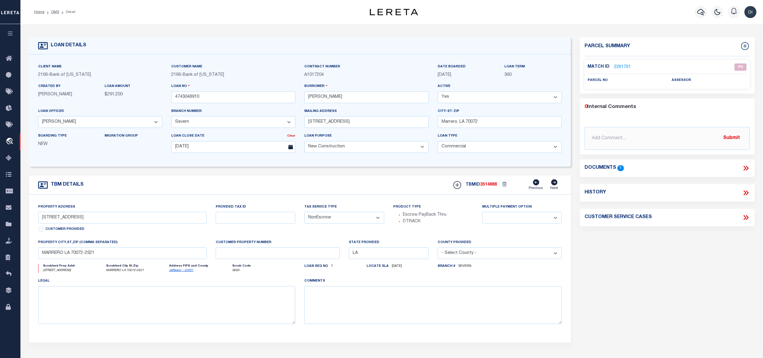
click at [743, 166] on icon at bounding box center [746, 168] width 8 height 8
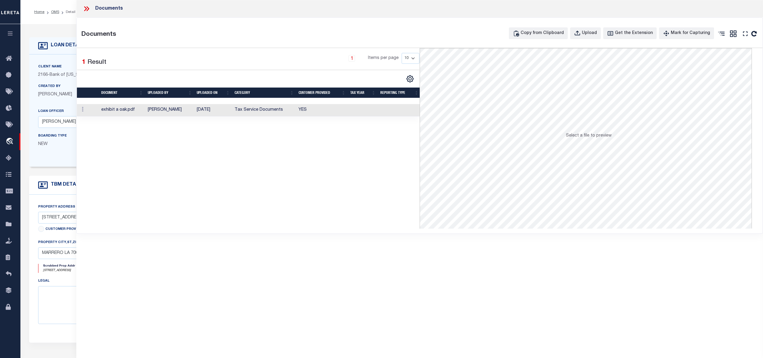
click at [321, 107] on td "YES" at bounding box center [322, 110] width 52 height 12
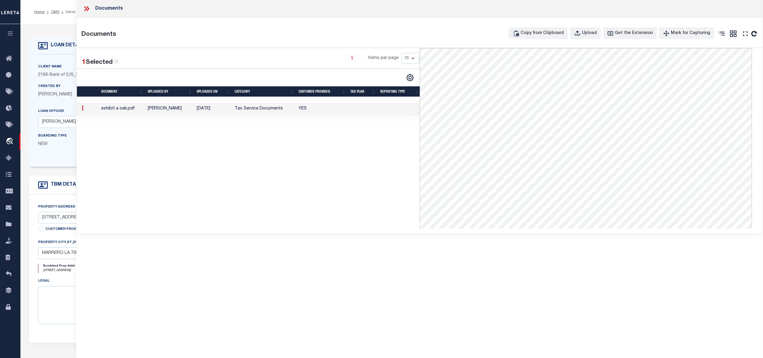
click at [85, 8] on icon at bounding box center [85, 8] width 3 height 5
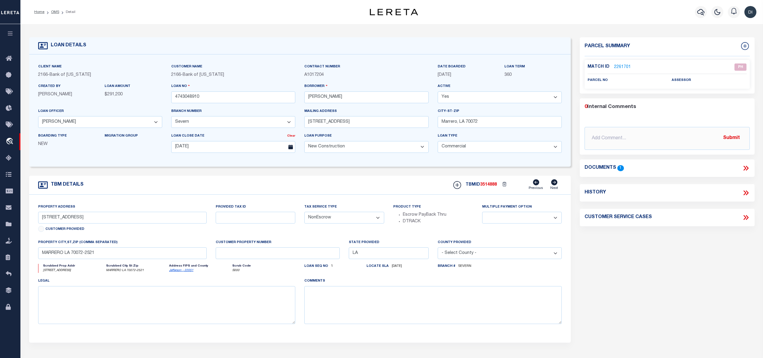
click at [625, 64] on link "2261701" at bounding box center [622, 67] width 17 height 6
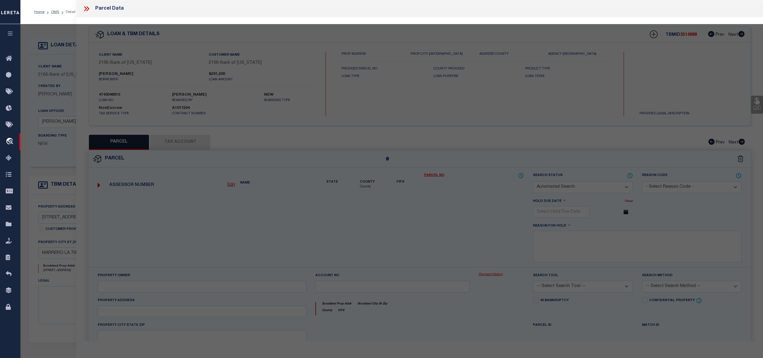
checkbox input "false"
select select "PH"
checkbox input "false"
type textarea "Document uploaded that satisfies a legal requirement, changing from ND to RD"
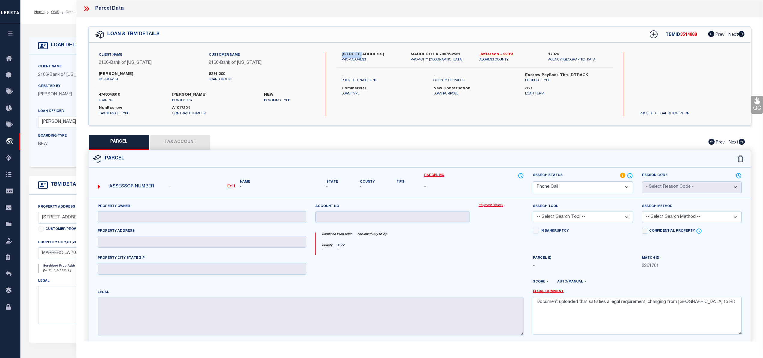
drag, startPoint x: 350, startPoint y: 53, endPoint x: 361, endPoint y: 53, distance: 10.5
click at [361, 53] on div "1045 OAK ST PROP ADDRESS" at bounding box center [371, 57] width 69 height 11
copy label "1045 OAK"
click at [117, 73] on label "[PERSON_NAME]" at bounding box center [149, 74] width 101 height 6
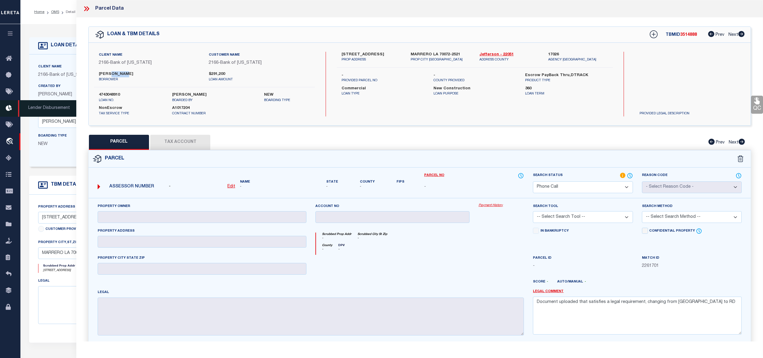
copy label "Nguyen"
click at [112, 74] on label "[PERSON_NAME]" at bounding box center [149, 74] width 101 height 6
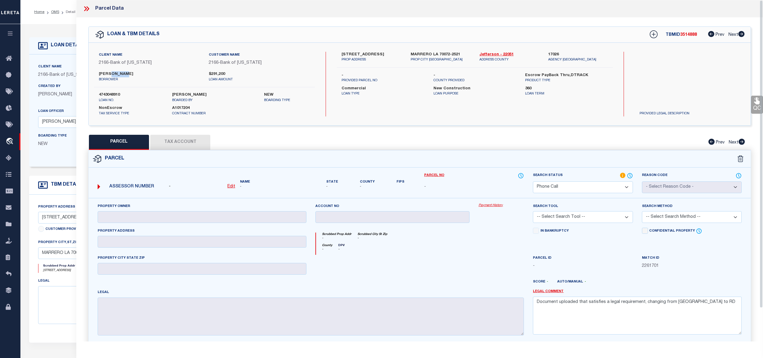
click at [101, 76] on label "[PERSON_NAME]" at bounding box center [149, 74] width 101 height 6
copy label "Mary"
click at [599, 185] on select "Automated Search Bad Parcel Complete Duplicate Parcel High Dollar Reporting In …" at bounding box center [583, 187] width 100 height 12
select select "NP"
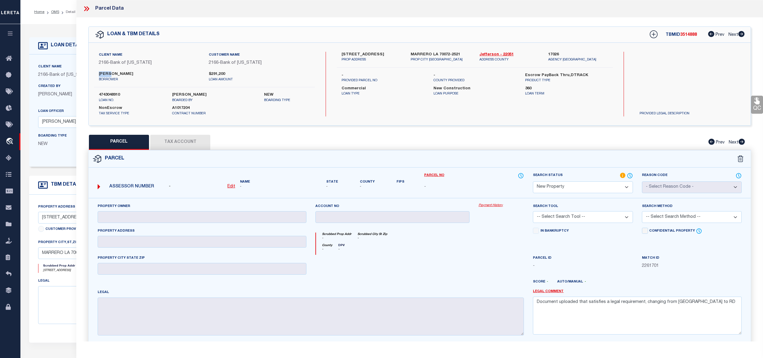
click at [533, 181] on select "Automated Search Bad Parcel Complete Duplicate Parcel High Dollar Reporting In …" at bounding box center [583, 187] width 100 height 12
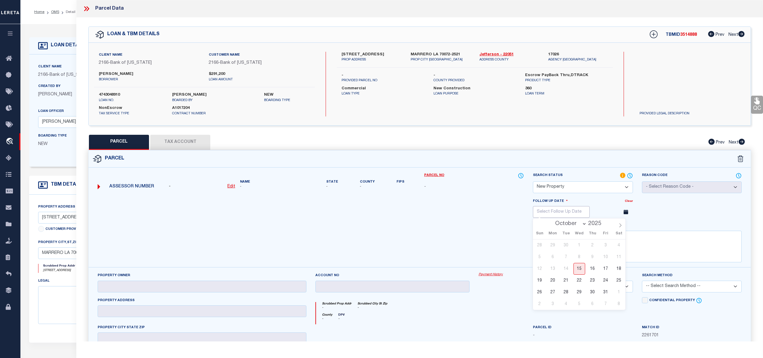
click at [570, 211] on input "text" at bounding box center [561, 212] width 57 height 12
click at [621, 226] on icon at bounding box center [620, 225] width 4 height 4
click at [622, 225] on icon at bounding box center [620, 225] width 4 height 4
select select "11"
click at [622, 225] on icon at bounding box center [620, 225] width 4 height 4
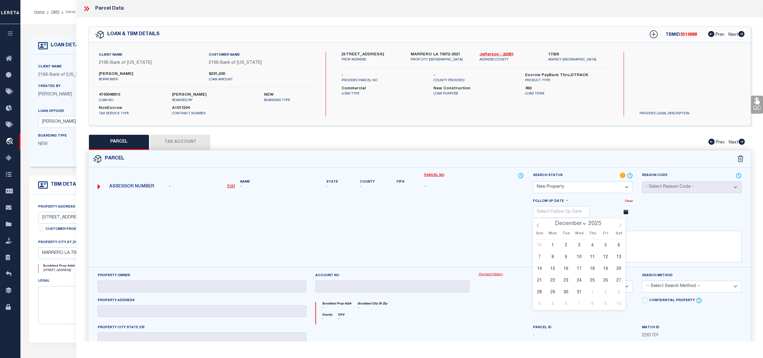
type input "2026"
select select "0"
click at [569, 270] on span "13" at bounding box center [566, 269] width 12 height 12
type input "01/13/2026"
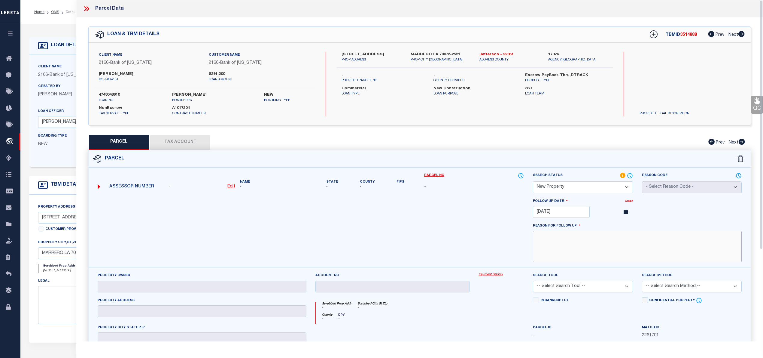
click at [586, 249] on textarea at bounding box center [637, 246] width 209 height 32
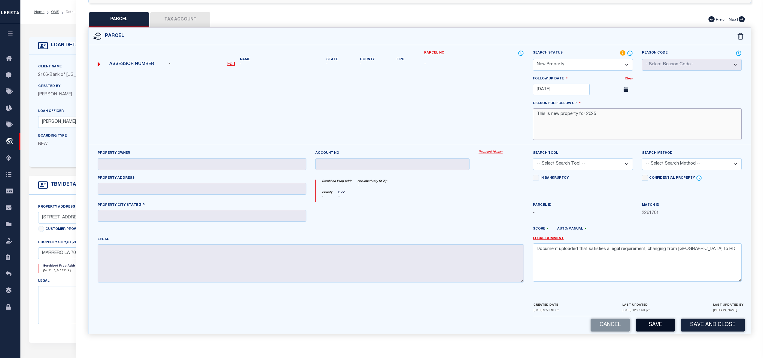
type textarea "This is new property for 2025"
click at [657, 328] on button "Save" at bounding box center [655, 324] width 39 height 13
click at [608, 268] on textarea "Document uploaded that satisfies a legal requirement, changing from ND to RD" at bounding box center [637, 262] width 209 height 38
select select "AS"
checkbox input "false"
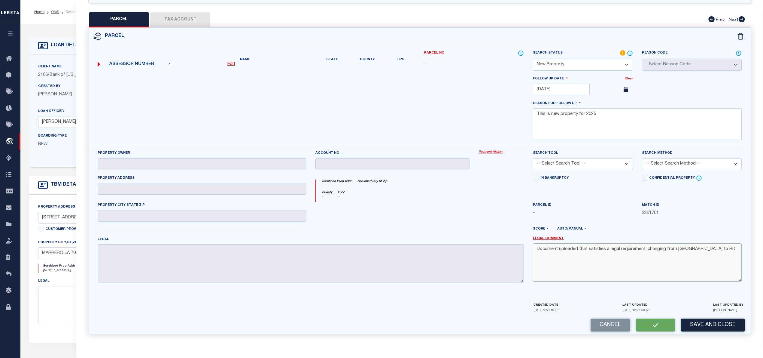
checkbox input "false"
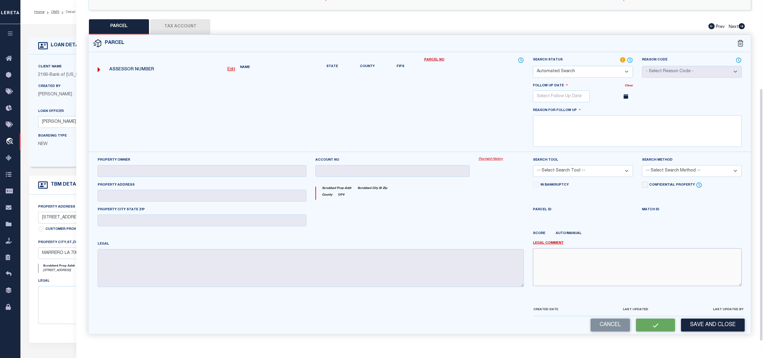
select select "NP"
type input "01/13/2026"
type textarea "This is new property for 2025"
checkbox input "false"
type textarea "Document uploaded that satisfies a legal requirement, changing from ND to RD"
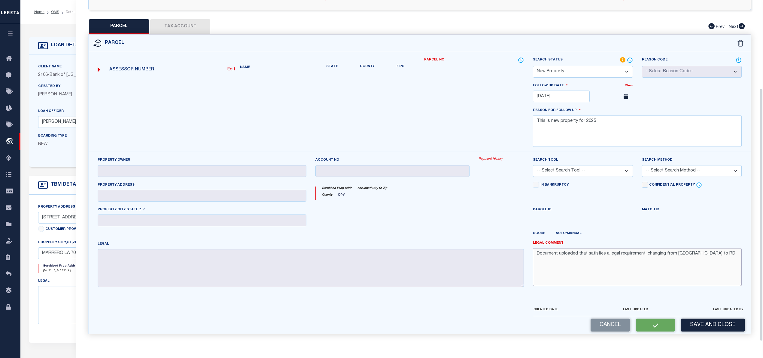
scroll to position [108, 0]
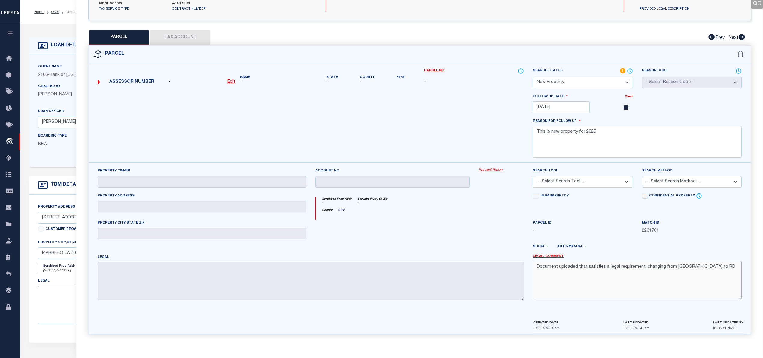
click at [606, 271] on textarea "Document uploaded that satisfies a legal requirement, changing from ND to RD" at bounding box center [637, 280] width 209 height 38
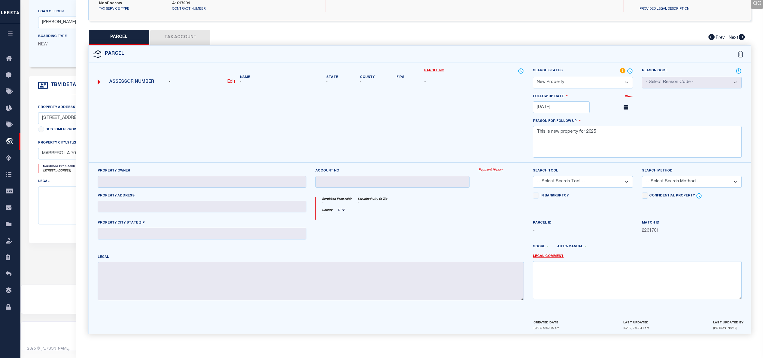
click at [649, 314] on div "Property Owner Account no Payment History Search Tool -- Select Search Tool -- …" at bounding box center [420, 240] width 662 height 157
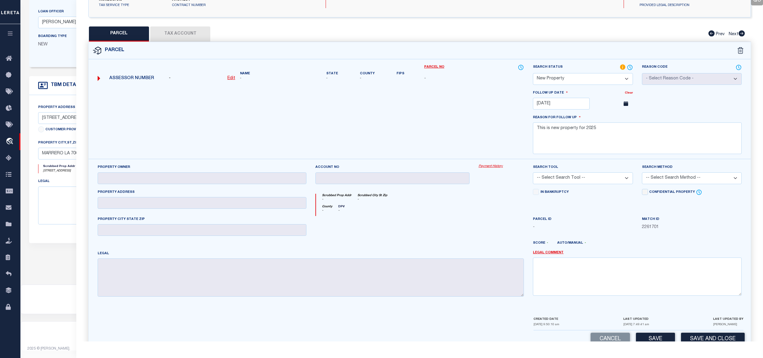
scroll to position [126, 0]
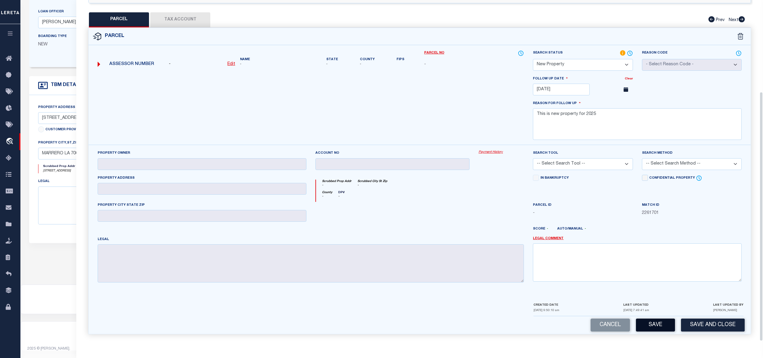
click at [652, 324] on button "Save" at bounding box center [655, 324] width 39 height 13
select select "AS"
checkbox input "false"
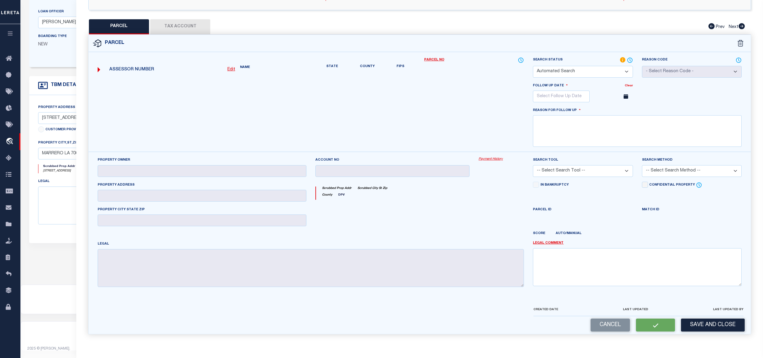
select select "NP"
type input "01/13/2026"
type textarea "This is new property for 2025"
checkbox input "false"
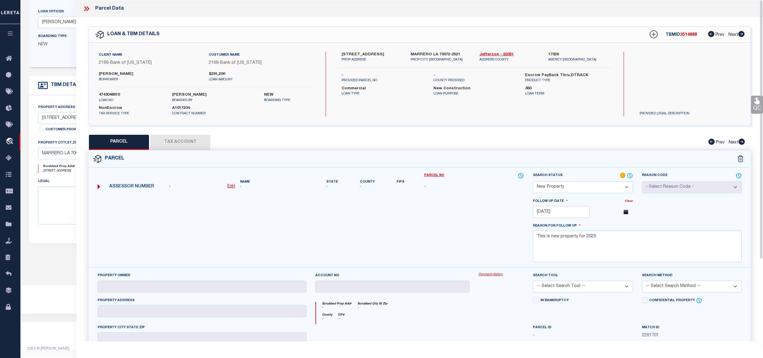
scroll to position [64, 0]
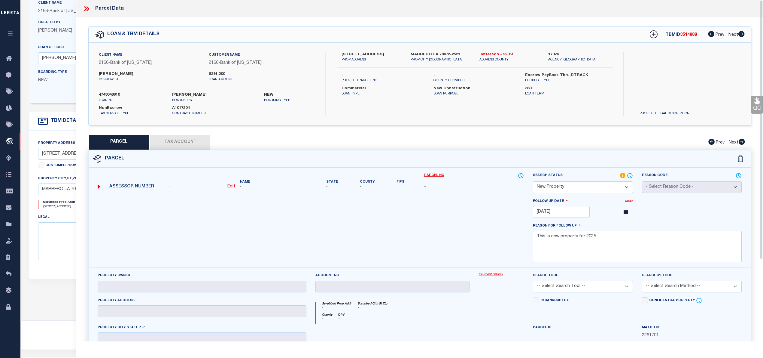
click at [448, 122] on div "Client Name 2166 - Bank of Louisiana Customer Name 2166 - Bank of Louisiana Mar…" at bounding box center [420, 84] width 662 height 83
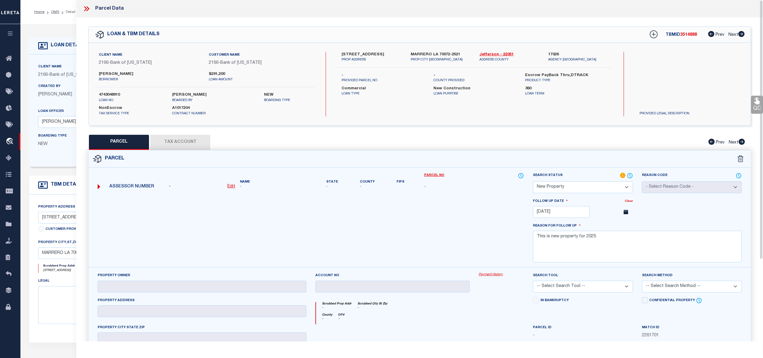
click at [688, 37] on span "3514888" at bounding box center [688, 35] width 17 height 4
click at [686, 35] on span "3514888" at bounding box center [688, 35] width 17 height 4
copy span "3514888"
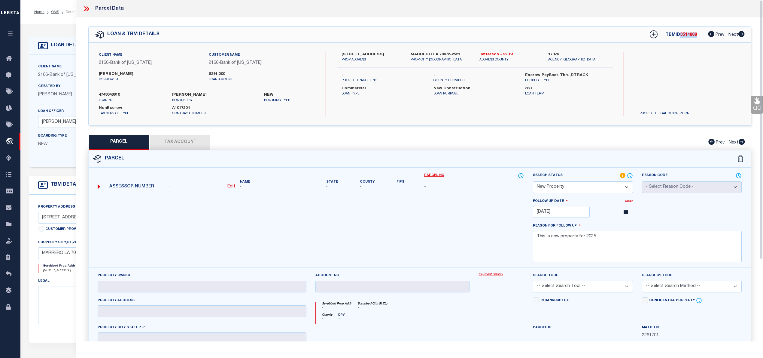
click at [114, 96] on label "4743048910" at bounding box center [131, 95] width 64 height 6
copy label "4743048910"
click at [88, 9] on icon at bounding box center [87, 9] width 8 height 8
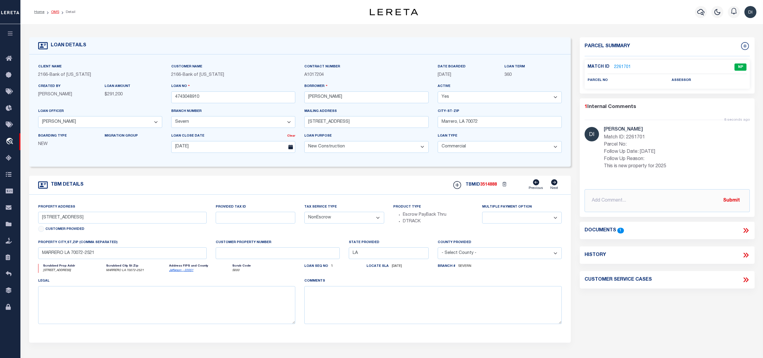
click at [56, 13] on link "OMS" at bounding box center [55, 12] width 8 height 4
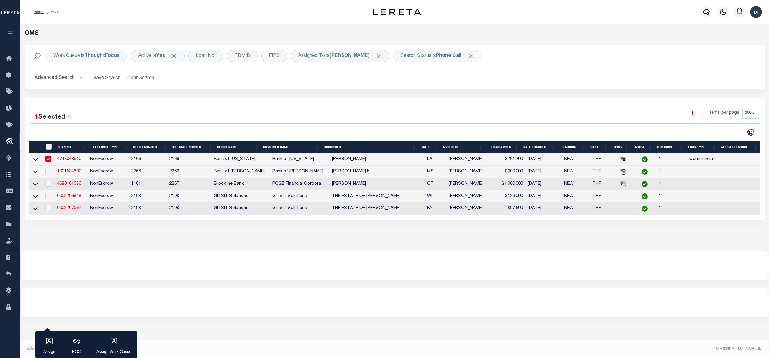
click at [320, 131] on div at bounding box center [212, 132] width 365 height 8
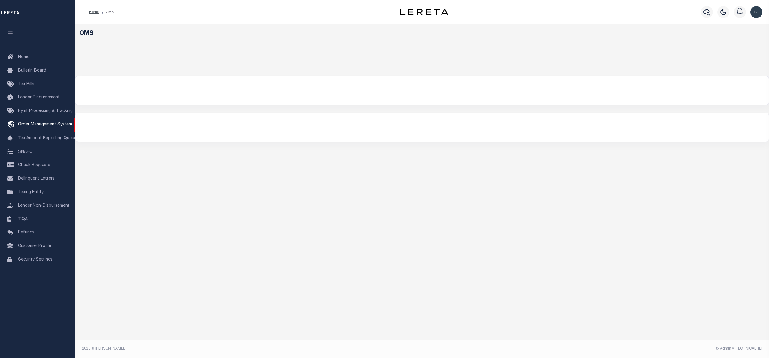
select select "200"
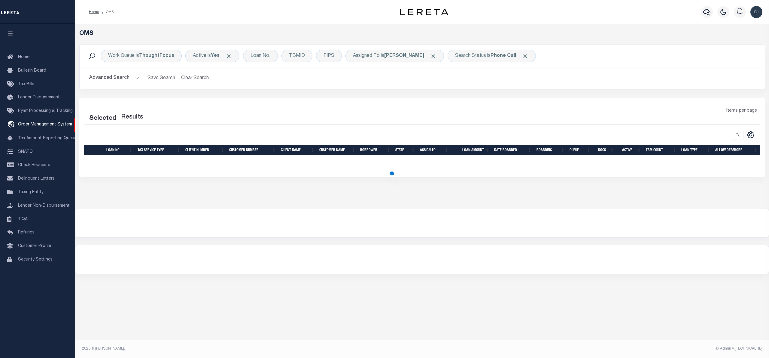
select select "200"
